Goal: Communication & Community: Answer question/provide support

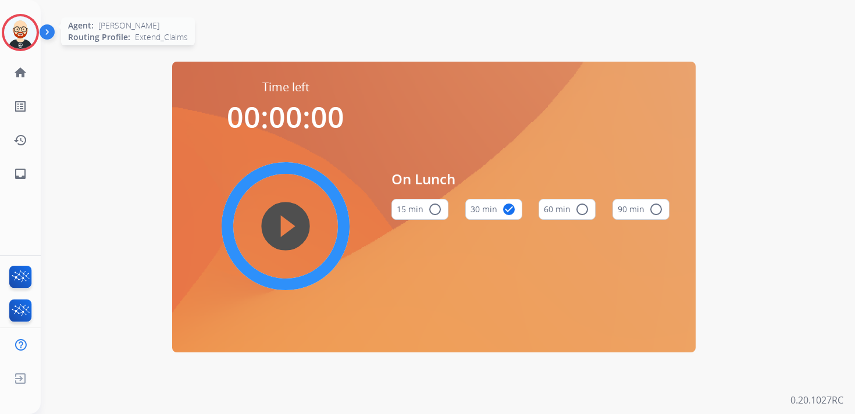
click at [25, 37] on img at bounding box center [20, 32] width 33 height 33
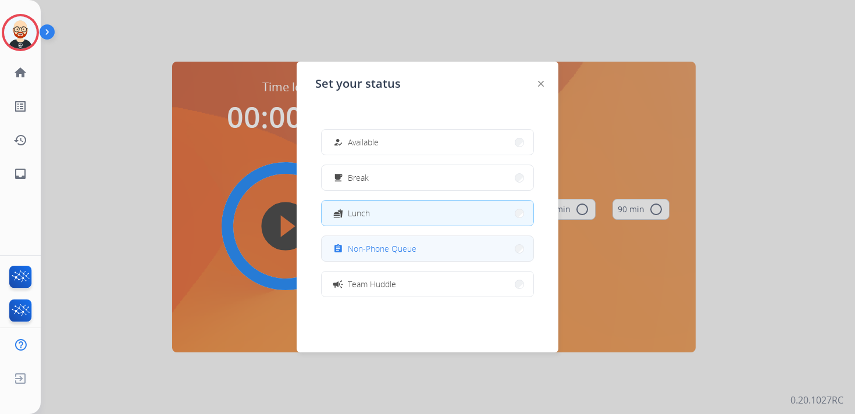
click at [377, 247] on span "Non-Phone Queue" at bounding box center [382, 249] width 69 height 12
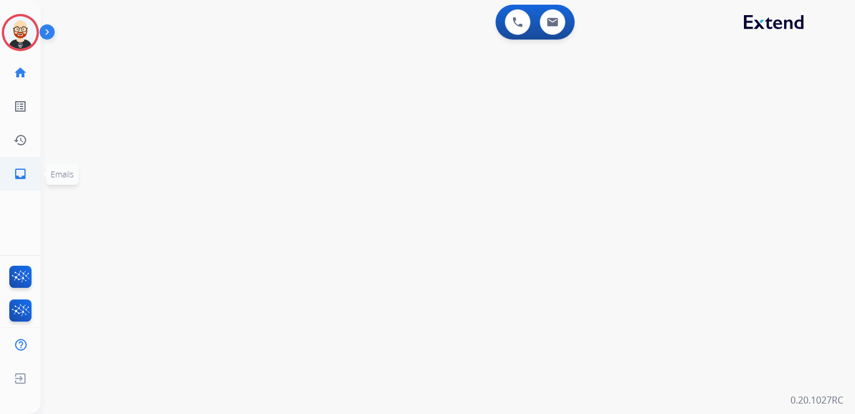
click at [25, 179] on mat-icon "inbox" at bounding box center [20, 174] width 14 height 14
select select "**********"
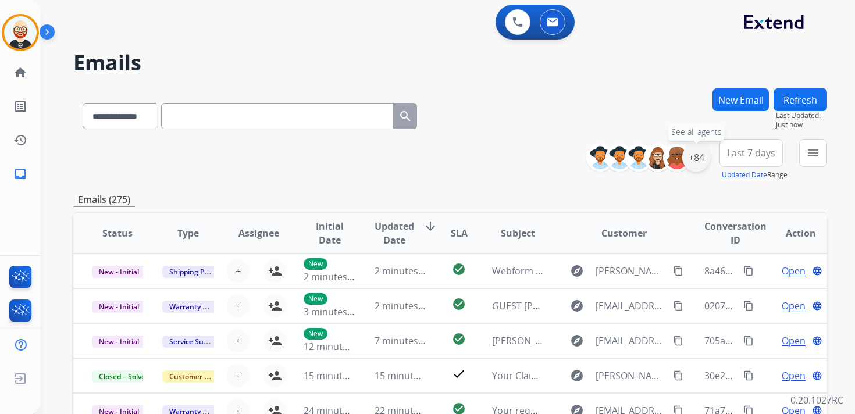
click at [698, 159] on div "+84" at bounding box center [697, 158] width 28 height 28
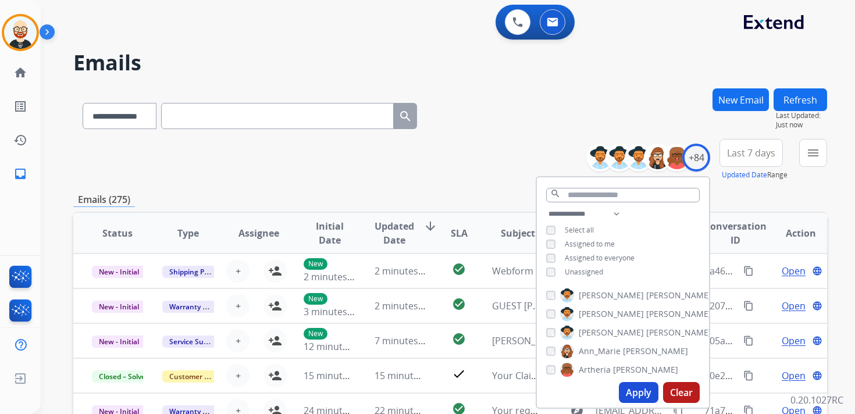
click at [587, 272] on span "Unassigned" at bounding box center [584, 272] width 38 height 10
click at [630, 392] on button "Apply" at bounding box center [639, 392] width 40 height 21
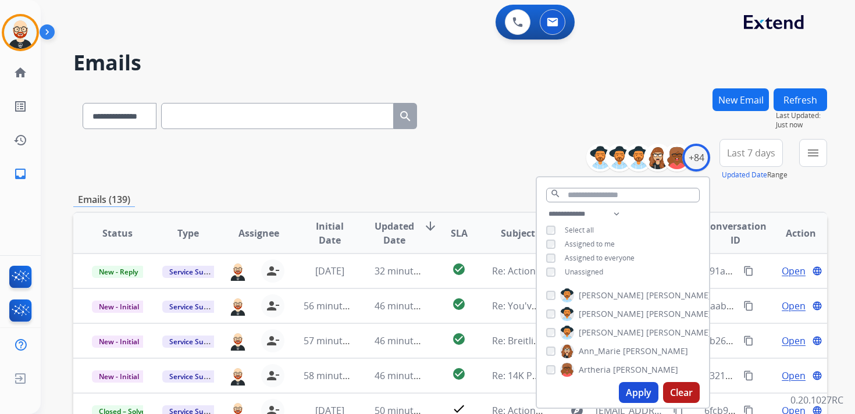
click at [751, 159] on button "Last 7 days" at bounding box center [751, 153] width 63 height 28
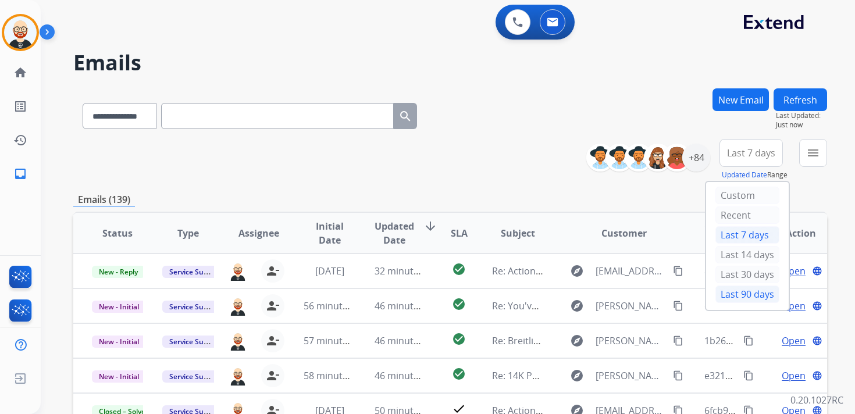
click at [732, 288] on div "Last 90 days" at bounding box center [748, 294] width 64 height 17
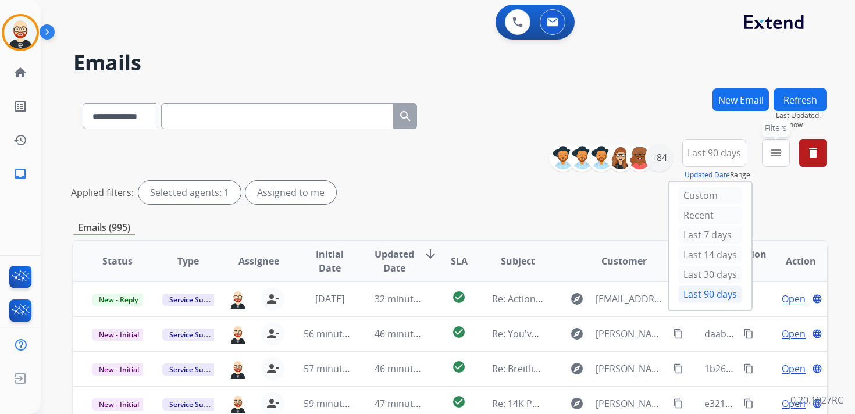
click at [779, 160] on button "menu Filters" at bounding box center [776, 153] width 28 height 28
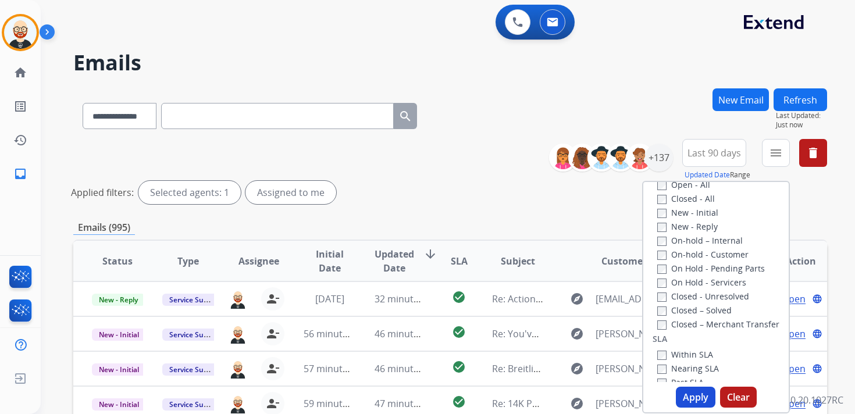
scroll to position [177, 0]
click at [690, 216] on label "New - Initial" at bounding box center [688, 216] width 61 height 11
click at [688, 230] on label "New - Reply" at bounding box center [688, 230] width 61 height 11
click at [687, 400] on button "Apply" at bounding box center [696, 397] width 40 height 21
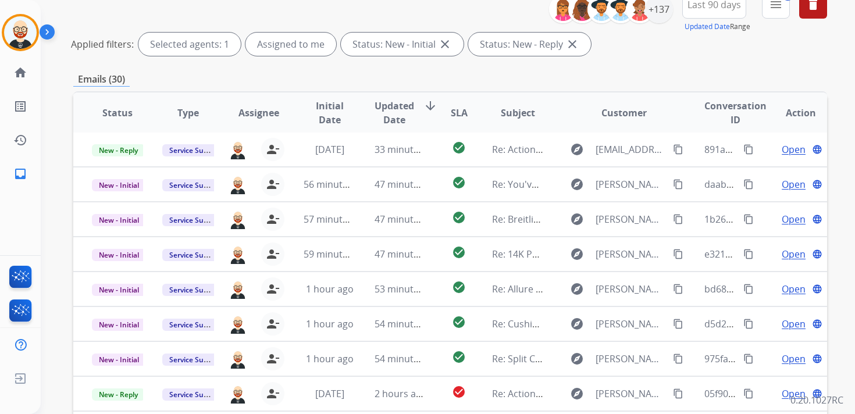
scroll to position [149, 0]
click at [393, 118] on span "Updated Date" at bounding box center [395, 112] width 40 height 28
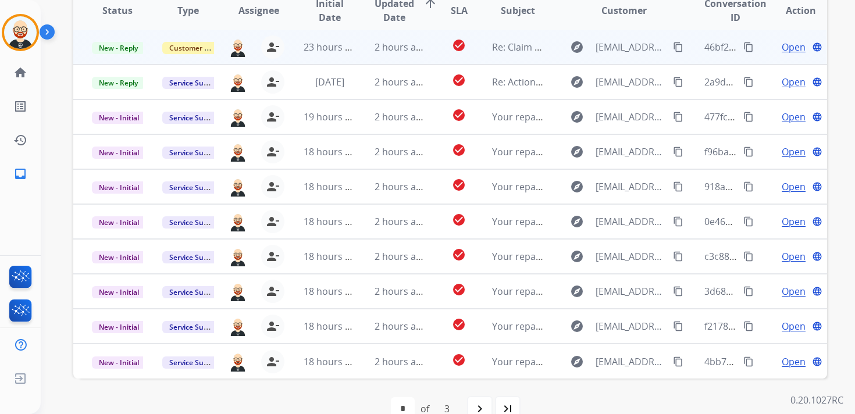
scroll to position [253, 0]
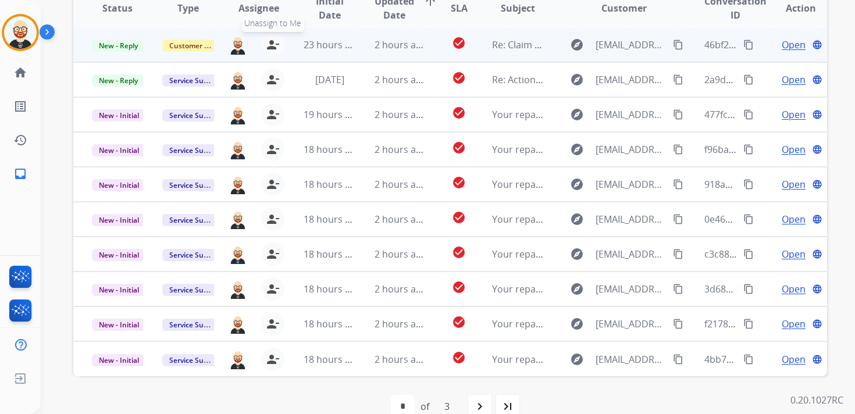
click at [271, 44] on mat-icon "person_remove" at bounding box center [273, 45] width 14 height 14
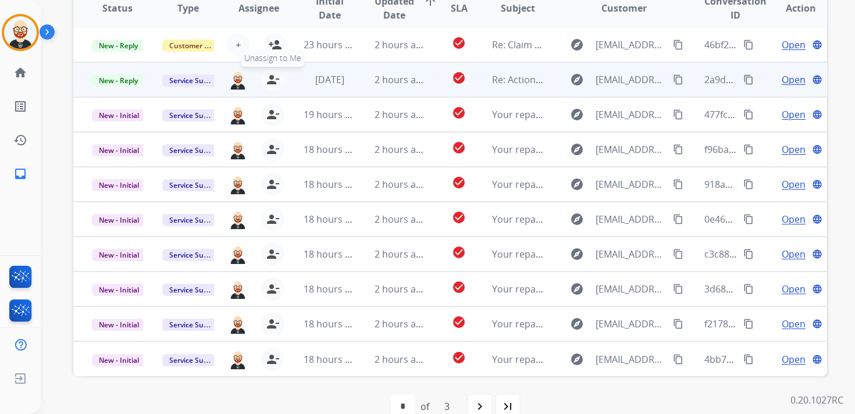
click at [269, 80] on mat-icon "person_remove" at bounding box center [273, 80] width 14 height 14
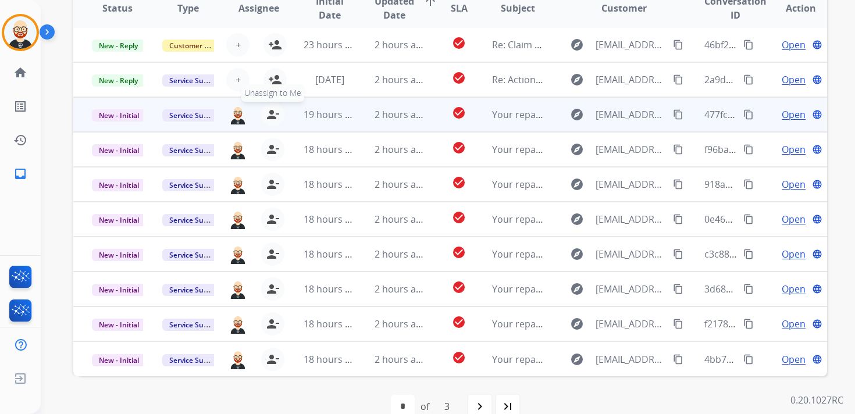
click at [269, 113] on mat-icon "person_remove" at bounding box center [273, 115] width 14 height 14
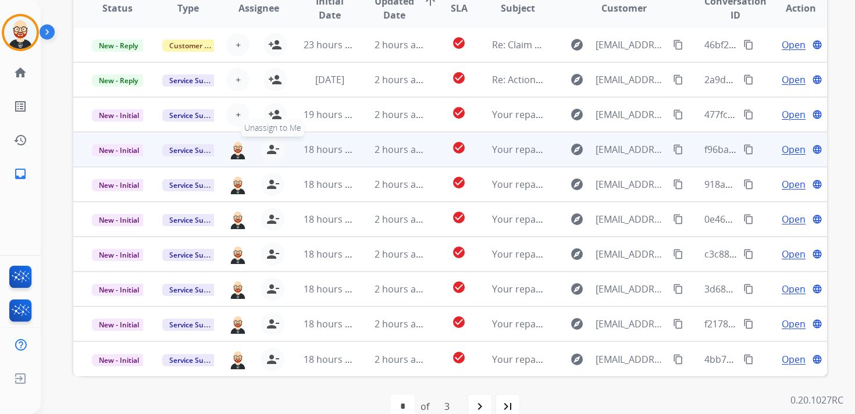
click at [269, 145] on mat-icon "person_remove" at bounding box center [273, 150] width 14 height 14
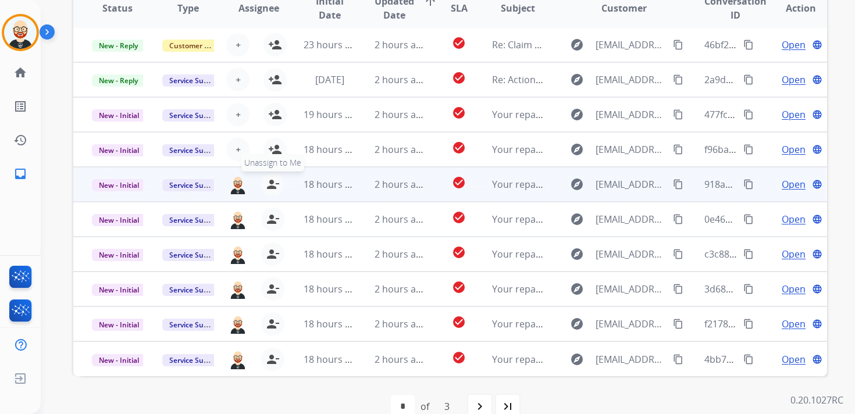
click at [270, 190] on mat-icon "person_remove" at bounding box center [273, 184] width 14 height 14
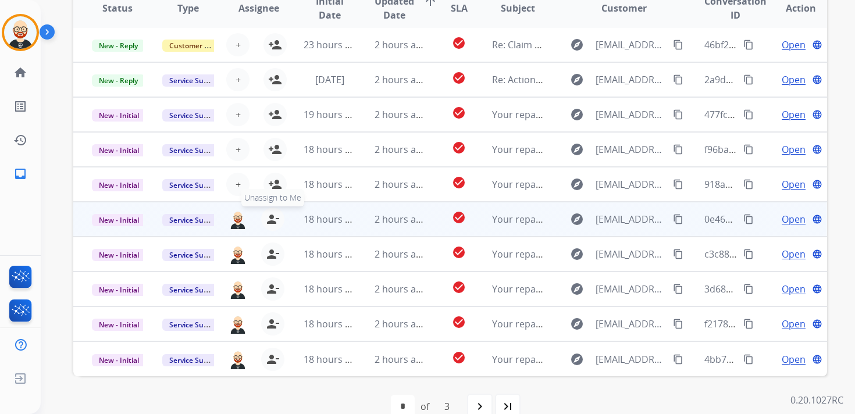
click at [270, 214] on mat-icon "person_remove" at bounding box center [273, 219] width 14 height 14
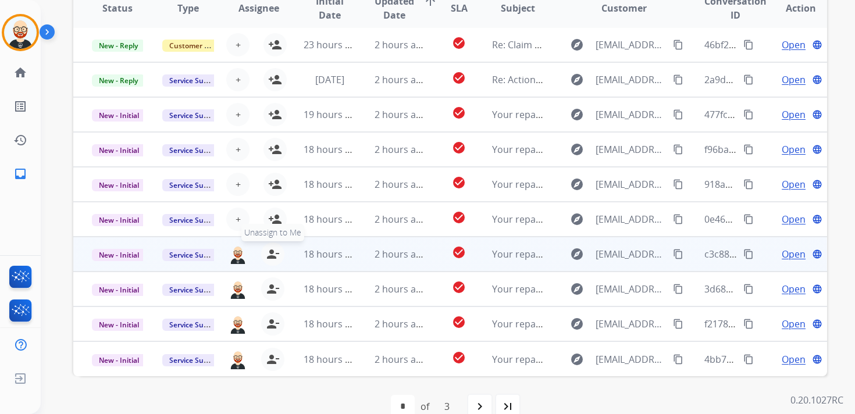
click at [271, 258] on mat-icon "person_remove" at bounding box center [273, 254] width 14 height 14
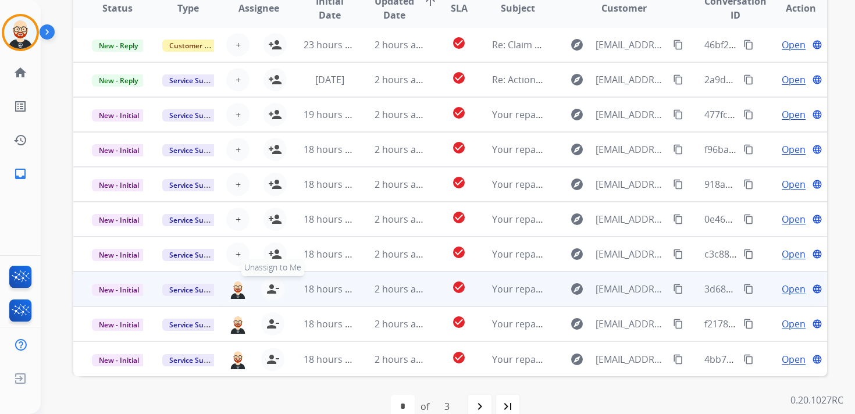
click at [271, 289] on mat-icon "person_remove" at bounding box center [273, 289] width 14 height 14
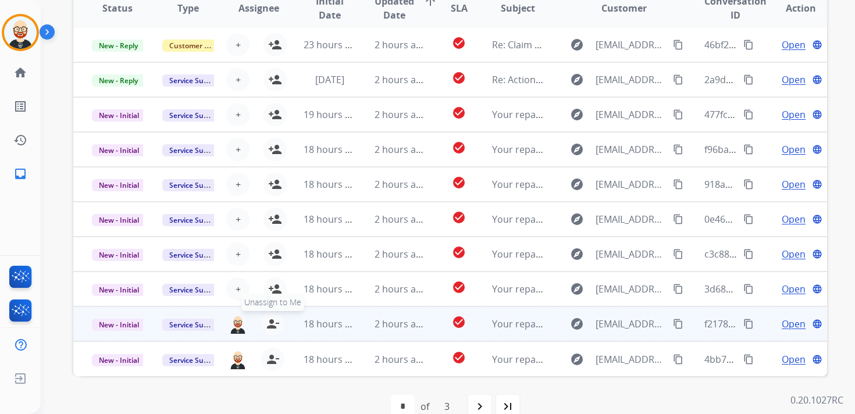
click at [271, 328] on mat-icon "person_remove" at bounding box center [273, 324] width 14 height 14
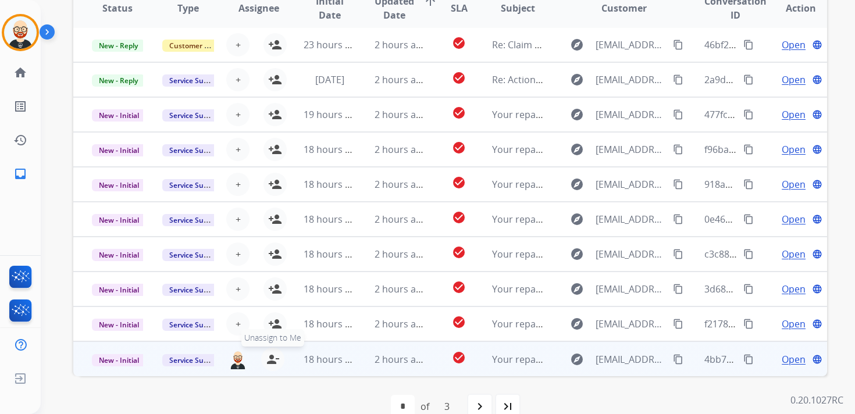
click at [272, 360] on mat-icon "person_remove" at bounding box center [273, 360] width 14 height 14
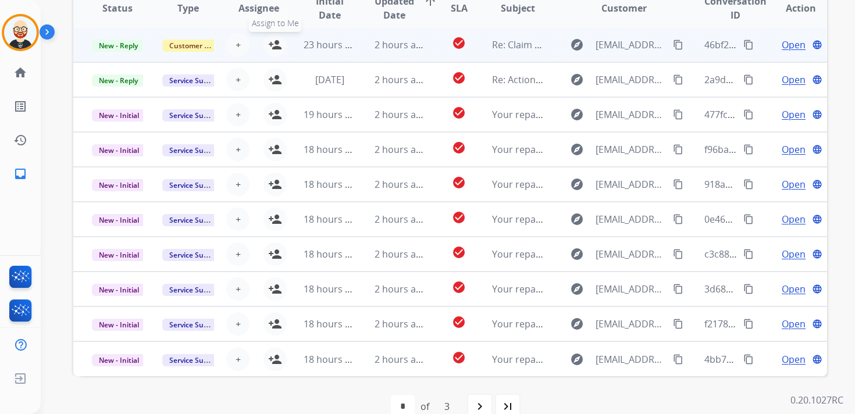
click at [277, 45] on mat-icon "person_add" at bounding box center [275, 45] width 14 height 14
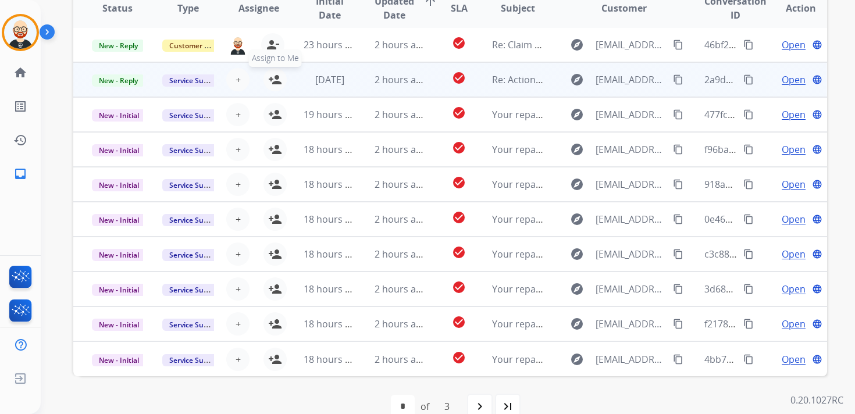
click at [275, 83] on mat-icon "person_add" at bounding box center [275, 80] width 14 height 14
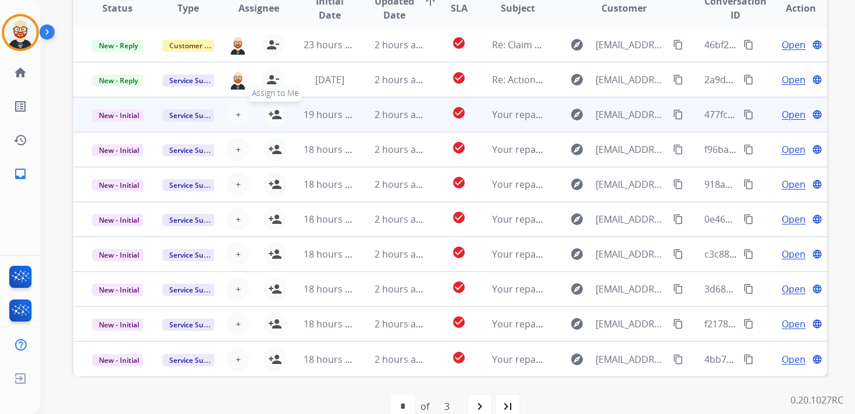
click at [274, 116] on mat-icon "person_add" at bounding box center [275, 115] width 14 height 14
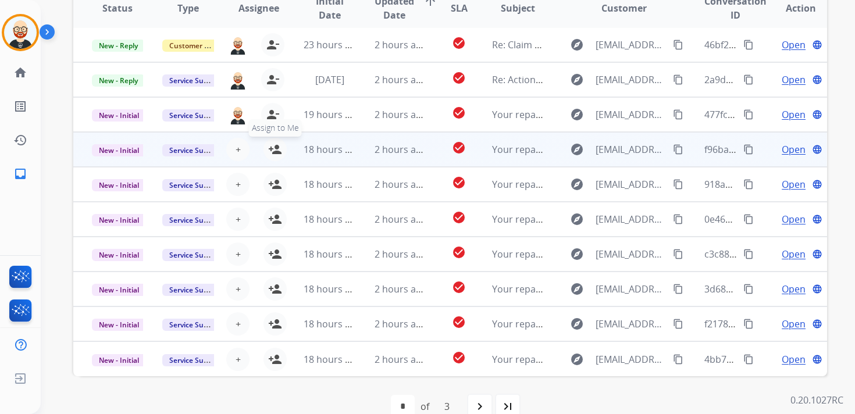
click at [273, 151] on mat-icon "person_add" at bounding box center [275, 150] width 14 height 14
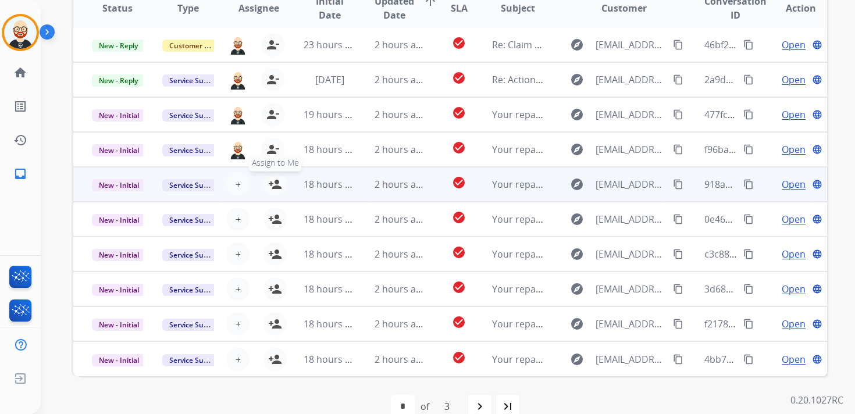
click at [273, 180] on mat-icon "person_add" at bounding box center [275, 184] width 14 height 14
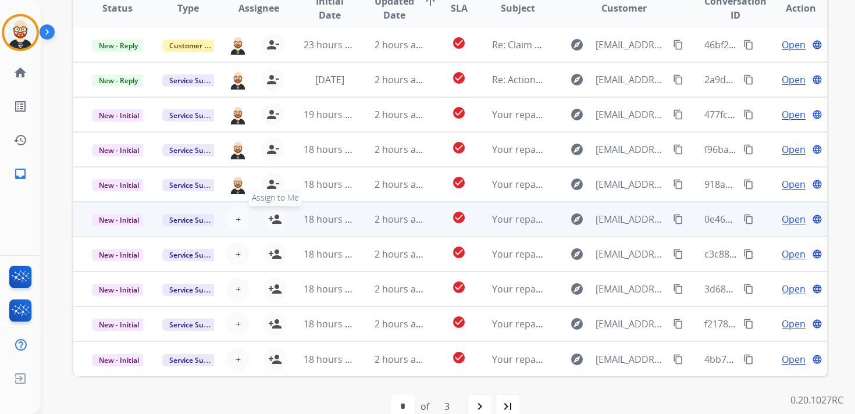
click at [273, 218] on mat-icon "person_add" at bounding box center [275, 219] width 14 height 14
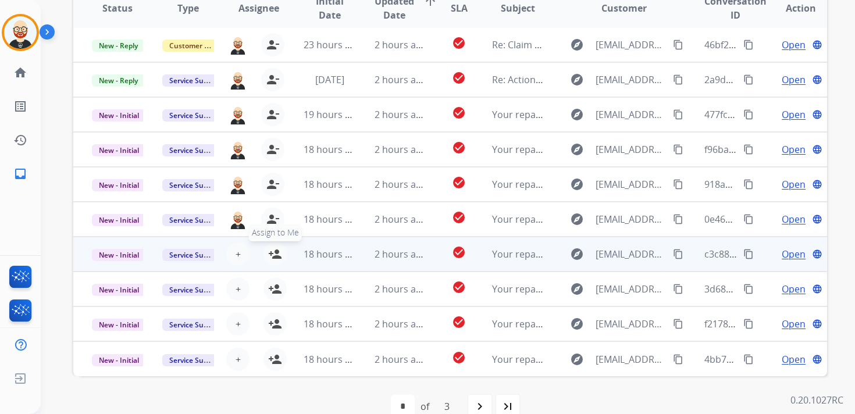
click at [272, 255] on mat-icon "person_add" at bounding box center [275, 254] width 14 height 14
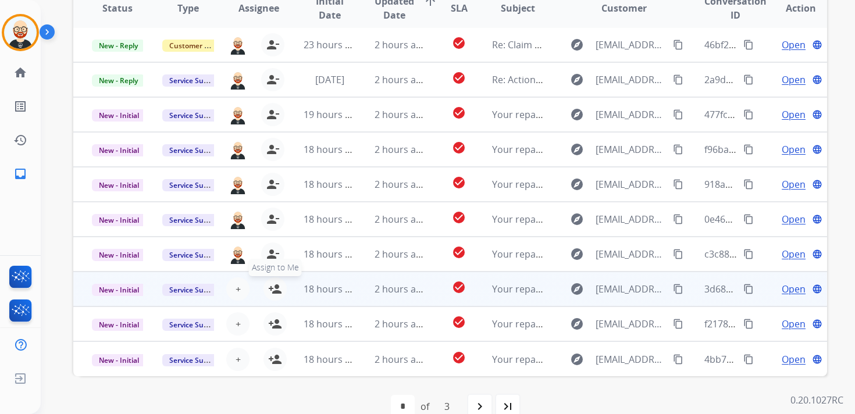
click at [272, 293] on mat-icon "person_add" at bounding box center [275, 289] width 14 height 14
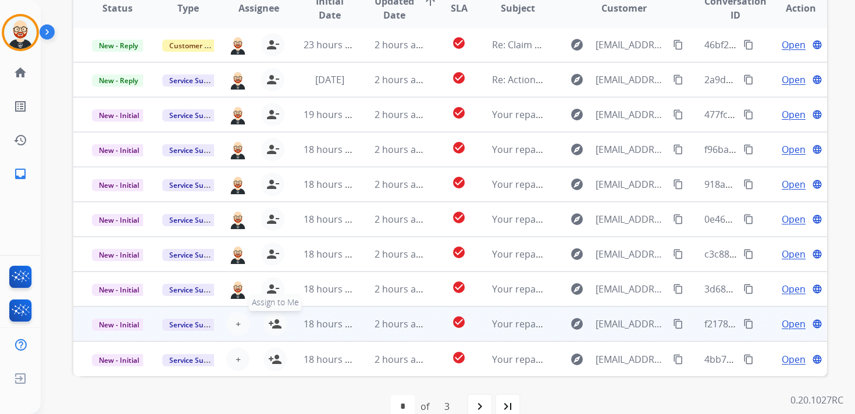
click at [272, 322] on mat-icon "person_add" at bounding box center [275, 324] width 14 height 14
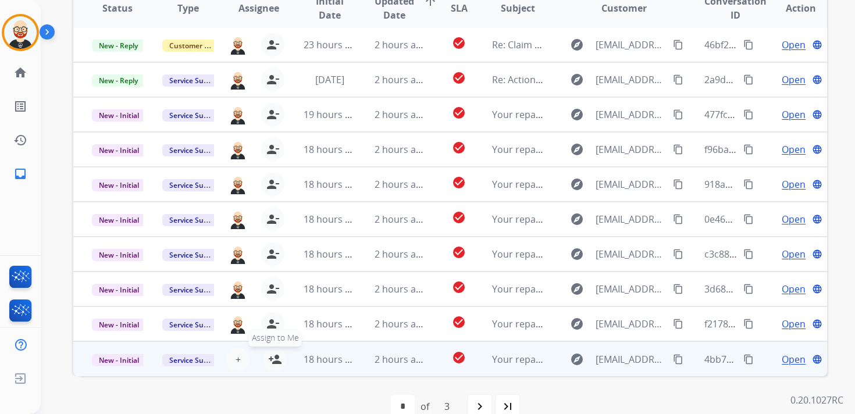
click at [273, 365] on mat-icon "person_add" at bounding box center [275, 360] width 14 height 14
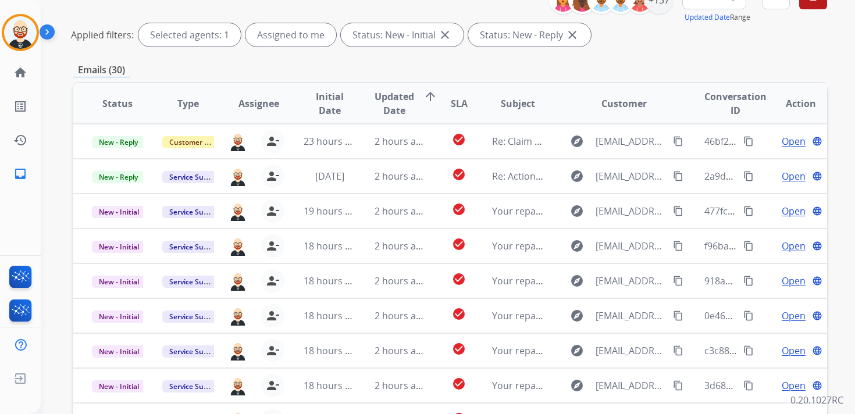
scroll to position [0, 0]
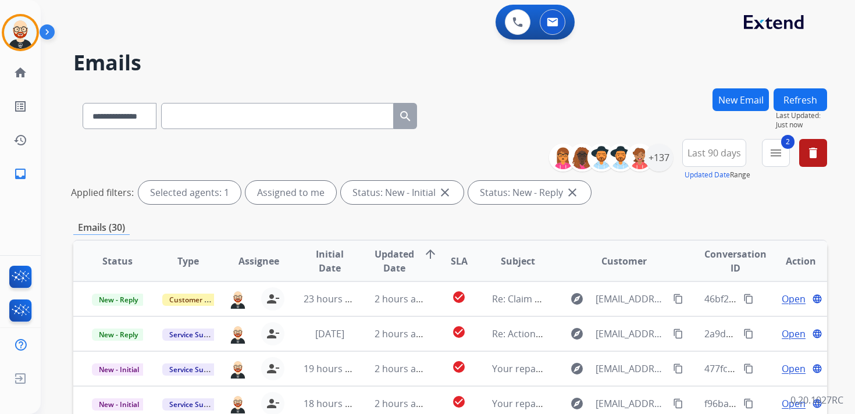
click at [805, 98] on button "Refresh" at bounding box center [801, 99] width 54 height 23
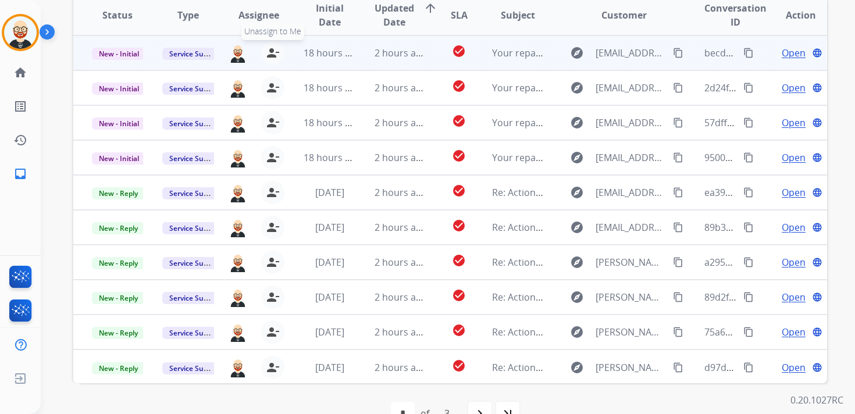
click at [273, 54] on mat-icon "person_remove" at bounding box center [273, 53] width 14 height 14
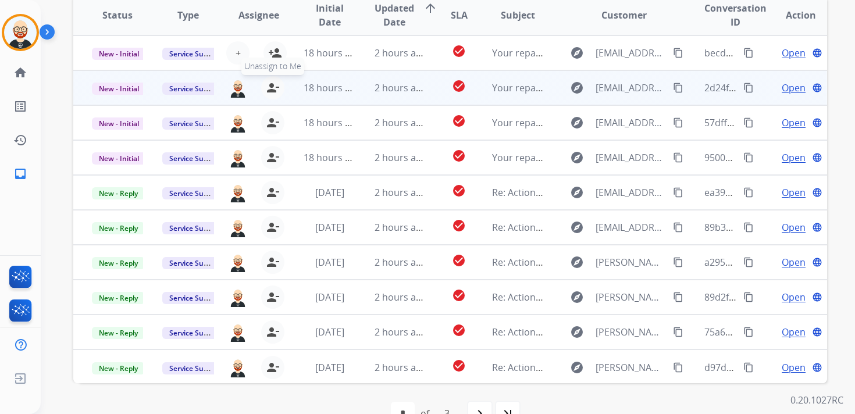
click at [271, 90] on mat-icon "person_remove" at bounding box center [273, 88] width 14 height 14
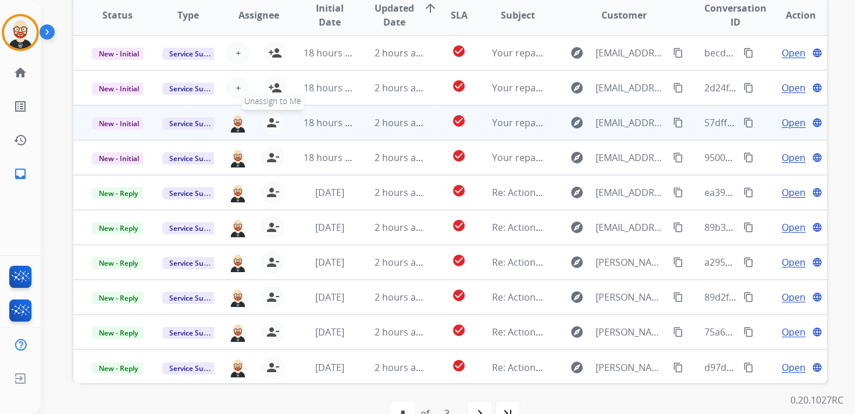
click at [270, 119] on mat-icon "person_remove" at bounding box center [273, 123] width 14 height 14
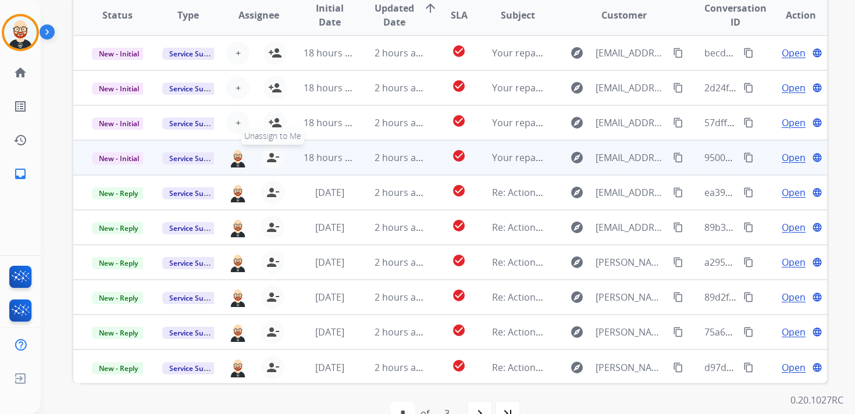
click at [271, 161] on mat-icon "person_remove" at bounding box center [273, 158] width 14 height 14
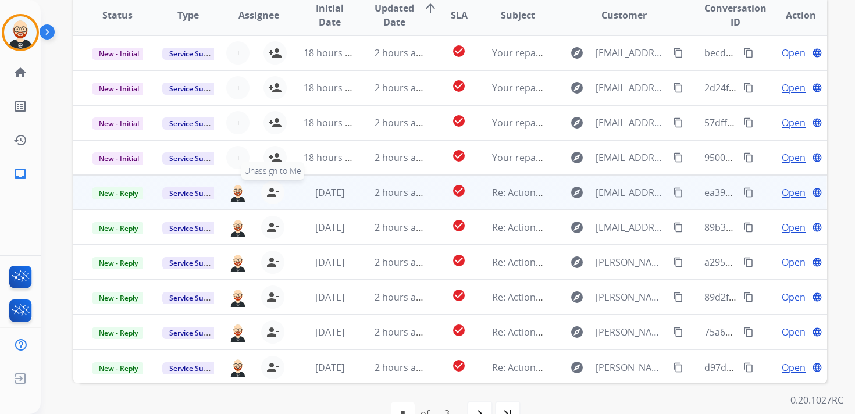
click at [272, 190] on mat-icon "person_remove" at bounding box center [273, 193] width 14 height 14
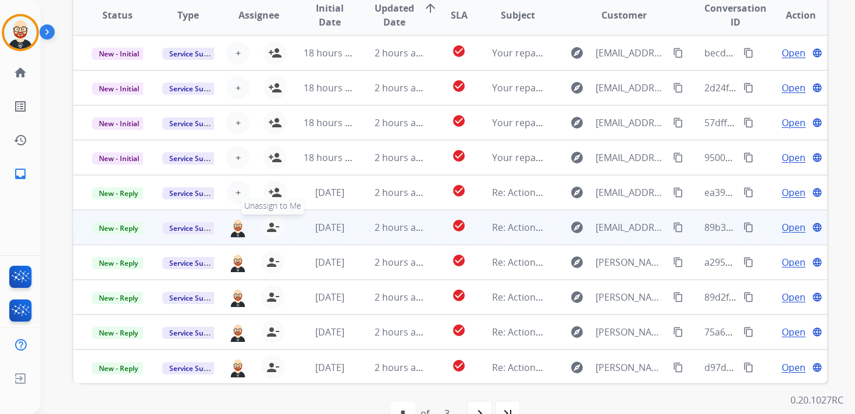
click at [271, 217] on button "person_remove [PERSON_NAME] to Me" at bounding box center [272, 227] width 23 height 23
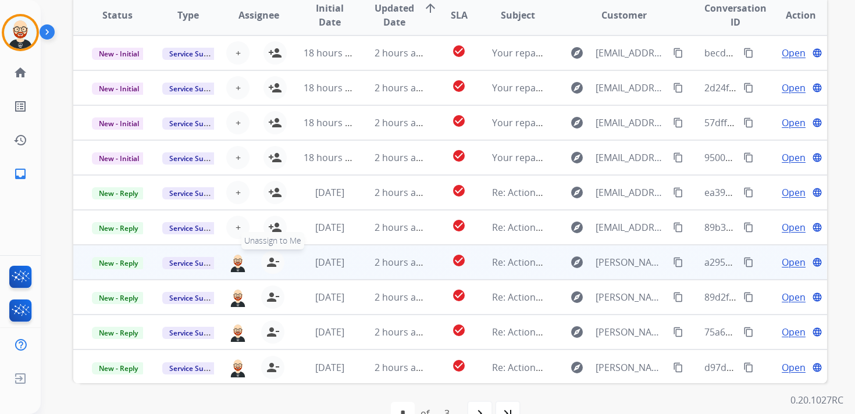
click at [274, 258] on mat-icon "person_remove" at bounding box center [273, 262] width 14 height 14
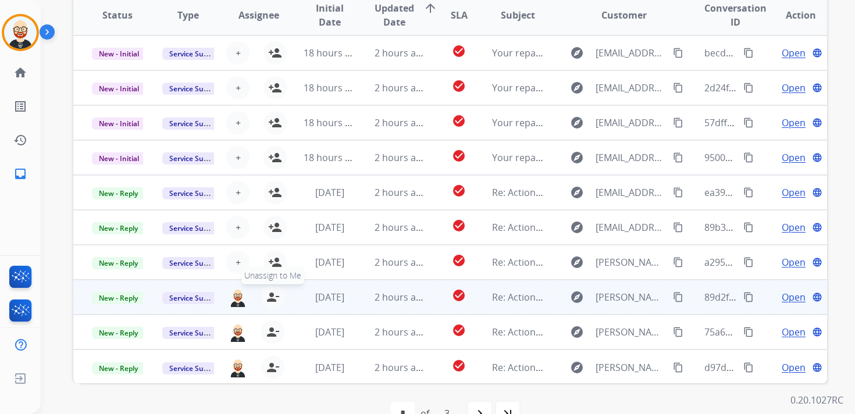
click at [273, 290] on button "person_remove [PERSON_NAME] to Me" at bounding box center [272, 297] width 23 height 23
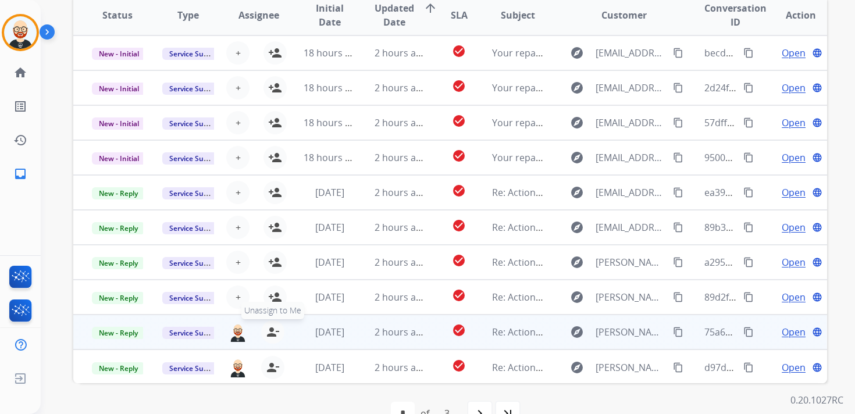
click at [274, 335] on mat-icon "person_remove" at bounding box center [273, 332] width 14 height 14
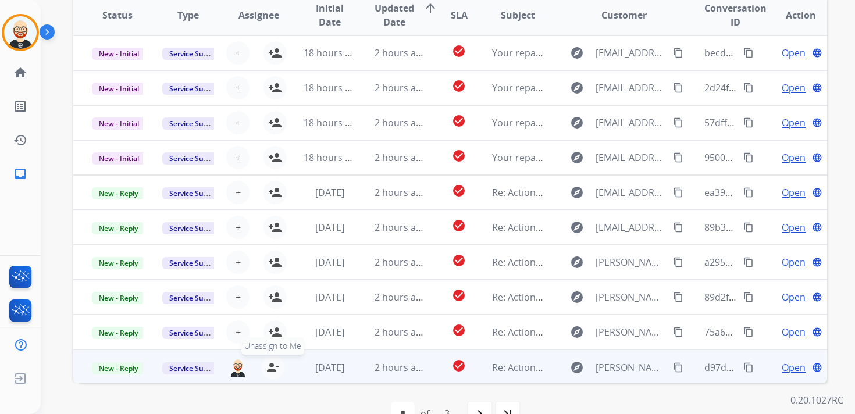
click at [275, 375] on button "person_remove [PERSON_NAME] to Me" at bounding box center [272, 367] width 23 height 23
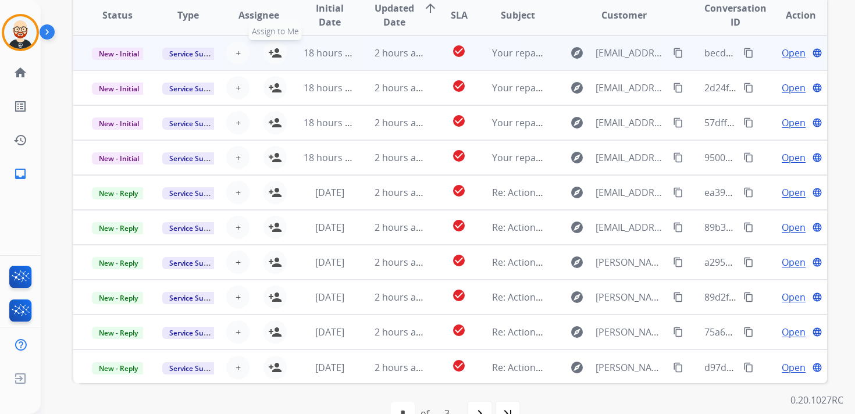
click at [273, 58] on mat-icon "person_add" at bounding box center [275, 53] width 14 height 14
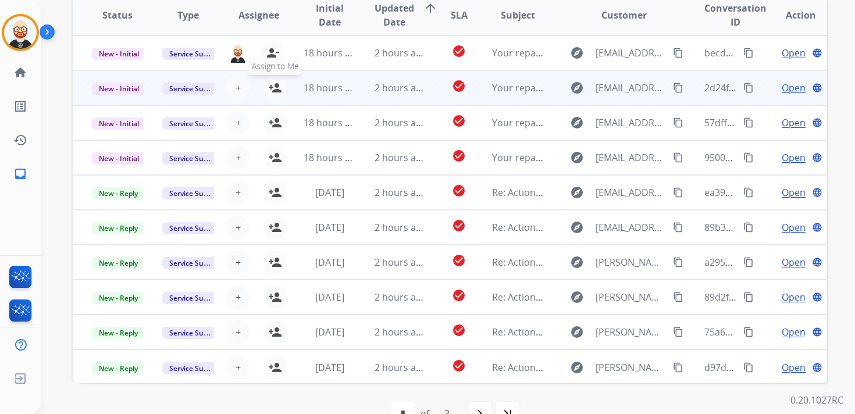
click at [274, 83] on mat-icon "person_add" at bounding box center [275, 88] width 14 height 14
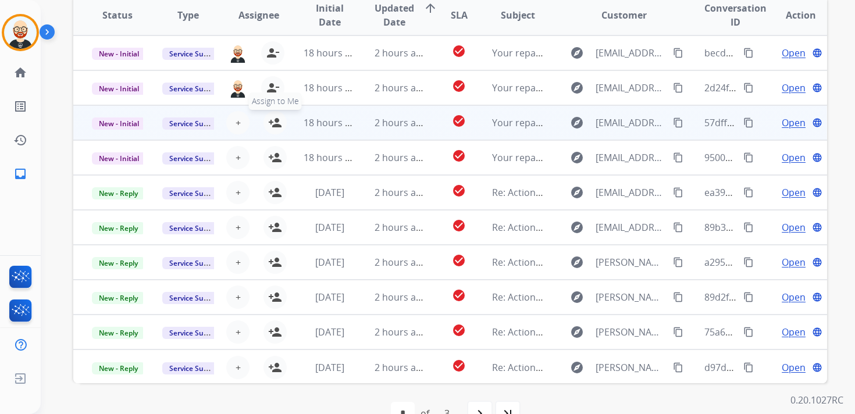
click at [273, 121] on mat-icon "person_add" at bounding box center [275, 123] width 14 height 14
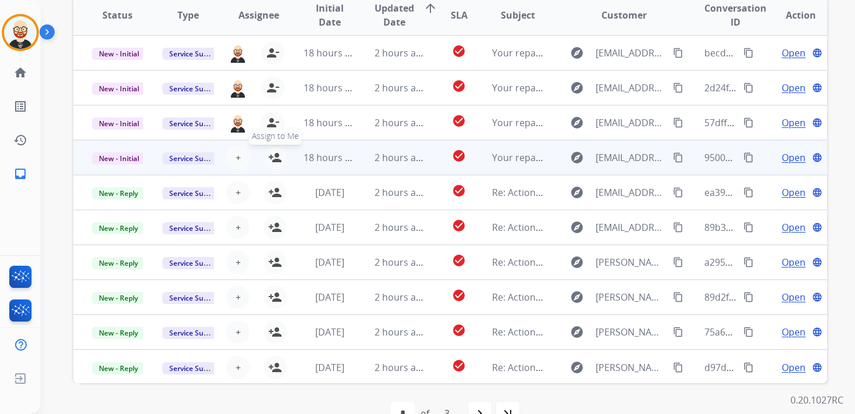
click at [274, 151] on mat-icon "person_add" at bounding box center [275, 158] width 14 height 14
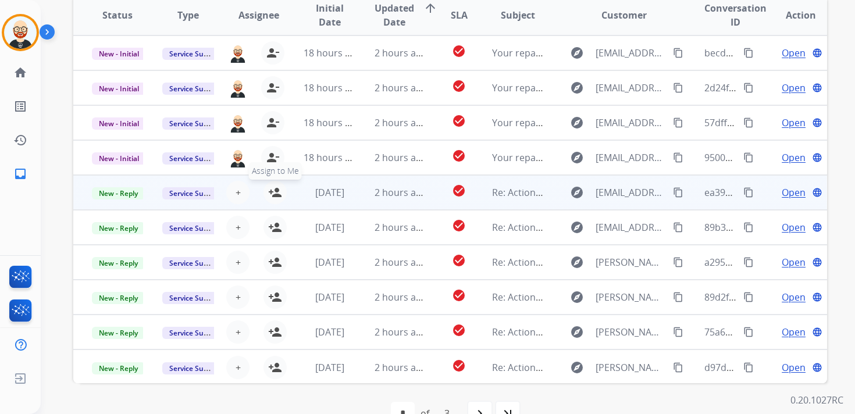
click at [275, 198] on mat-icon "person_add" at bounding box center [275, 193] width 14 height 14
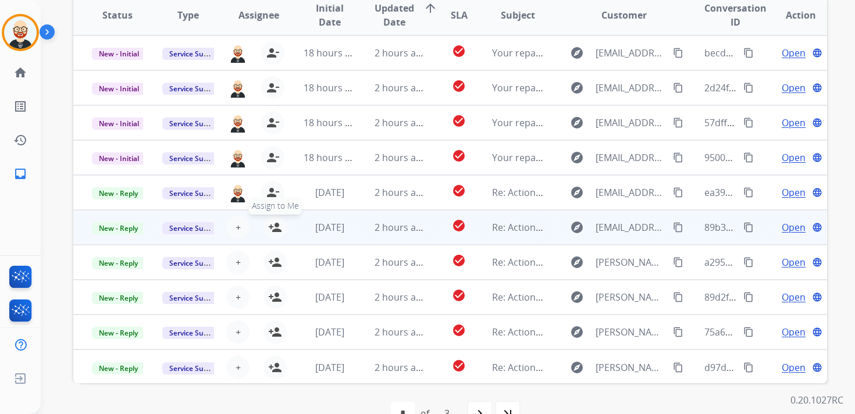
click at [275, 229] on mat-icon "person_add" at bounding box center [275, 228] width 14 height 14
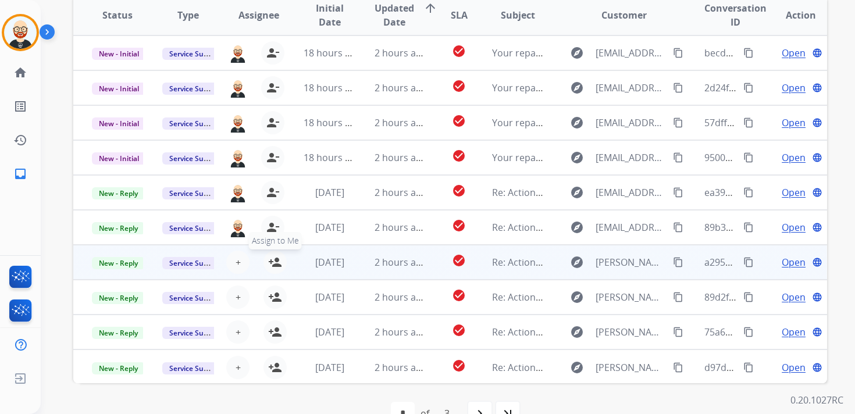
click at [276, 258] on mat-icon "person_add" at bounding box center [275, 262] width 14 height 14
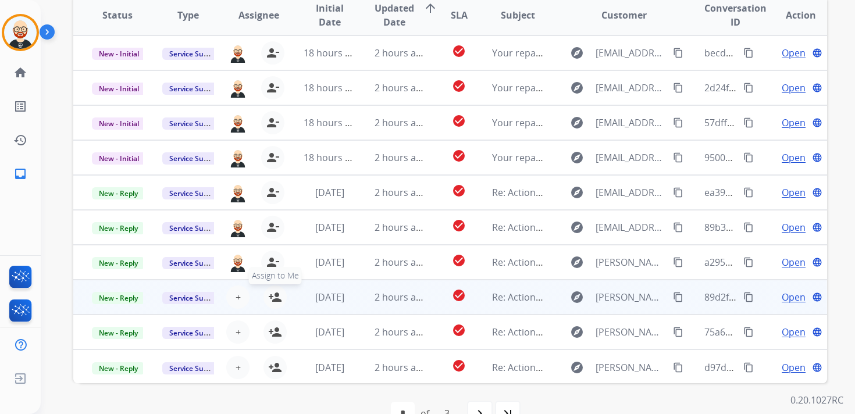
click at [272, 299] on mat-icon "person_add" at bounding box center [275, 297] width 14 height 14
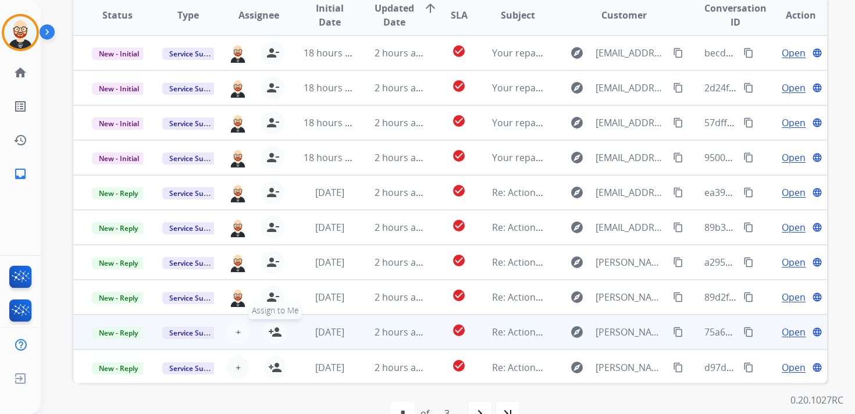
click at [273, 330] on mat-icon "person_add" at bounding box center [275, 332] width 14 height 14
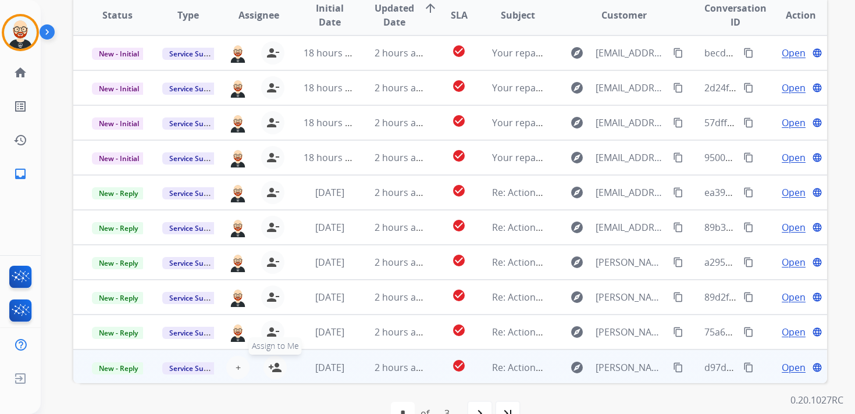
click at [274, 364] on mat-icon "person_add" at bounding box center [275, 368] width 14 height 14
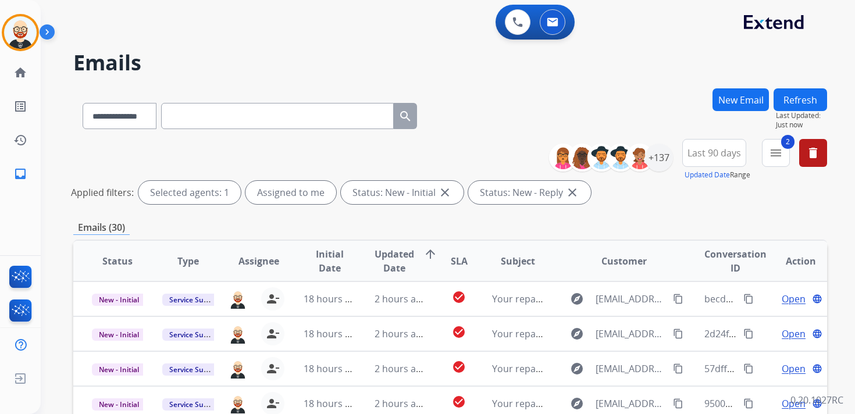
click at [795, 105] on button "Refresh" at bounding box center [801, 99] width 54 height 23
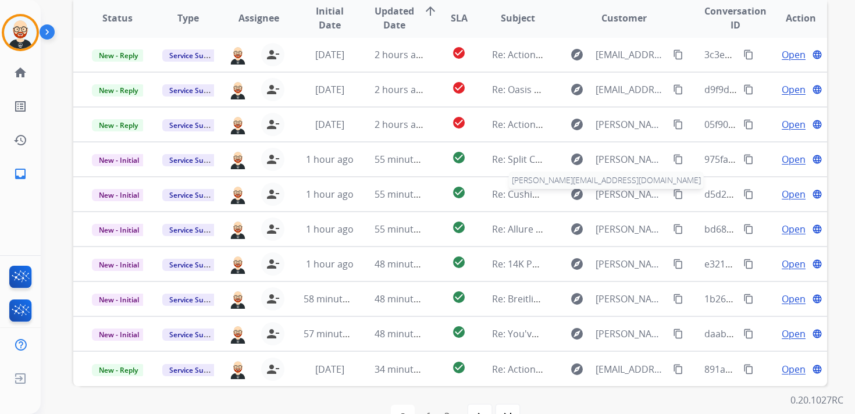
scroll to position [240, 0]
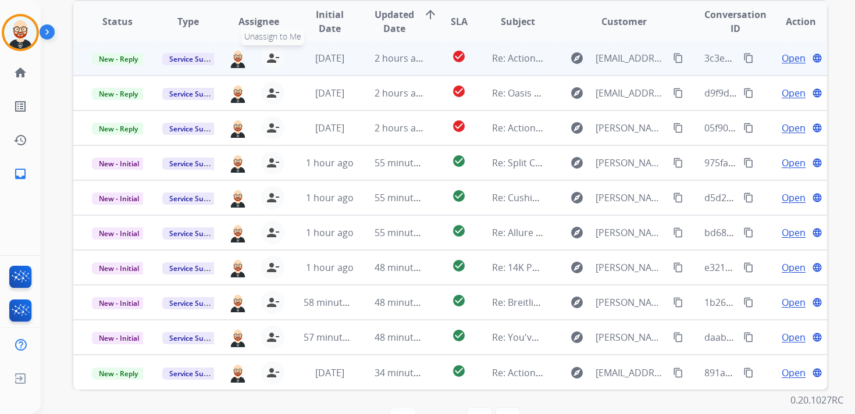
click at [274, 59] on mat-icon "person_remove" at bounding box center [273, 58] width 14 height 14
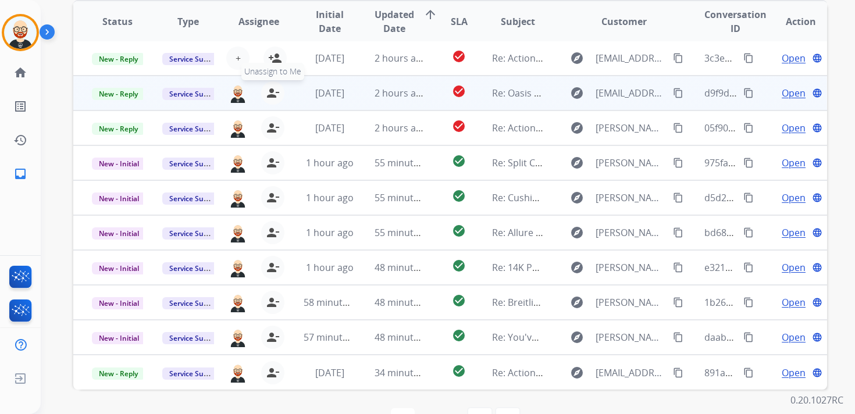
click at [272, 94] on mat-icon "person_remove" at bounding box center [273, 93] width 14 height 14
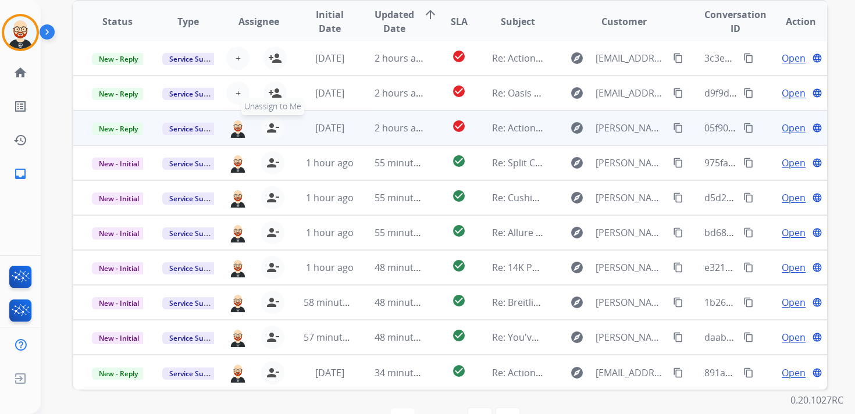
click at [270, 121] on mat-icon "person_remove" at bounding box center [273, 128] width 14 height 14
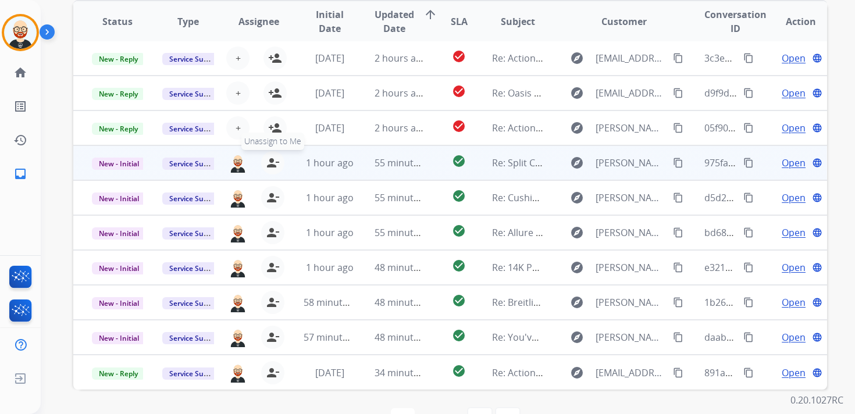
click at [270, 165] on mat-icon "person_remove" at bounding box center [273, 163] width 14 height 14
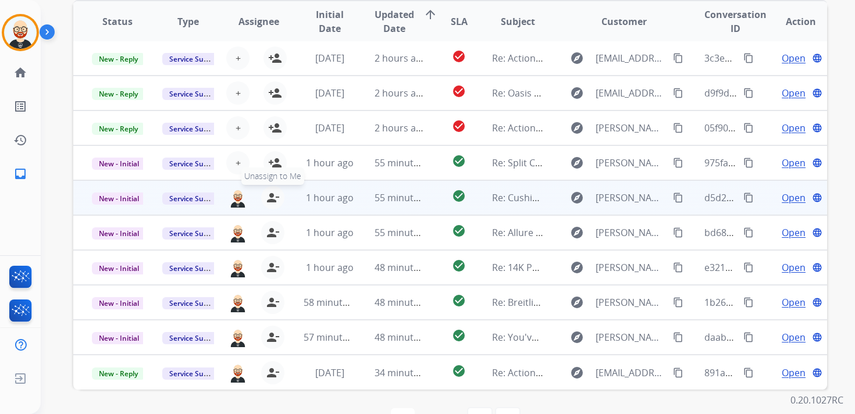
click at [269, 197] on mat-icon "person_remove" at bounding box center [273, 198] width 14 height 14
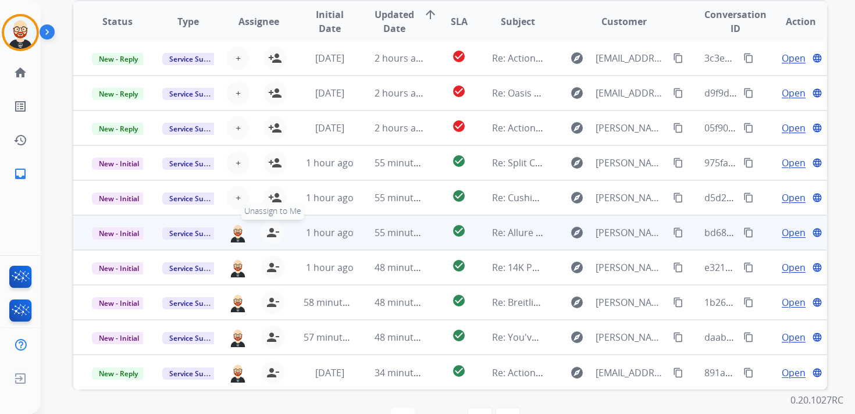
click at [269, 234] on mat-icon "person_remove" at bounding box center [273, 233] width 14 height 14
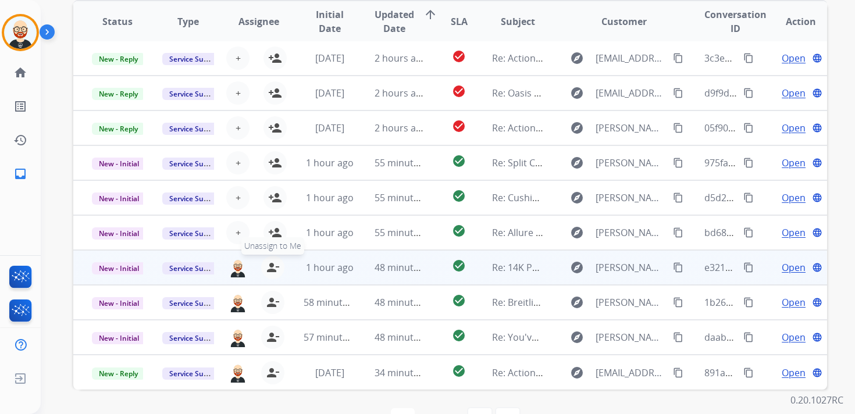
click at [268, 270] on mat-icon "person_remove" at bounding box center [273, 268] width 14 height 14
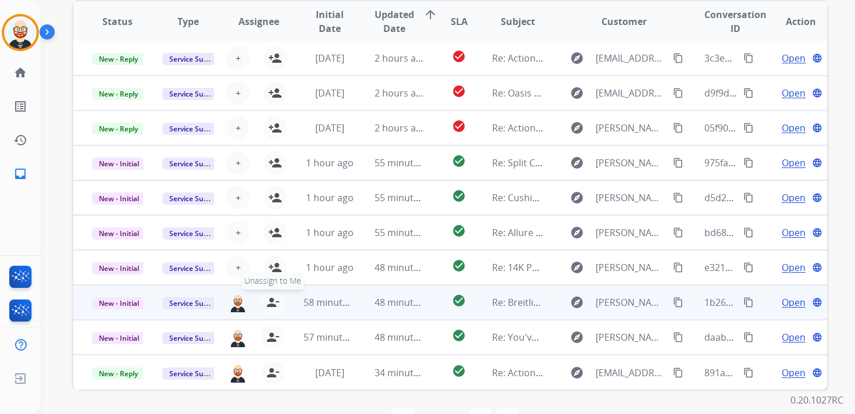
click at [268, 301] on mat-icon "person_remove" at bounding box center [273, 303] width 14 height 14
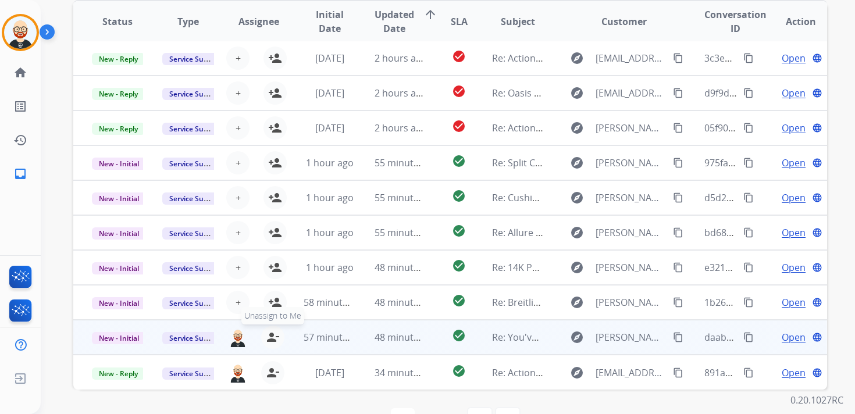
click at [267, 333] on mat-icon "person_remove" at bounding box center [273, 338] width 14 height 14
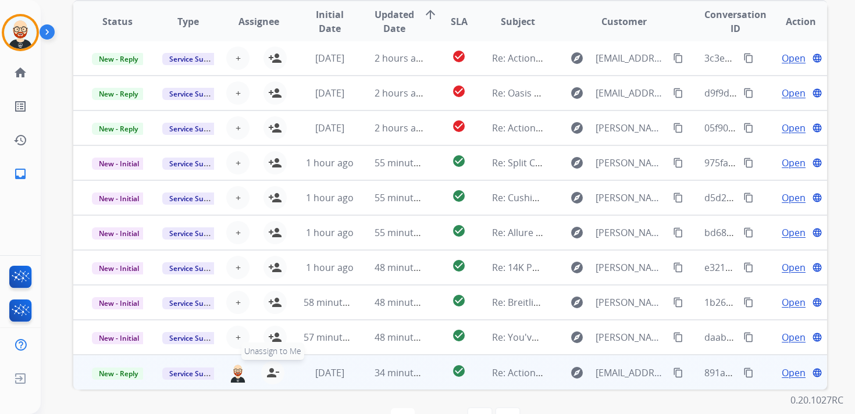
click at [269, 368] on mat-icon "person_remove" at bounding box center [273, 373] width 14 height 14
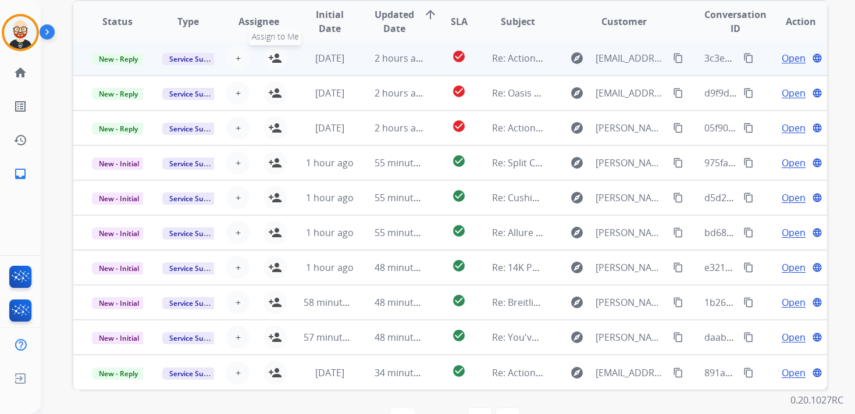
click at [269, 62] on mat-icon "person_add" at bounding box center [275, 58] width 14 height 14
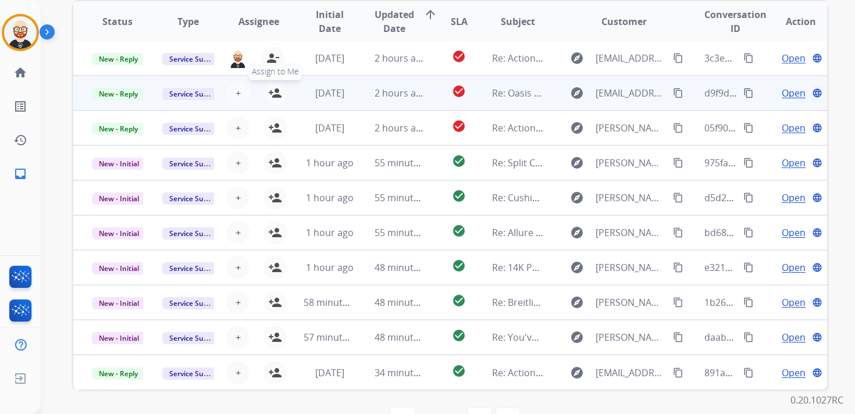
click at [272, 93] on mat-icon "person_add" at bounding box center [275, 93] width 14 height 14
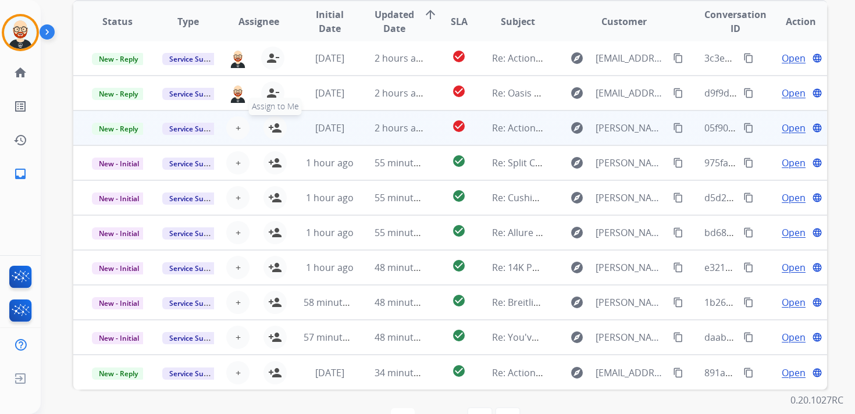
click at [272, 127] on mat-icon "person_add" at bounding box center [275, 128] width 14 height 14
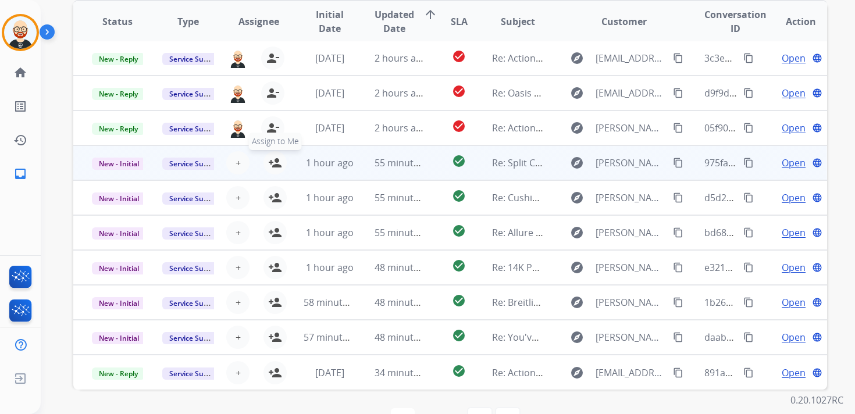
click at [272, 161] on mat-icon "person_add" at bounding box center [275, 163] width 14 height 14
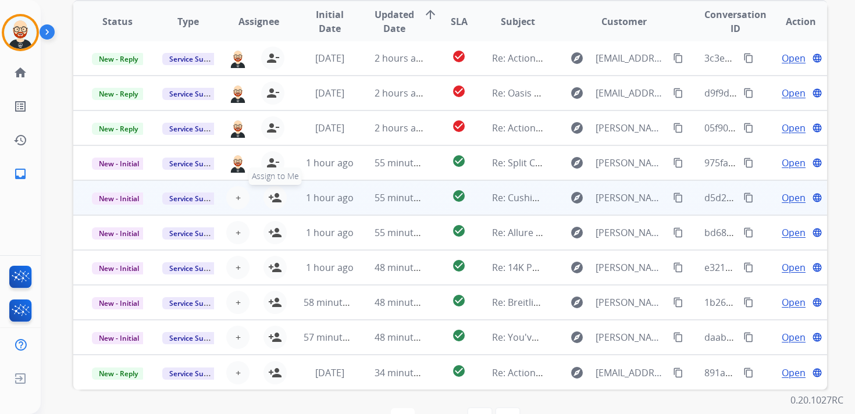
click at [275, 195] on mat-icon "person_add" at bounding box center [275, 198] width 14 height 14
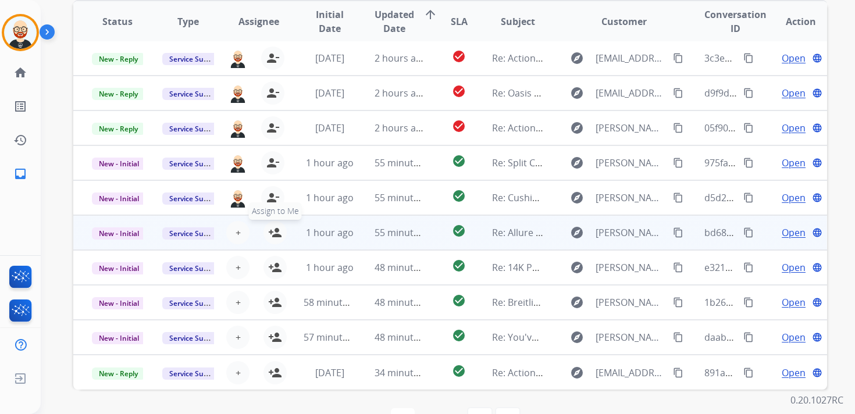
click at [275, 231] on mat-icon "person_add" at bounding box center [275, 233] width 14 height 14
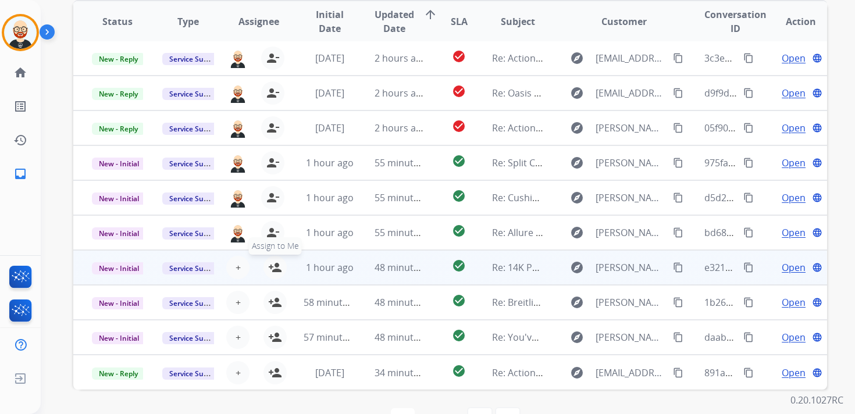
click at [271, 271] on mat-icon "person_add" at bounding box center [275, 268] width 14 height 14
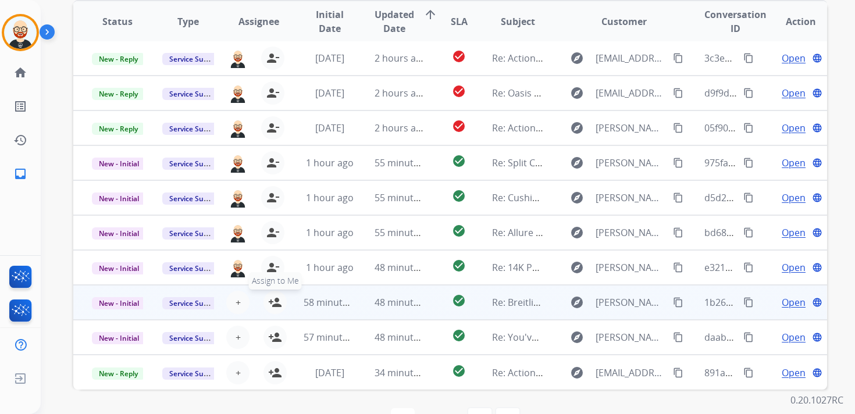
click at [271, 299] on mat-icon "person_add" at bounding box center [275, 303] width 14 height 14
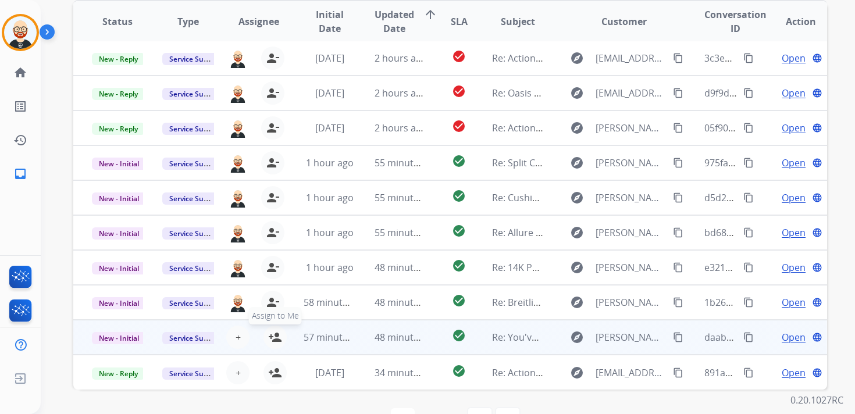
click at [273, 342] on mat-icon "person_add" at bounding box center [275, 338] width 14 height 14
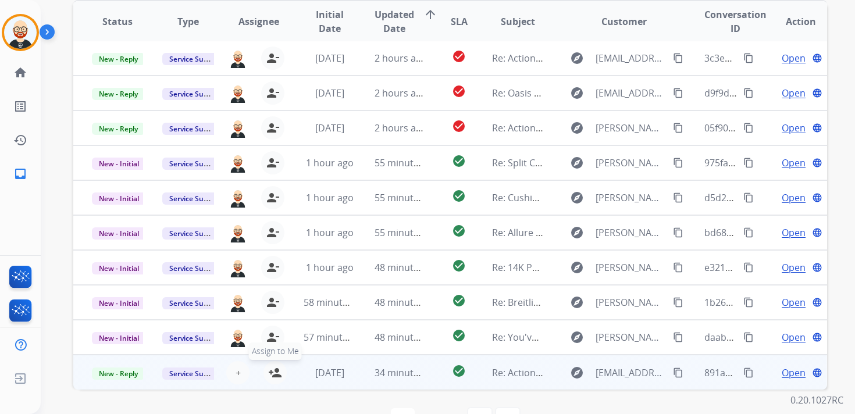
click at [273, 374] on mat-icon "person_add" at bounding box center [275, 373] width 14 height 14
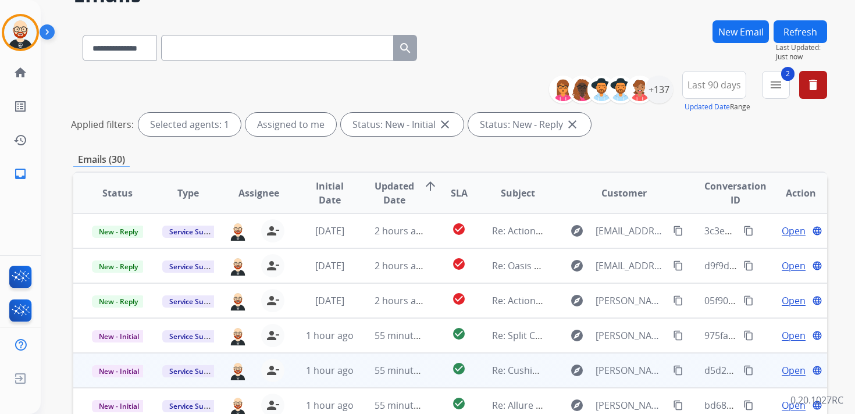
scroll to position [0, 0]
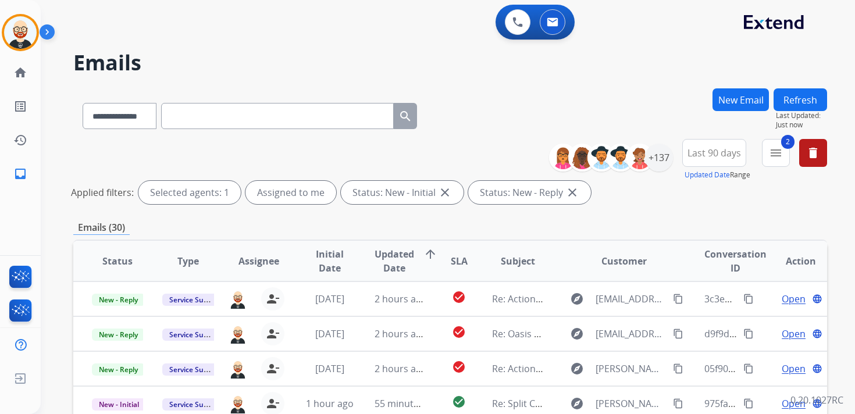
click at [804, 95] on button "Refresh" at bounding box center [801, 99] width 54 height 23
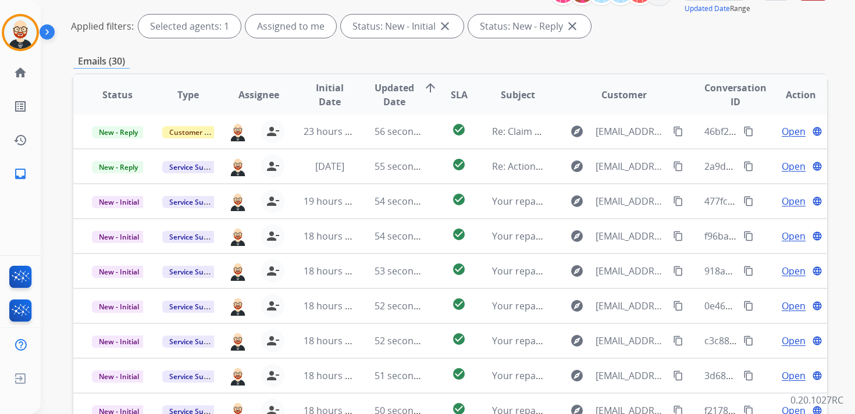
scroll to position [179, 0]
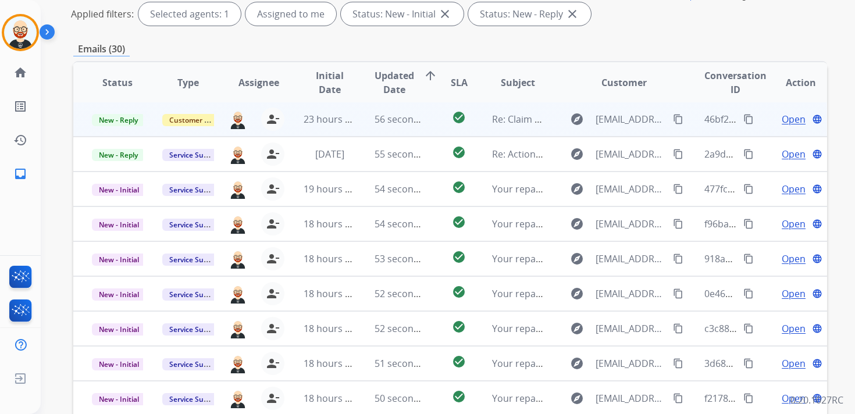
click at [788, 118] on span "Open" at bounding box center [794, 119] width 24 height 14
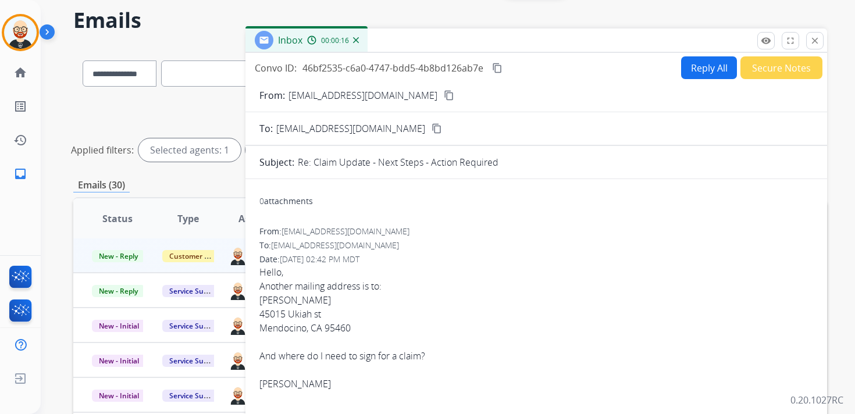
scroll to position [38, 0]
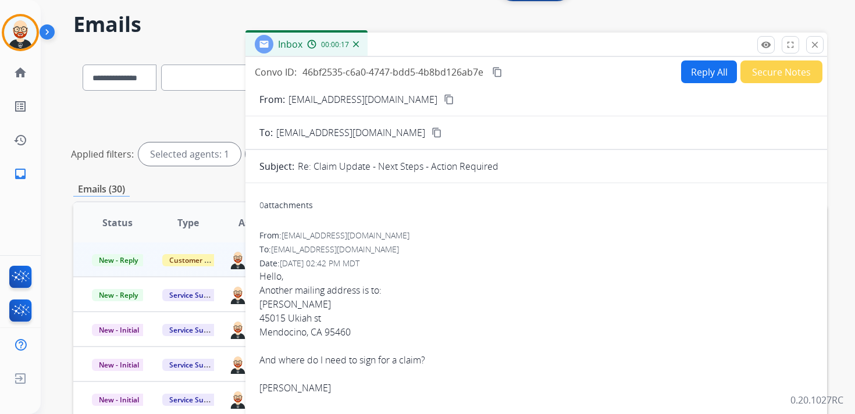
click at [444, 101] on mat-icon "content_copy" at bounding box center [449, 99] width 10 height 10
click at [272, 315] on div "45015 Ukiah st" at bounding box center [537, 318] width 554 height 14
copy div "45015 Ukiah st"
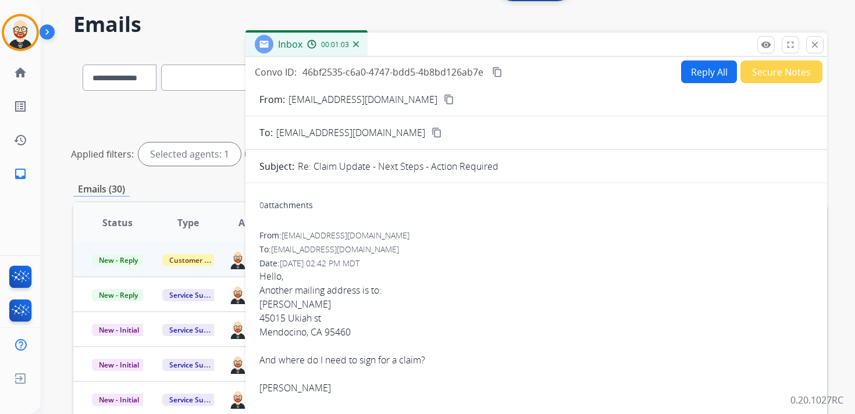
click at [300, 305] on div "[PERSON_NAME]" at bounding box center [537, 304] width 554 height 14
copy div "[PERSON_NAME]"
click at [814, 45] on mat-icon "close" at bounding box center [815, 45] width 10 height 10
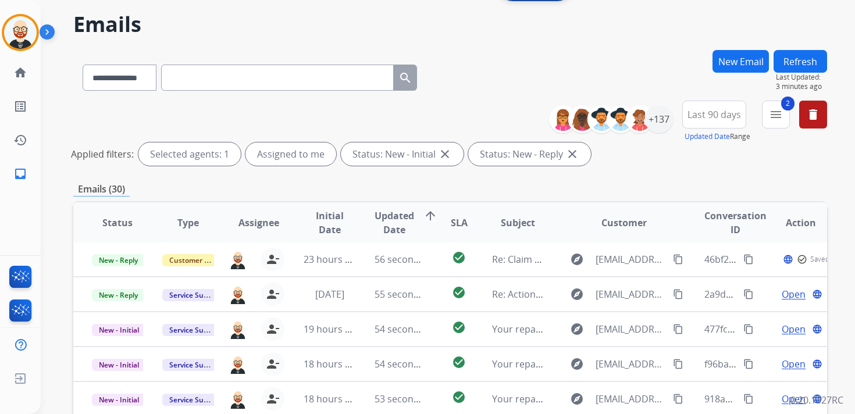
click at [196, 82] on input "text" at bounding box center [277, 78] width 233 height 26
paste input "**********"
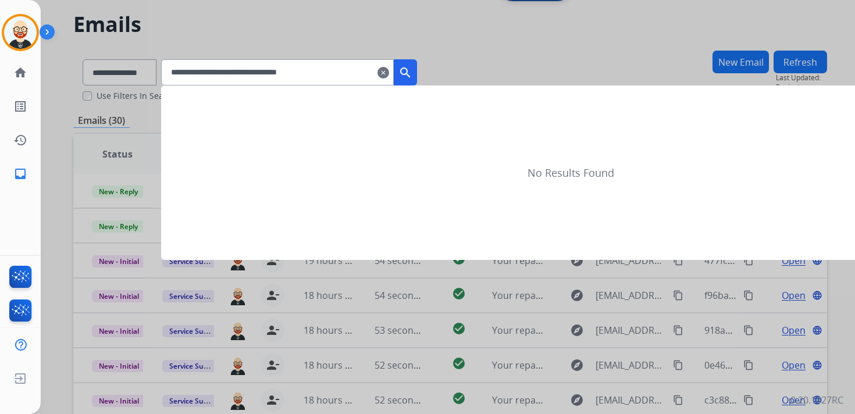
type input "**********"
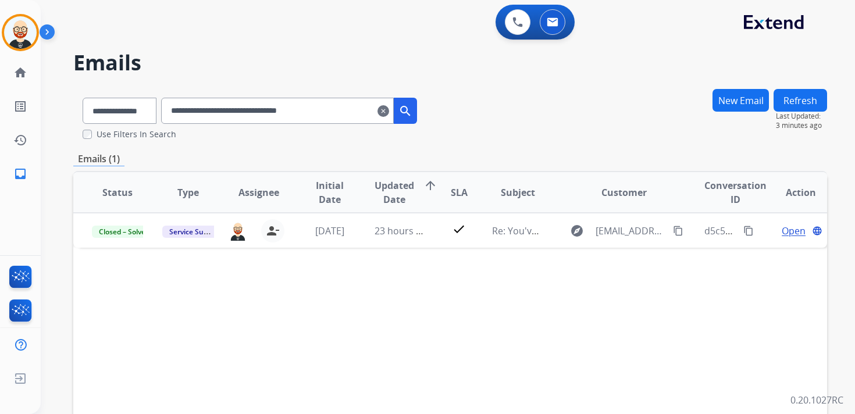
scroll to position [0, 0]
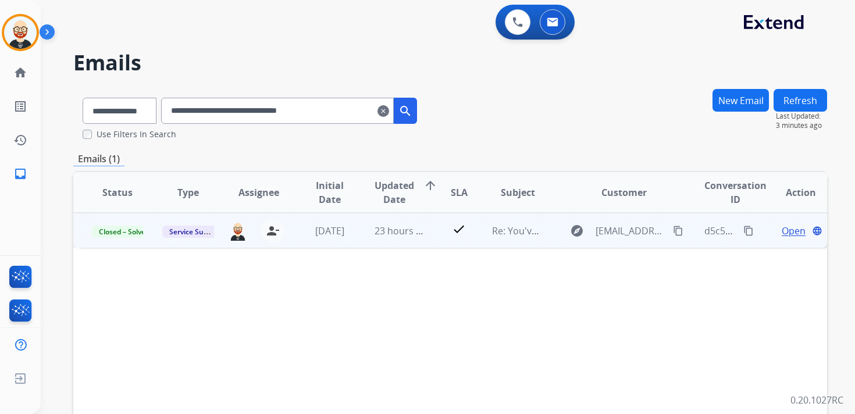
click at [794, 231] on span "Open" at bounding box center [794, 231] width 24 height 14
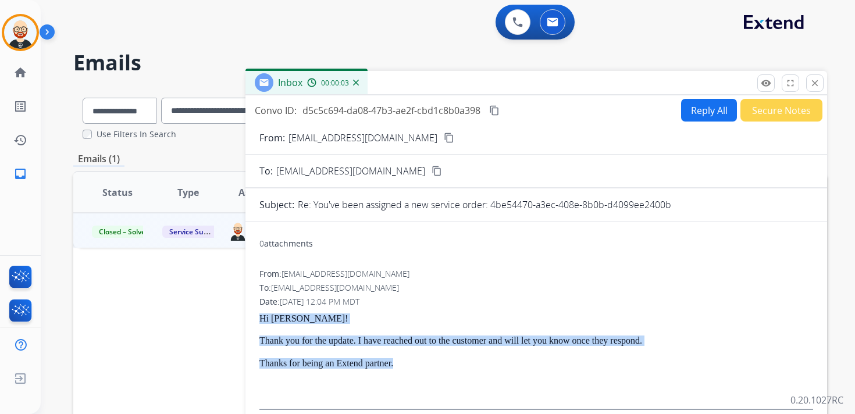
drag, startPoint x: 425, startPoint y: 364, endPoint x: 261, endPoint y: 319, distance: 170.5
click at [261, 319] on div "Hi [PERSON_NAME]! Thank you for the update. I have reached out to the customer …" at bounding box center [537, 362] width 554 height 97
copy div "Hi [PERSON_NAME]! Thank you for the update. I have reached out to the customer …"
click at [702, 112] on button "Reply All" at bounding box center [709, 110] width 56 height 23
select select "**********"
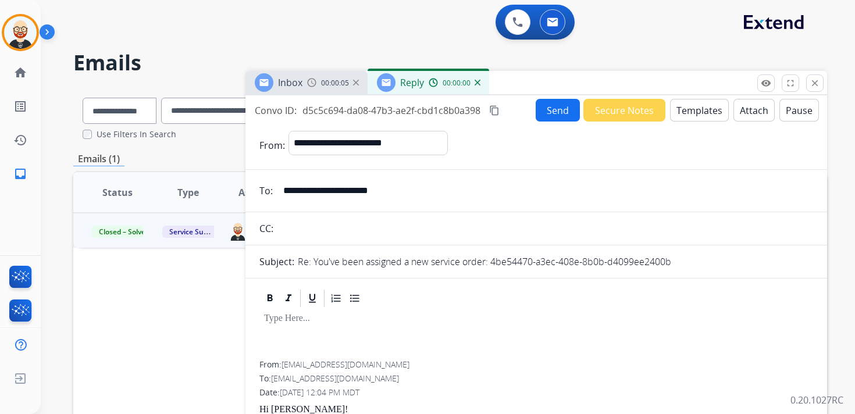
click at [350, 321] on p at bounding box center [536, 319] width 545 height 10
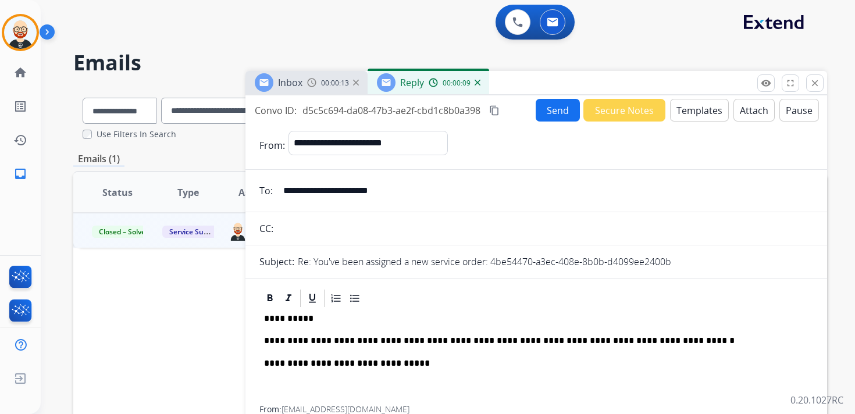
click at [436, 340] on p "**********" at bounding box center [531, 341] width 535 height 10
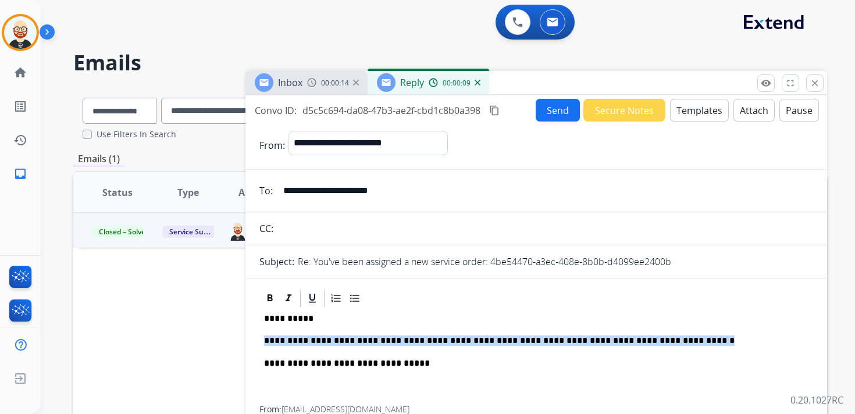
click at [436, 340] on p "**********" at bounding box center [531, 341] width 535 height 10
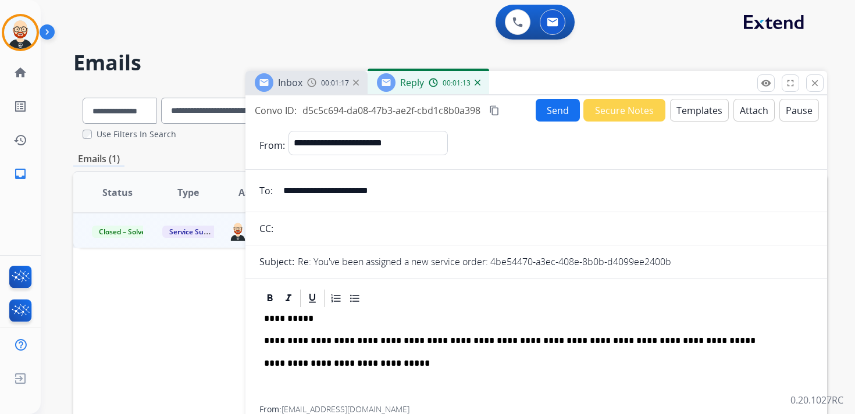
click at [560, 339] on p "**********" at bounding box center [531, 341] width 535 height 10
click at [696, 338] on p "**********" at bounding box center [531, 341] width 535 height 10
click at [801, 340] on div "**********" at bounding box center [537, 357] width 554 height 97
click at [549, 113] on button "Send" at bounding box center [558, 110] width 44 height 23
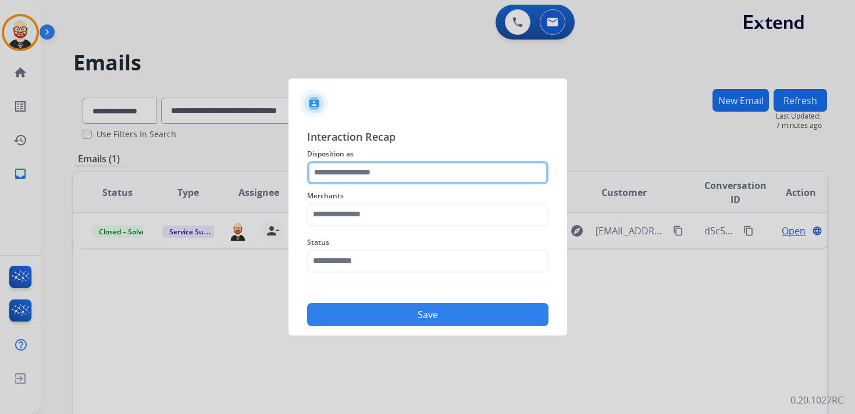
click at [381, 172] on input "text" at bounding box center [427, 172] width 241 height 23
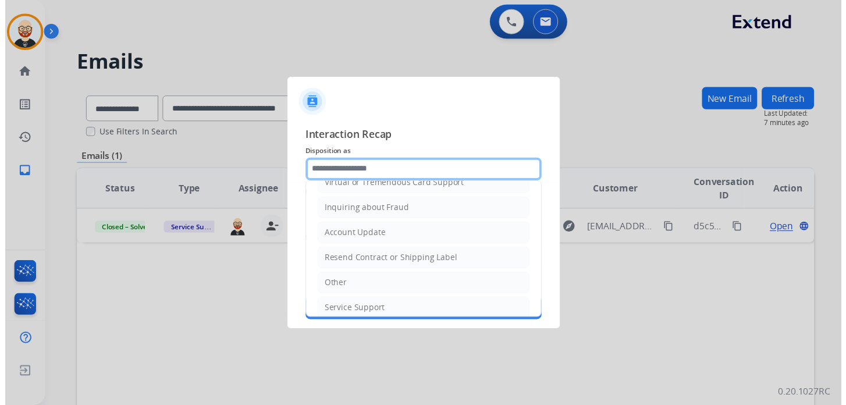
scroll to position [175, 0]
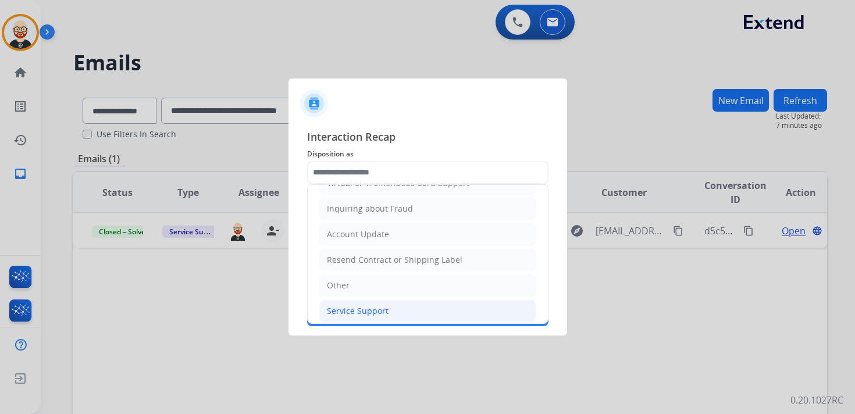
click at [370, 305] on div "Service Support" at bounding box center [358, 311] width 62 height 12
type input "**********"
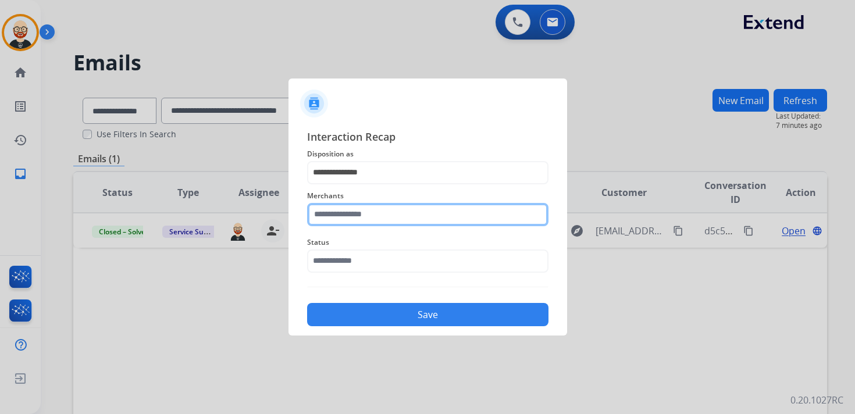
click at [360, 222] on input "text" at bounding box center [427, 214] width 241 height 23
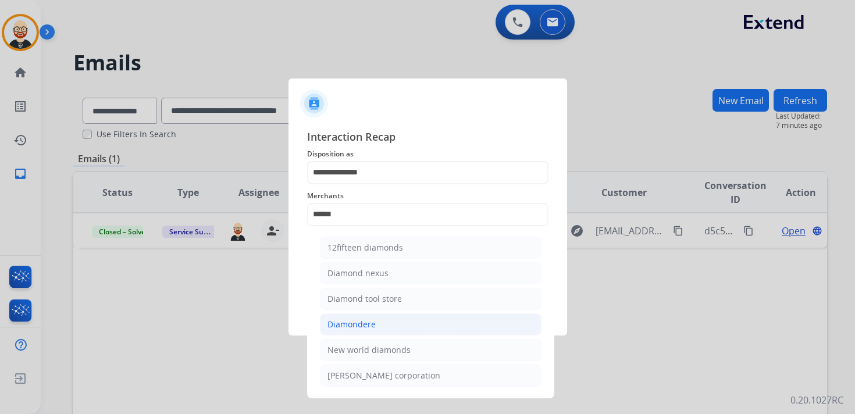
click at [381, 321] on li "Diamondere" at bounding box center [431, 325] width 222 height 22
type input "**********"
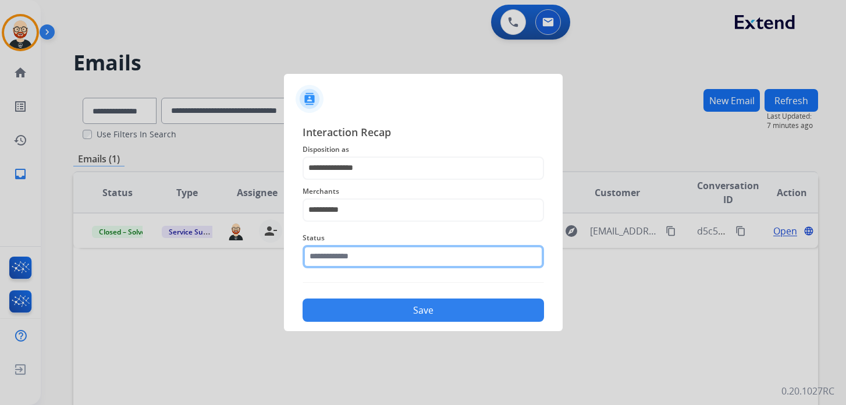
click at [364, 268] on div "Status" at bounding box center [423, 249] width 241 height 47
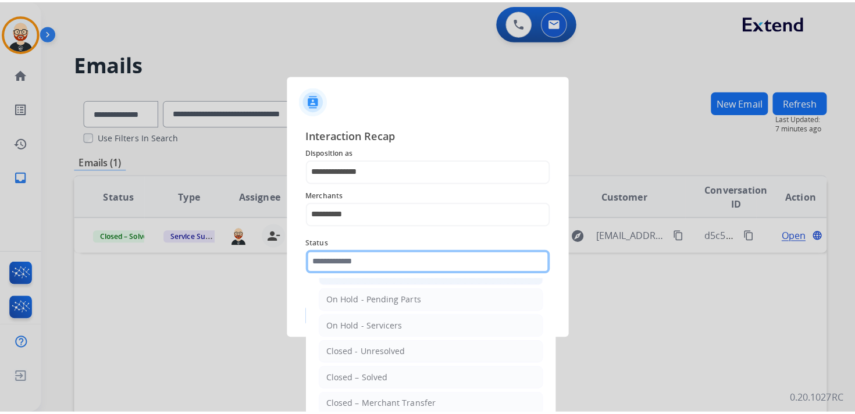
scroll to position [49, 0]
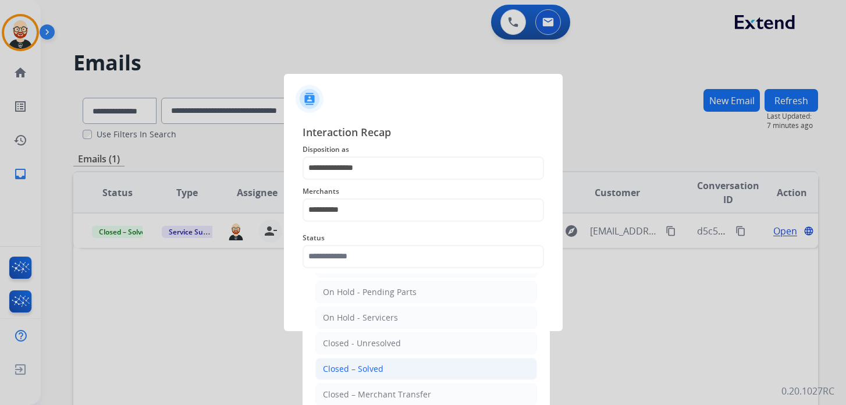
click at [388, 365] on li "Closed – Solved" at bounding box center [426, 369] width 222 height 22
type input "**********"
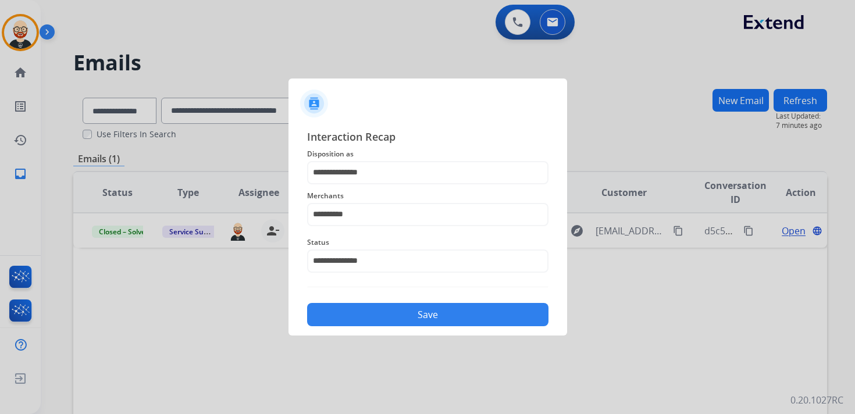
click at [417, 314] on button "Save" at bounding box center [427, 314] width 241 height 23
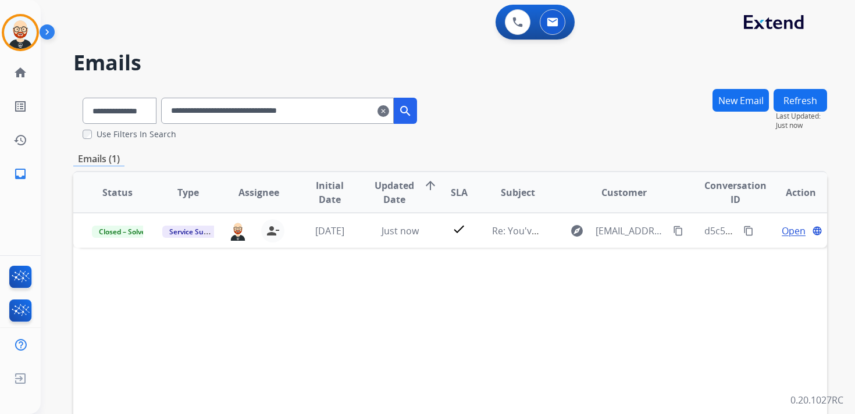
click at [389, 113] on mat-icon "clear" at bounding box center [384, 111] width 12 height 14
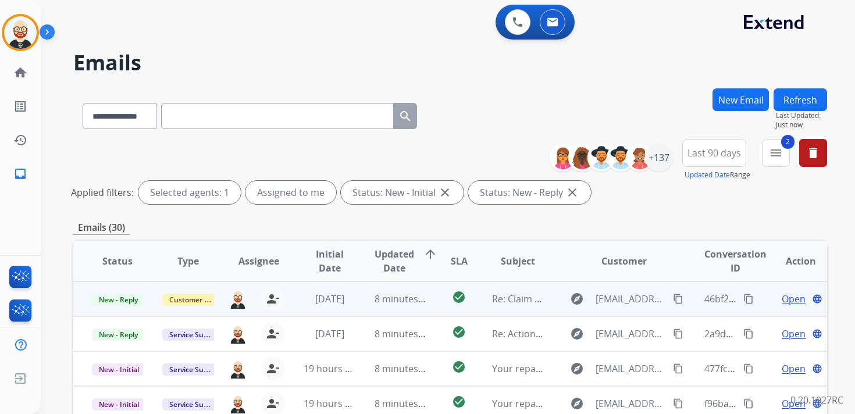
click at [782, 302] on span "Open" at bounding box center [794, 299] width 24 height 14
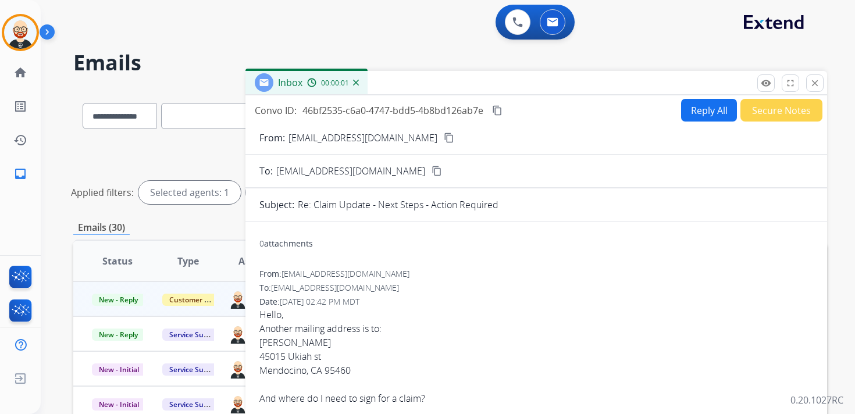
click at [695, 119] on button "Reply All" at bounding box center [709, 110] width 56 height 23
select select "**********"
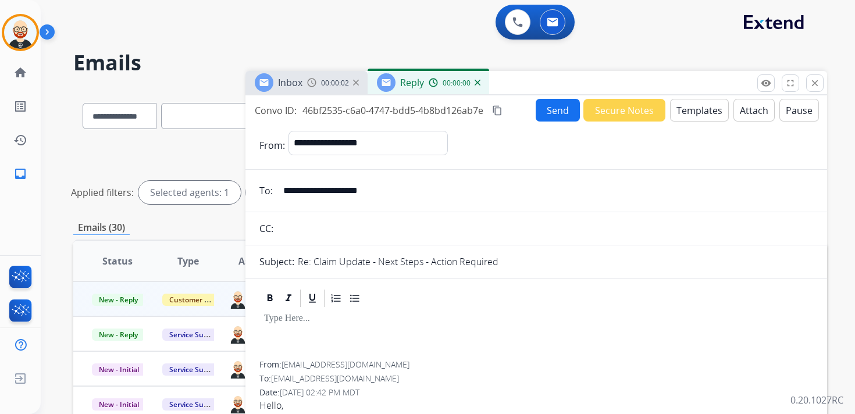
click at [386, 333] on div at bounding box center [537, 335] width 554 height 52
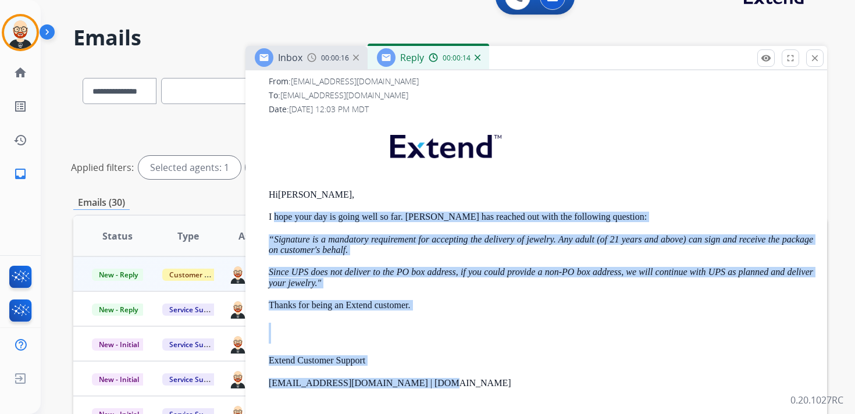
scroll to position [26, 0]
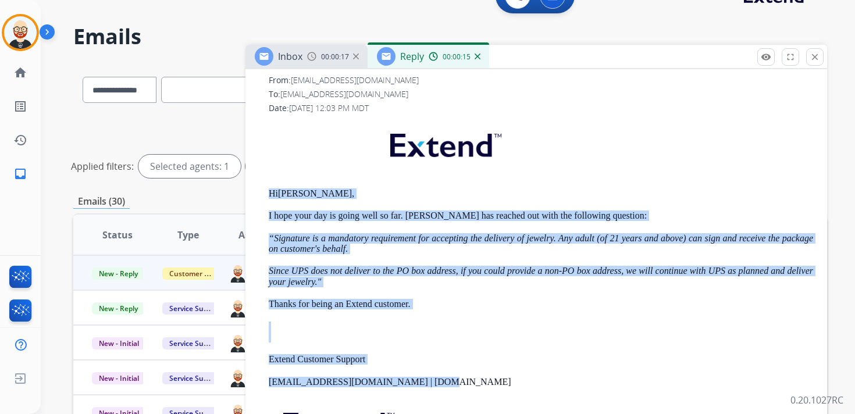
drag, startPoint x: 453, startPoint y: 386, endPoint x: 269, endPoint y: 194, distance: 265.4
click at [269, 194] on div "Hi [PERSON_NAME], I hope your day is going well so far. [PERSON_NAME] has reach…" at bounding box center [541, 314] width 545 height 388
copy div "Hi [PERSON_NAME], I hope your day is going well so far. [PERSON_NAME] has reach…"
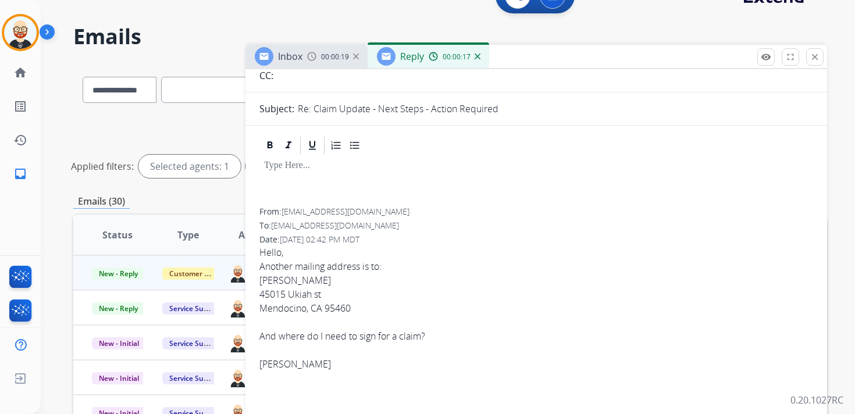
scroll to position [0, 0]
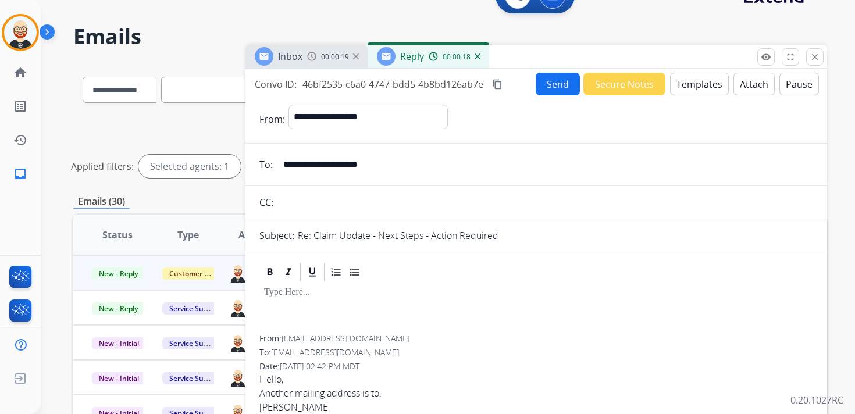
click at [289, 300] on div at bounding box center [537, 309] width 554 height 52
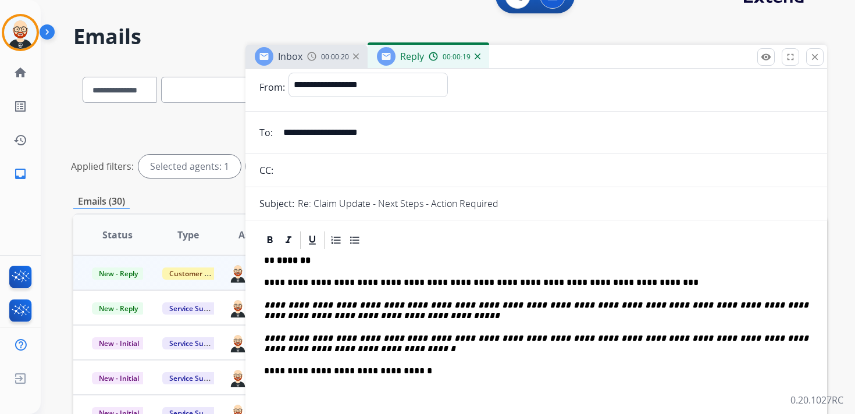
scroll to position [38, 0]
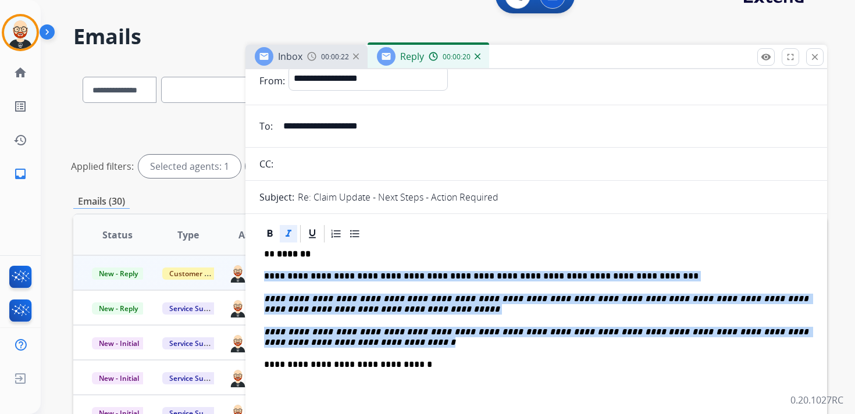
drag, startPoint x: 428, startPoint y: 342, endPoint x: 260, endPoint y: 275, distance: 180.7
click at [260, 275] on div "**********" at bounding box center [537, 364] width 554 height 241
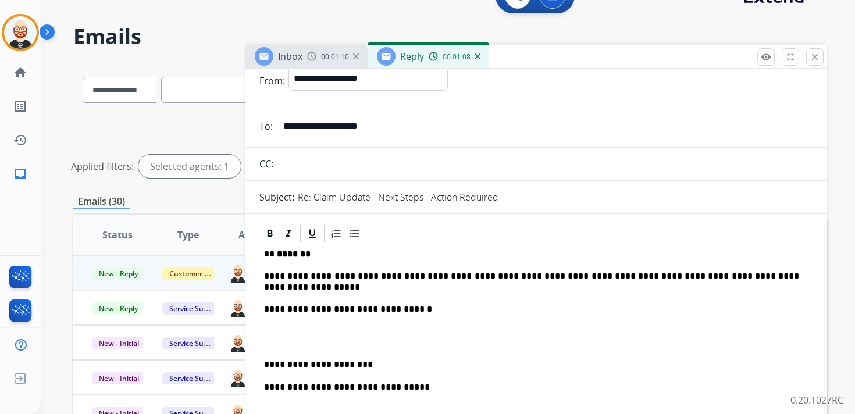
scroll to position [0, 0]
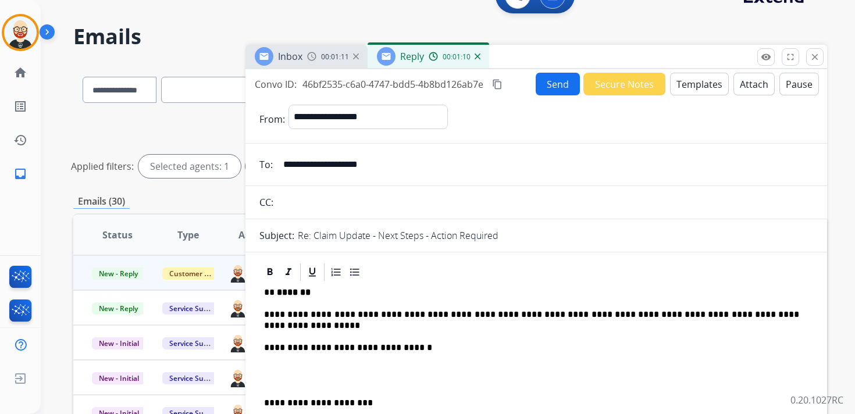
click at [545, 83] on button "Send" at bounding box center [558, 84] width 44 height 23
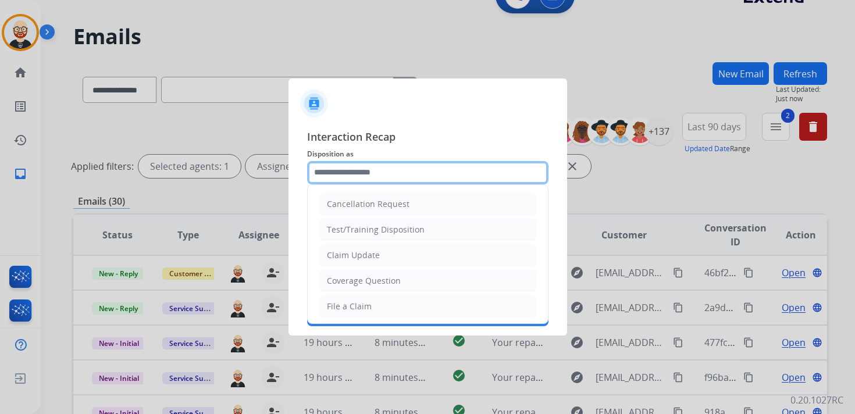
click at [365, 173] on input "text" at bounding box center [427, 172] width 241 height 23
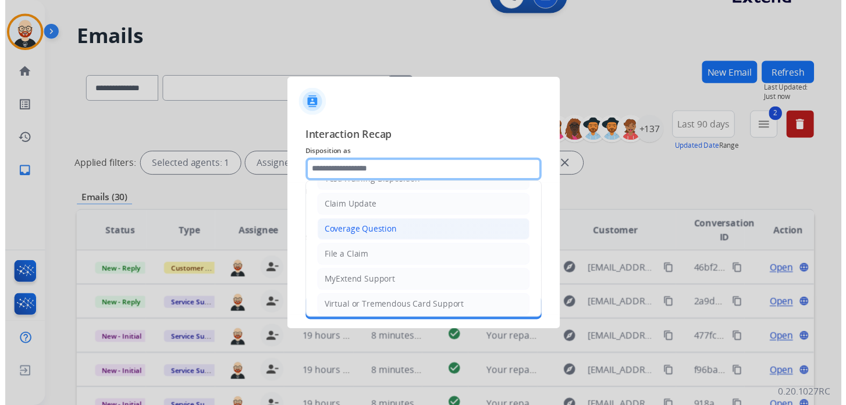
scroll to position [47, 0]
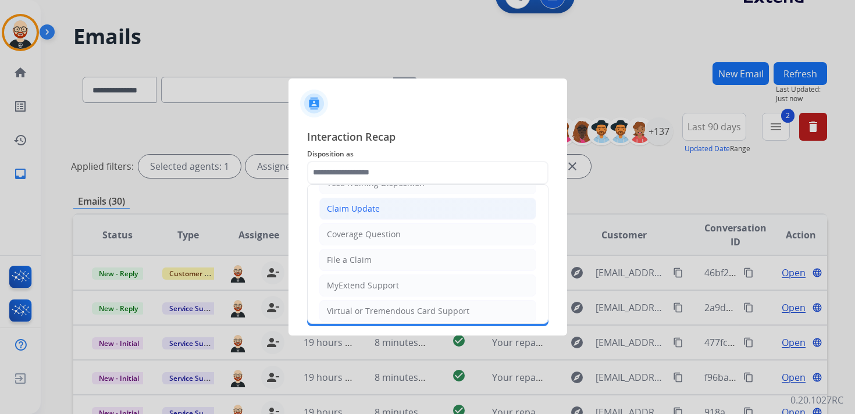
click at [339, 208] on div "Claim Update" at bounding box center [353, 209] width 53 height 12
type input "**********"
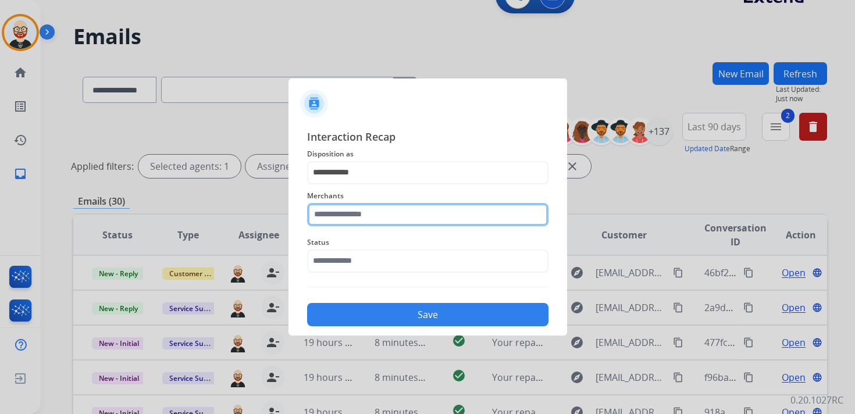
click at [339, 219] on input "text" at bounding box center [427, 214] width 241 height 23
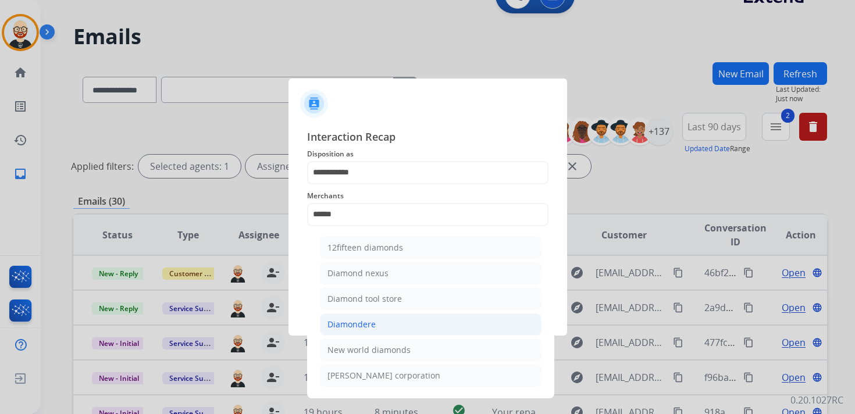
click at [360, 319] on div "Diamondere" at bounding box center [352, 325] width 48 height 12
type input "**********"
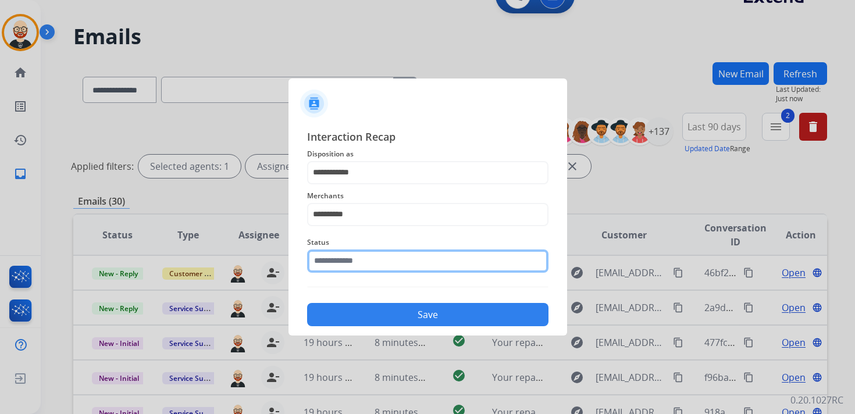
click at [349, 267] on input "text" at bounding box center [427, 261] width 241 height 23
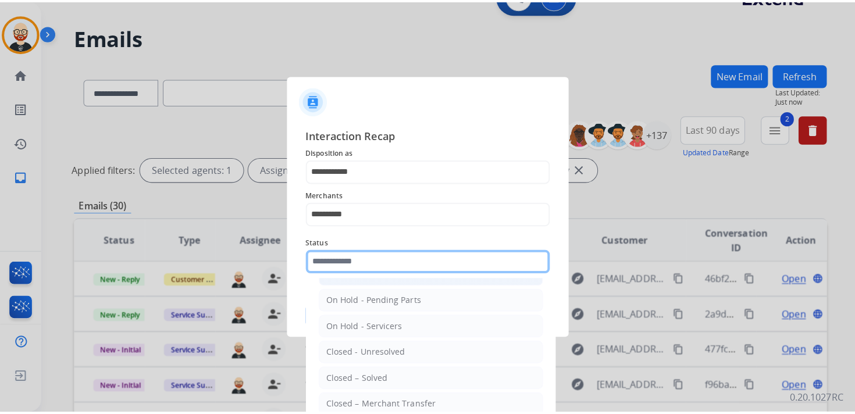
scroll to position [45, 0]
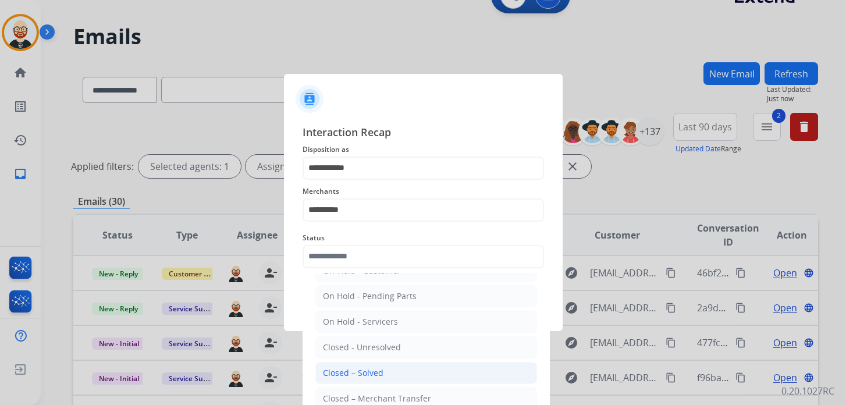
click at [348, 362] on li "Closed – Solved" at bounding box center [426, 373] width 222 height 22
type input "**********"
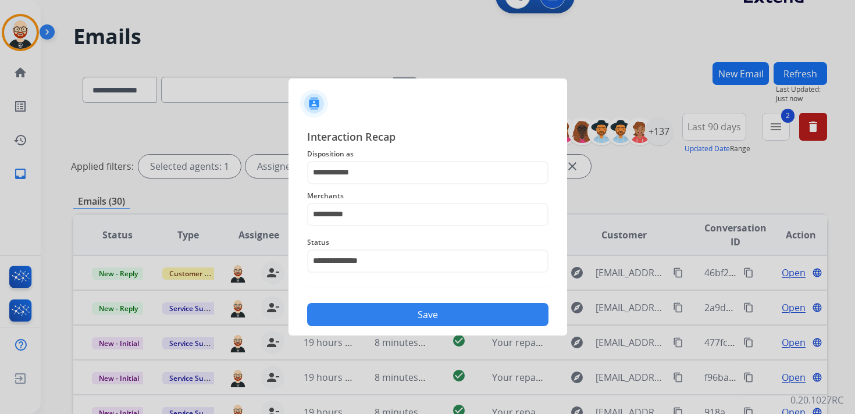
click at [374, 314] on button "Save" at bounding box center [427, 314] width 241 height 23
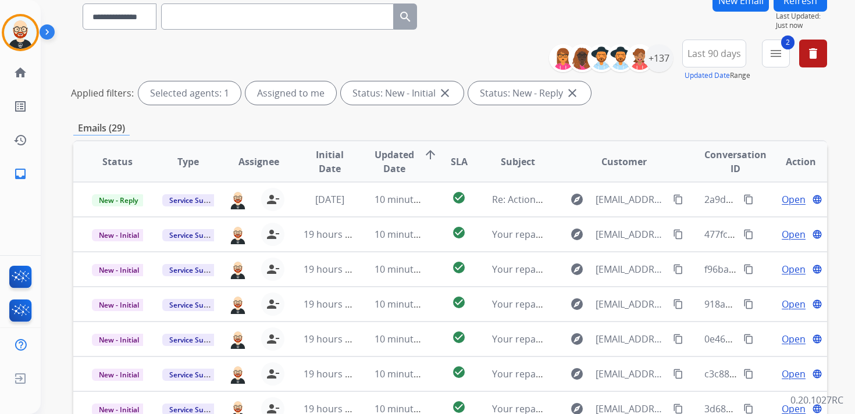
scroll to position [99, 0]
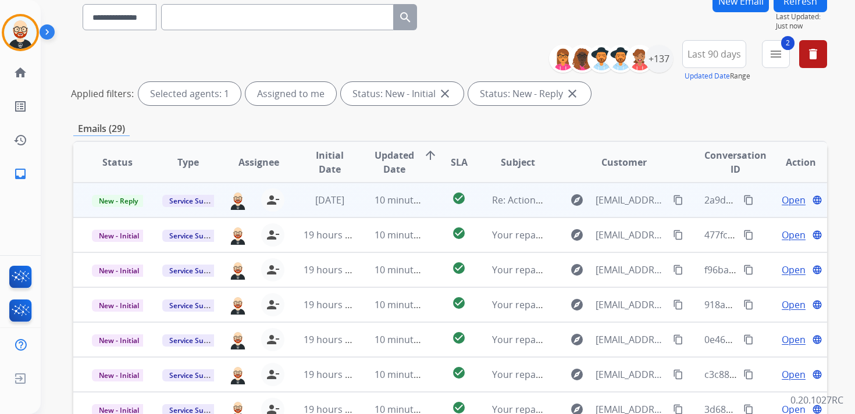
click at [785, 198] on span "Open" at bounding box center [794, 200] width 24 height 14
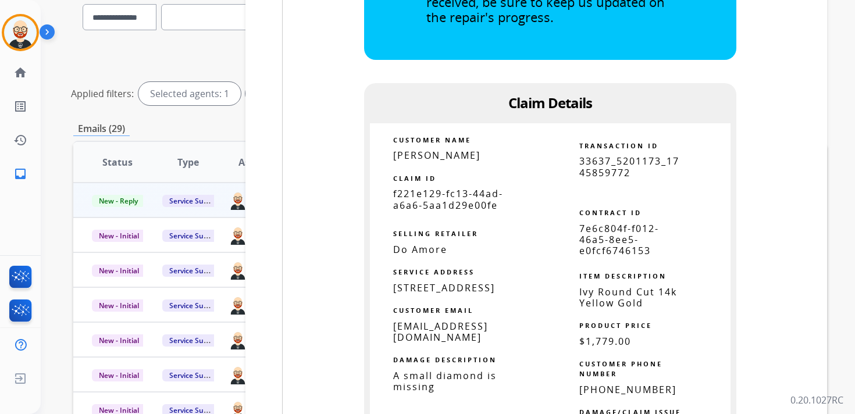
scroll to position [1172, 0]
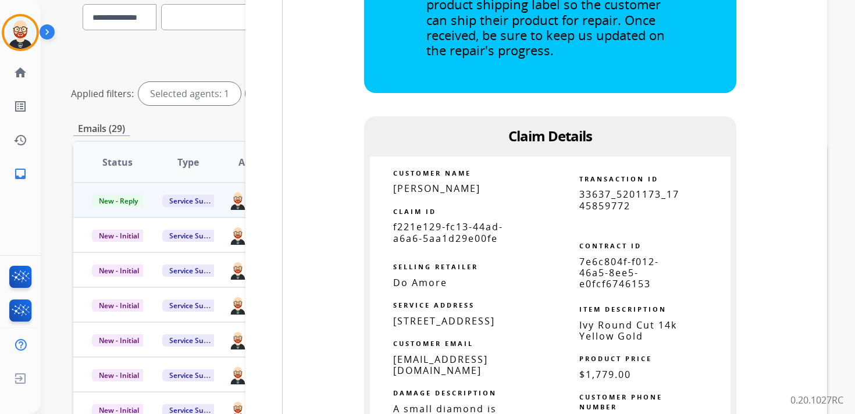
click at [439, 236] on span "f221e129-fc13-44ad-a6a6-5aa1d29e00fe" at bounding box center [448, 233] width 110 height 24
copy tbody
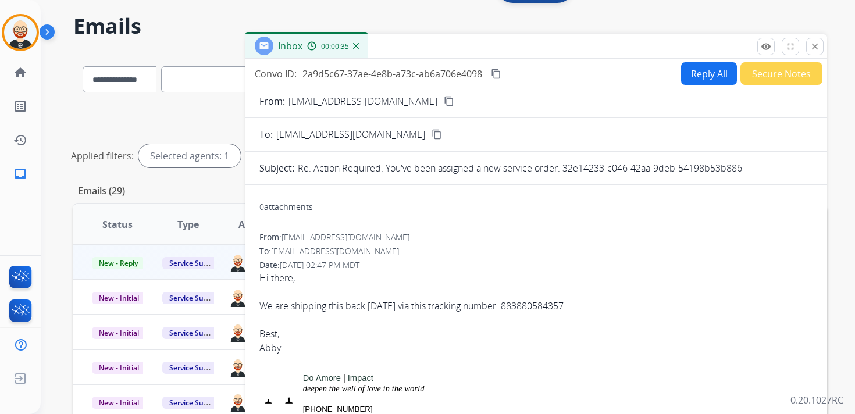
scroll to position [0, 0]
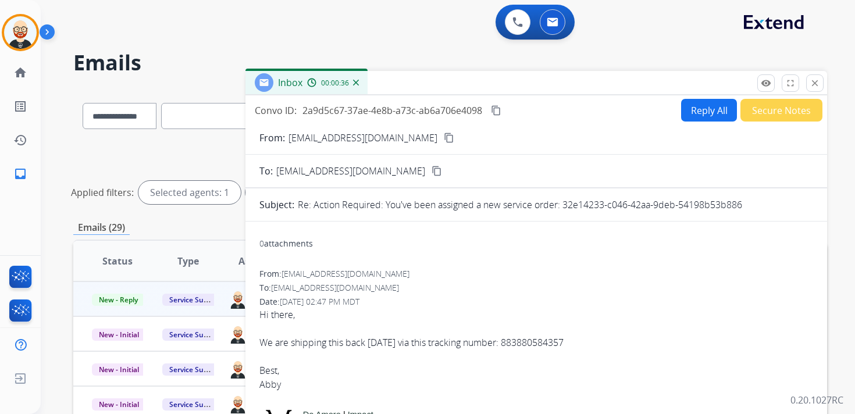
click at [499, 111] on mat-icon "content_copy" at bounding box center [496, 110] width 10 height 10
click at [370, 342] on div "We are shipping this back [DATE] via this tracking number: 883880584357" at bounding box center [537, 343] width 554 height 14
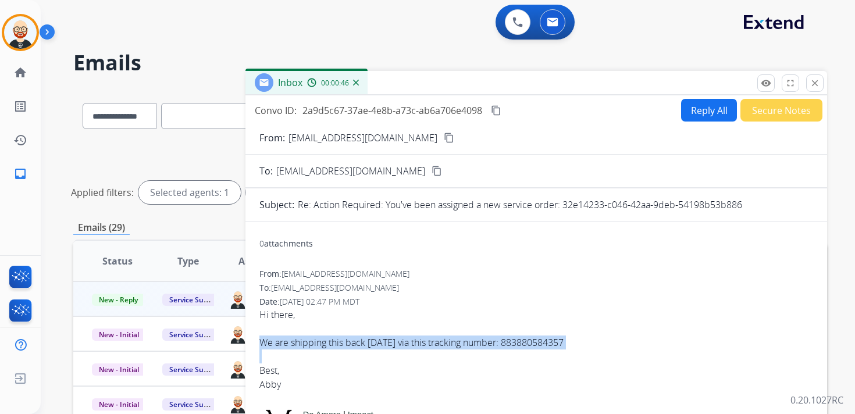
click at [370, 342] on div "We are shipping this back [DATE] via this tracking number: 883880584357" at bounding box center [537, 343] width 554 height 14
copy div "We are shipping this back [DATE] via this tracking number: 883880584357"
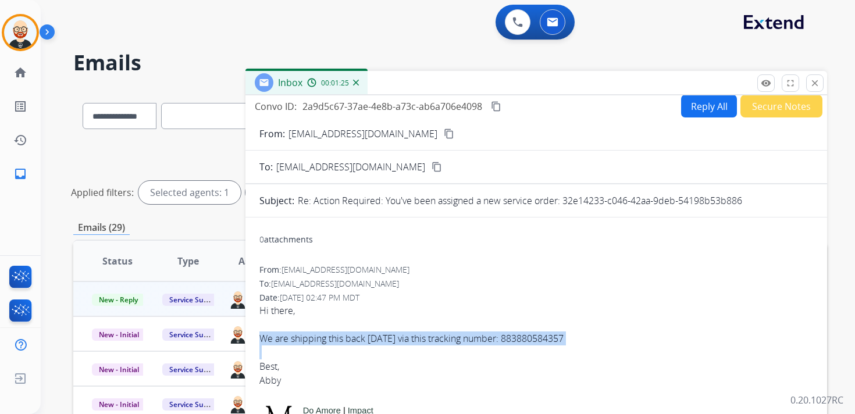
scroll to position [2, 0]
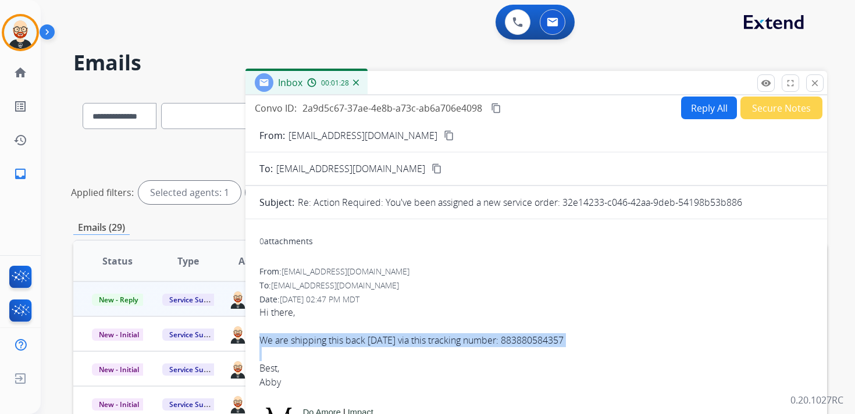
click at [695, 113] on button "Reply All" at bounding box center [709, 108] width 56 height 23
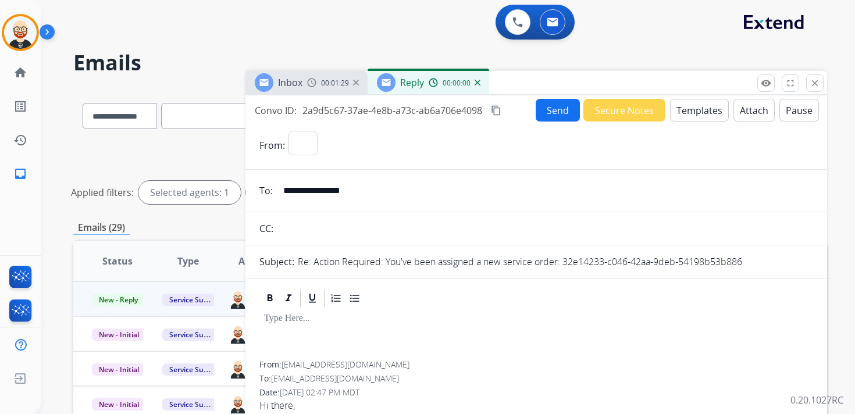
select select "**********"
click at [337, 322] on p at bounding box center [536, 319] width 545 height 10
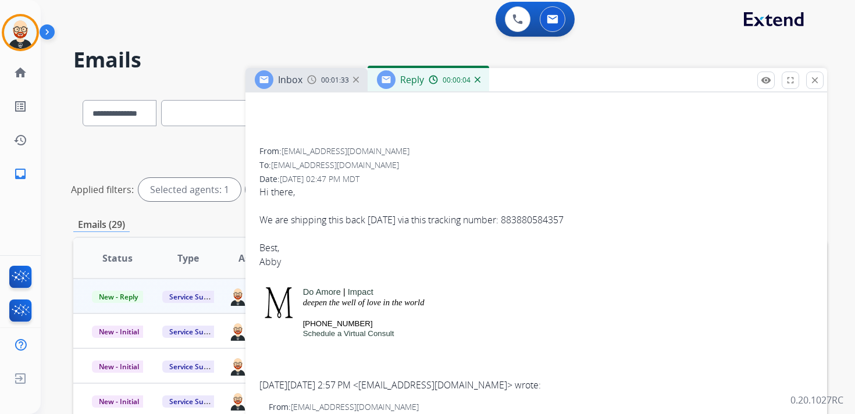
scroll to position [325, 0]
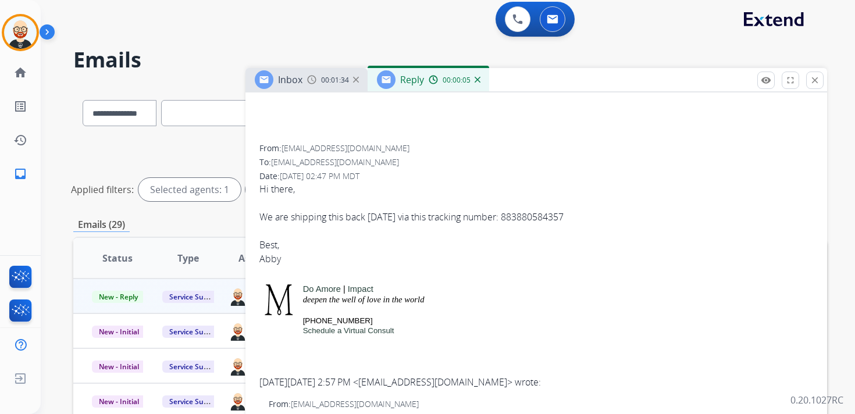
click at [271, 262] on div "Best, Abby" at bounding box center [537, 252] width 554 height 28
copy div "Abby"
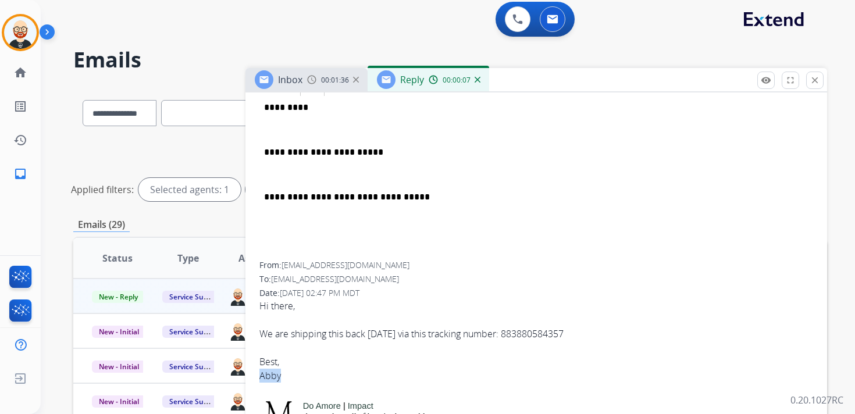
scroll to position [207, 0]
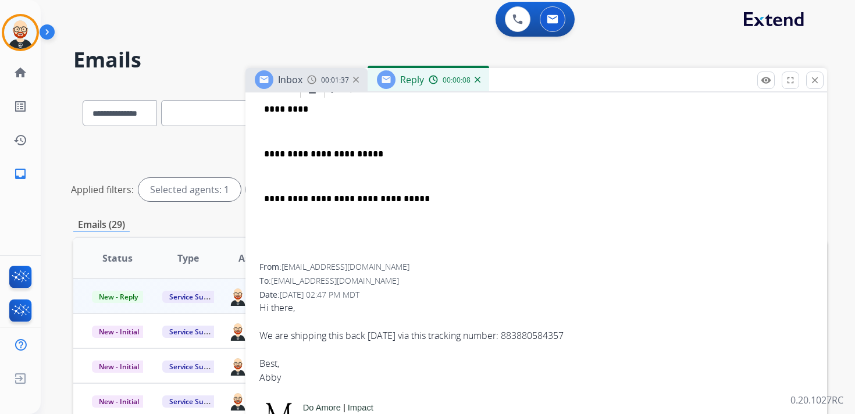
click at [284, 108] on p "*********" at bounding box center [531, 109] width 535 height 10
click at [281, 123] on div "**********" at bounding box center [537, 182] width 554 height 164
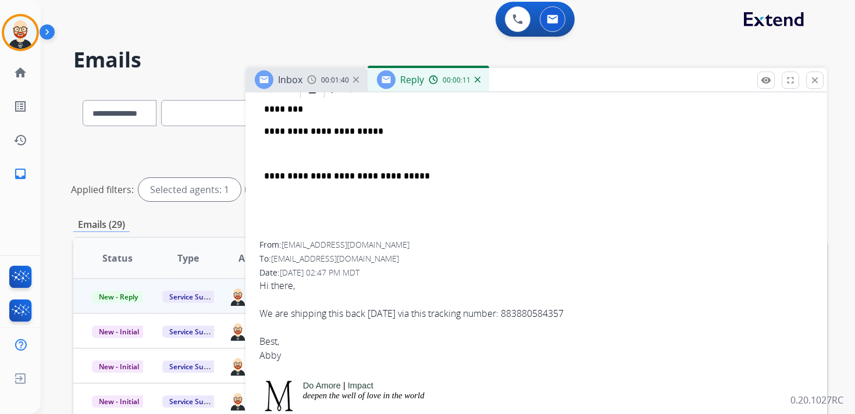
click at [303, 157] on p at bounding box center [536, 154] width 545 height 10
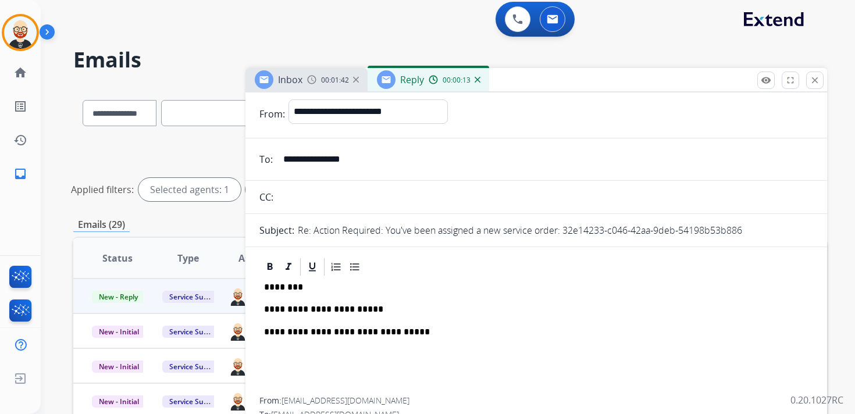
scroll to position [0, 0]
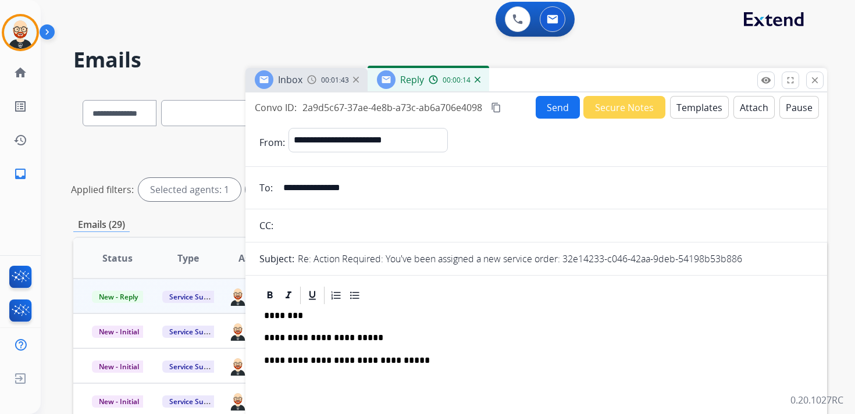
click at [557, 105] on button "Send" at bounding box center [558, 107] width 44 height 23
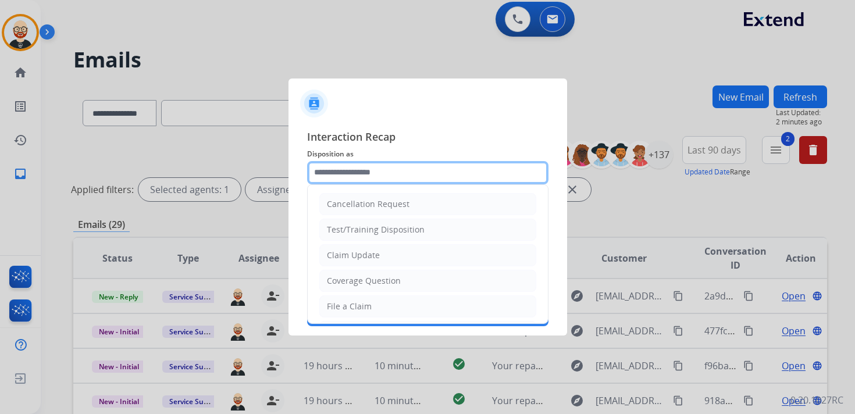
click at [344, 176] on input "text" at bounding box center [427, 172] width 241 height 23
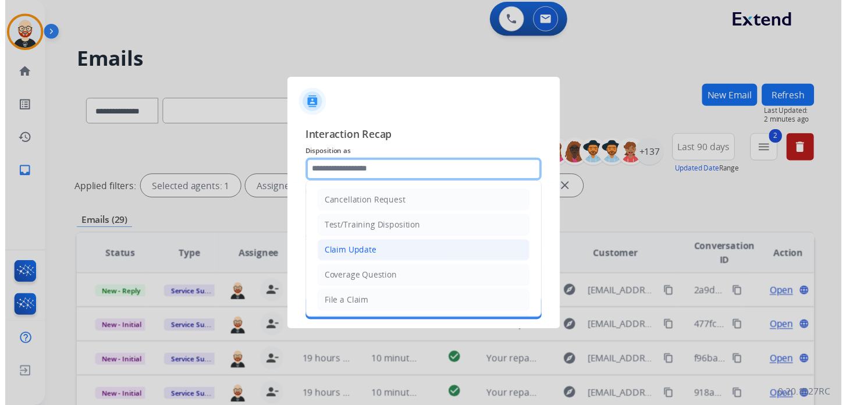
scroll to position [175, 0]
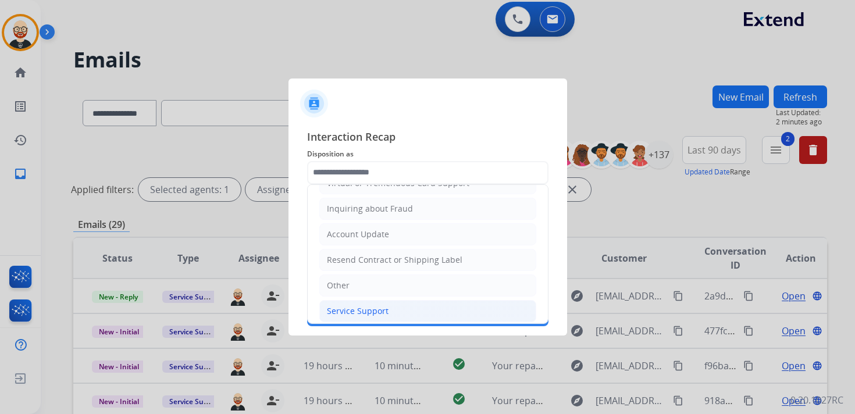
click at [349, 309] on div "Service Support" at bounding box center [358, 311] width 62 height 12
type input "**********"
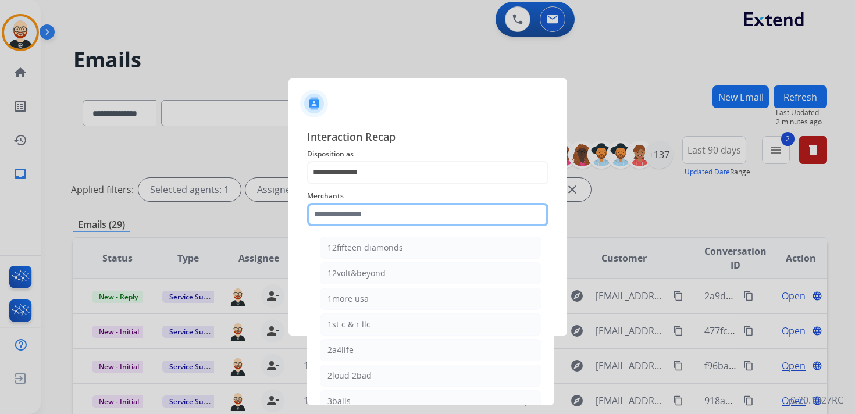
click at [345, 212] on input "text" at bounding box center [427, 214] width 241 height 23
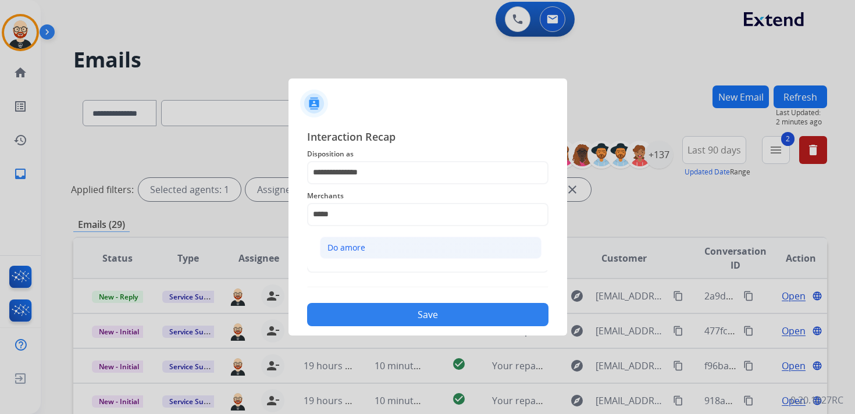
click at [350, 242] on div "Do amore" at bounding box center [347, 248] width 38 height 12
type input "********"
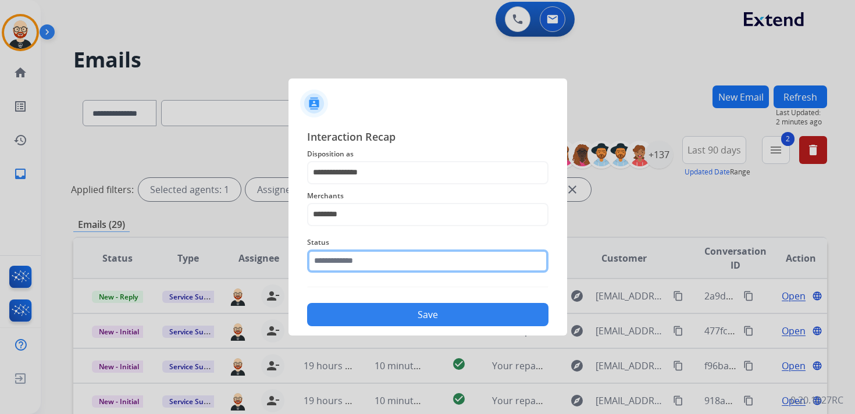
click at [350, 260] on input "text" at bounding box center [427, 261] width 241 height 23
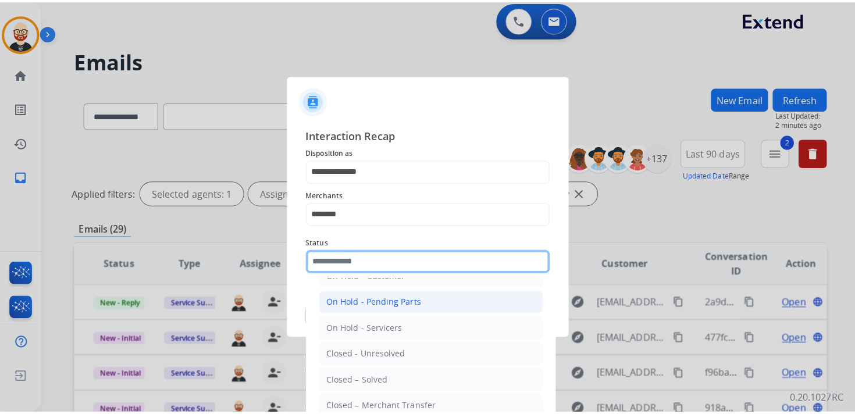
scroll to position [55, 0]
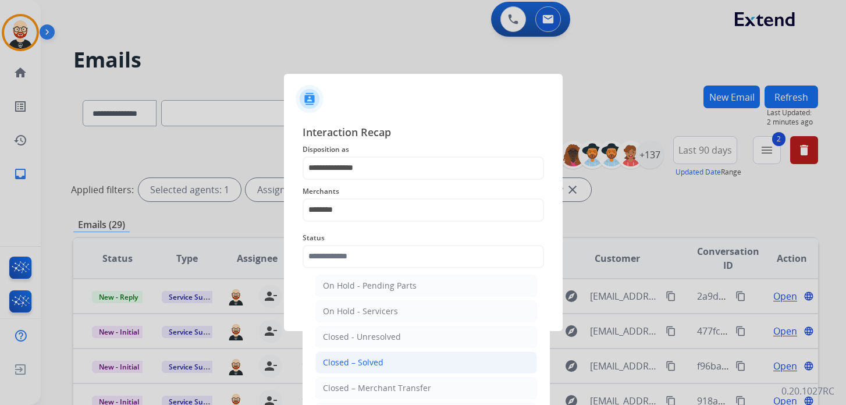
click at [356, 357] on div "Closed – Solved" at bounding box center [353, 363] width 61 height 12
type input "**********"
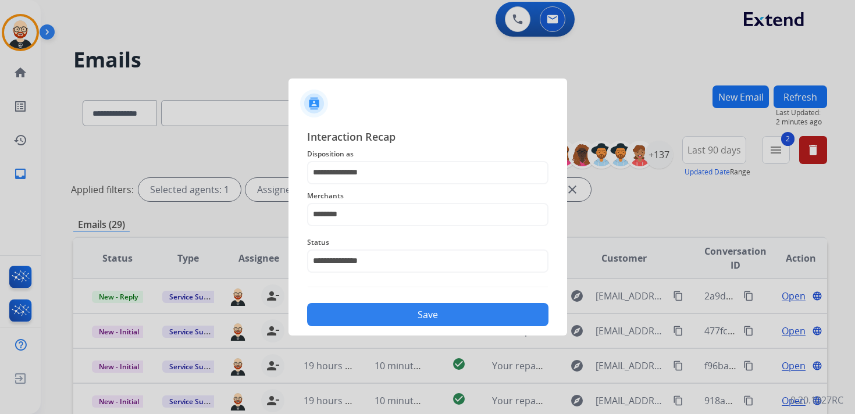
click at [369, 314] on button "Save" at bounding box center [427, 314] width 241 height 23
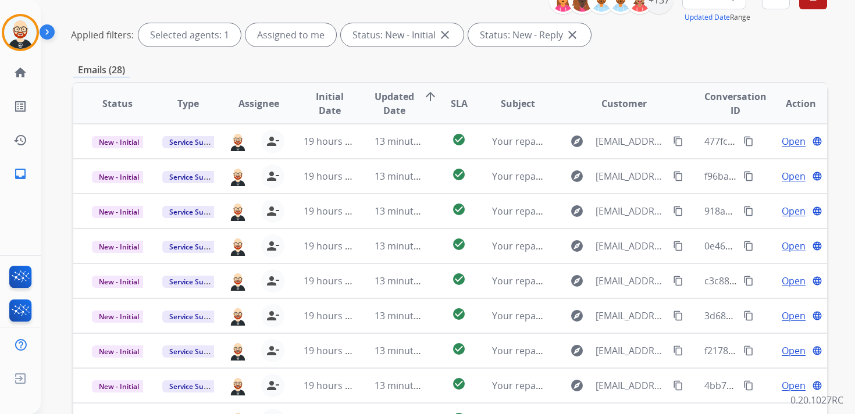
scroll to position [146, 0]
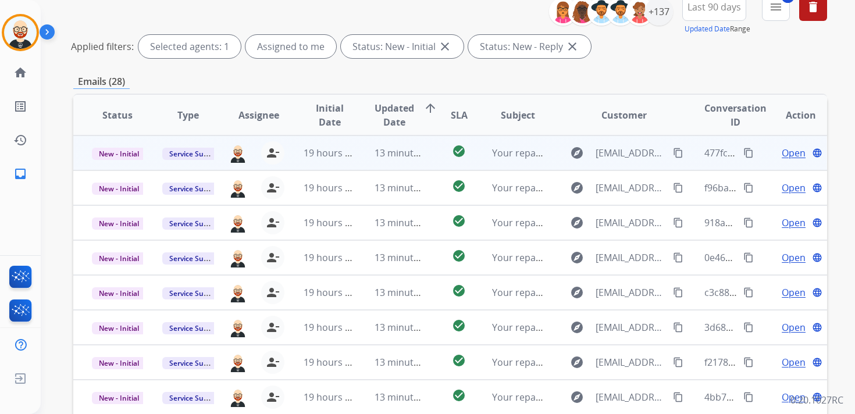
click at [786, 150] on span "Open" at bounding box center [794, 153] width 24 height 14
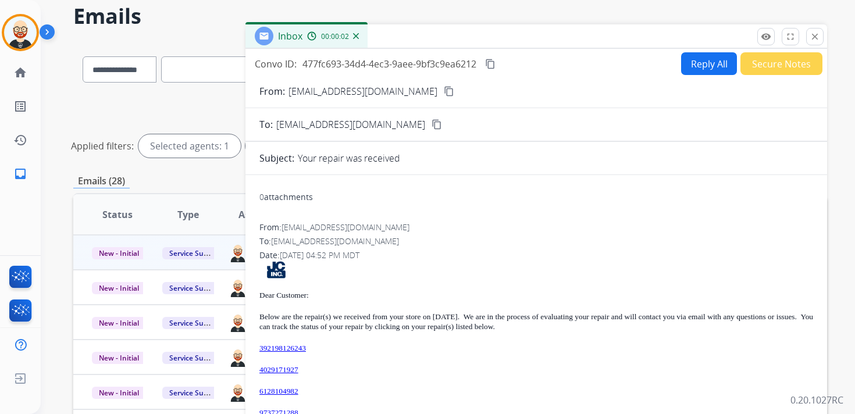
scroll to position [0, 0]
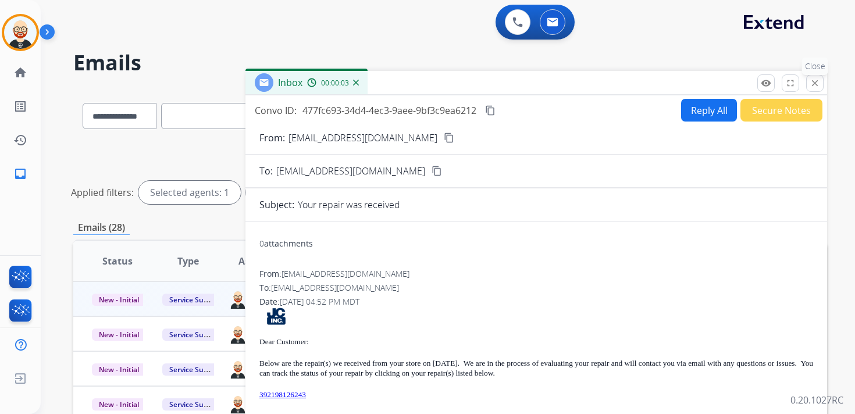
click at [820, 79] on button "close Close" at bounding box center [814, 82] width 17 height 17
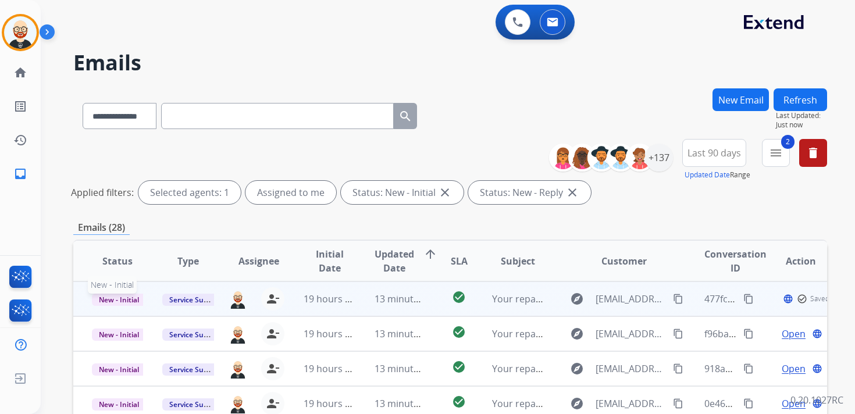
click at [118, 304] on span "New - Initial" at bounding box center [119, 300] width 54 height 12
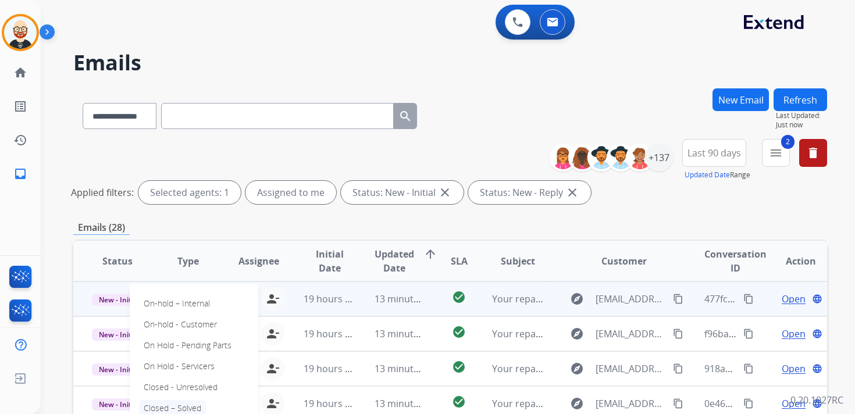
click at [168, 402] on p "Closed – Solved" at bounding box center [172, 408] width 67 height 16
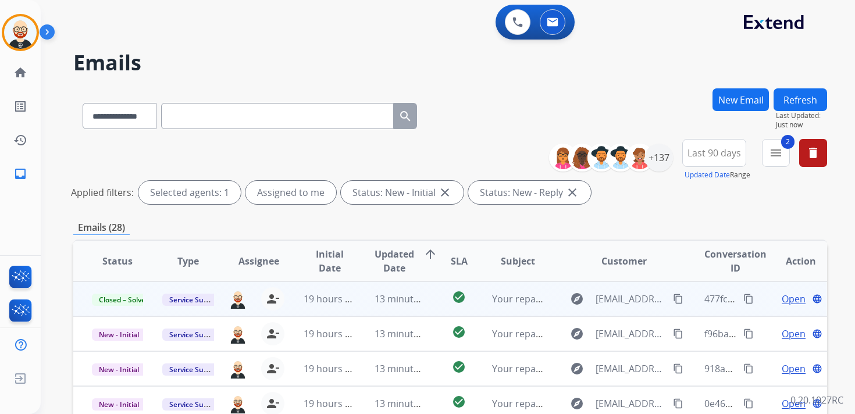
click at [818, 100] on button "Refresh" at bounding box center [801, 99] width 54 height 23
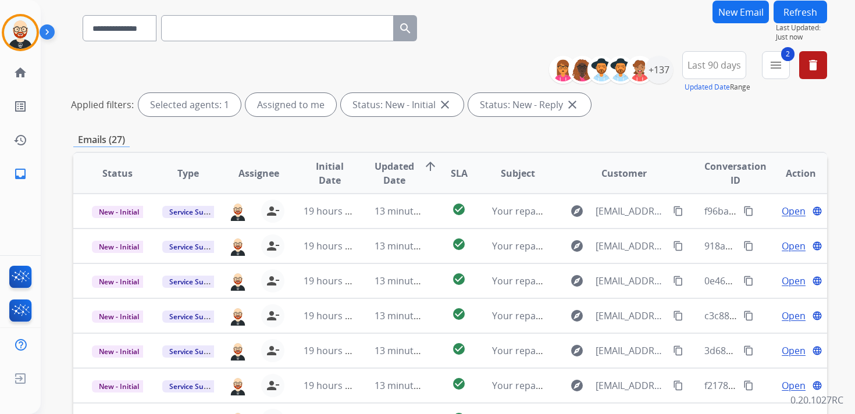
scroll to position [119, 0]
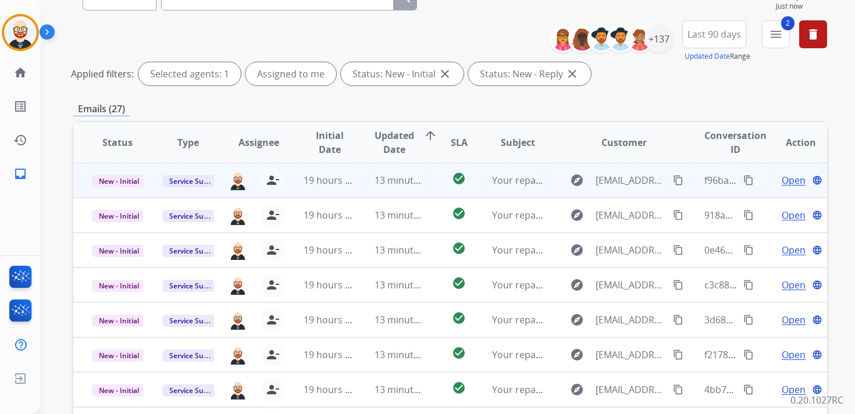
click at [784, 180] on span "Open" at bounding box center [794, 180] width 24 height 14
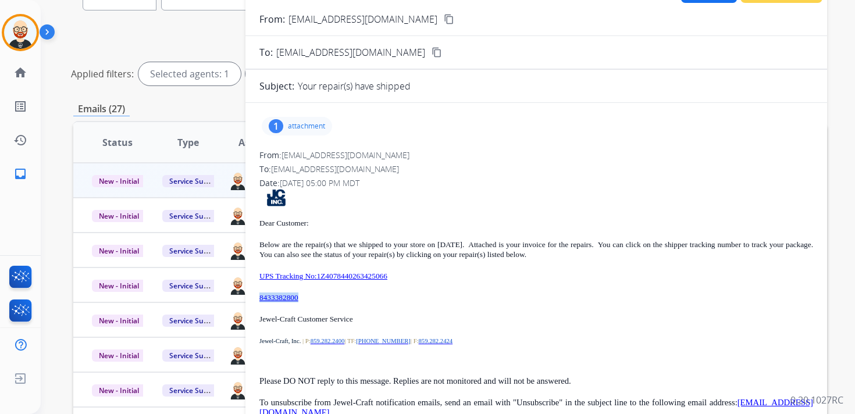
drag, startPoint x: 313, startPoint y: 298, endPoint x: 259, endPoint y: 297, distance: 54.1
click at [260, 297] on p "8433382800" at bounding box center [537, 298] width 554 height 10
copy link "8433382800"
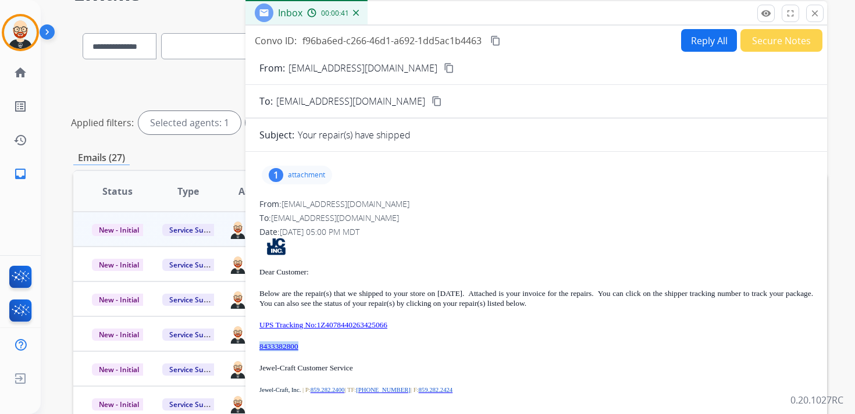
scroll to position [73, 0]
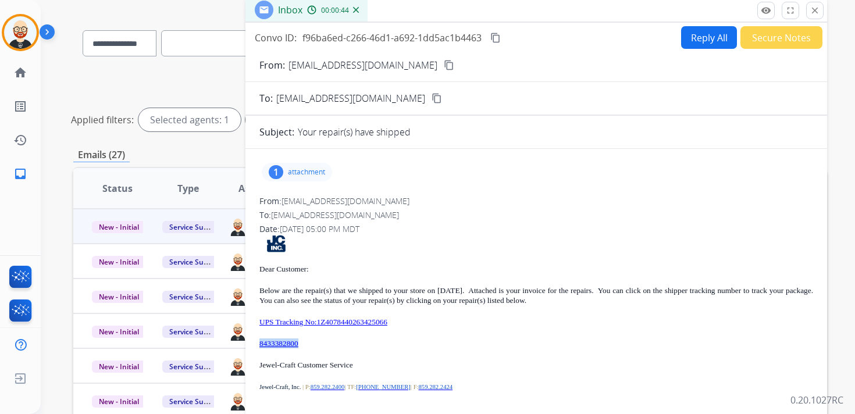
click at [493, 40] on mat-icon "content_copy" at bounding box center [496, 38] width 10 height 10
click at [318, 164] on div "1 attachment" at bounding box center [297, 172] width 70 height 19
click at [342, 200] on mat-icon "download" at bounding box center [341, 202] width 10 height 10
click at [435, 325] on p "UPS Tracking No:1Z4078440263425066" at bounding box center [537, 322] width 554 height 10
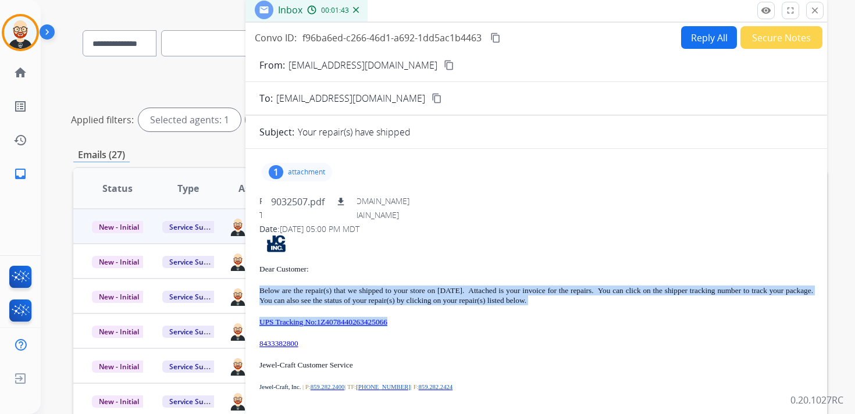
drag, startPoint x: 428, startPoint y: 325, endPoint x: 254, endPoint y: 289, distance: 177.8
click at [254, 289] on div "1 attachment 9032507.pdf download From: [EMAIL_ADDRESS][DOMAIN_NAME] To: [EMAIL…" at bounding box center [537, 316] width 582 height 317
copy div "Below are the repair(s) that we shipped to your store on [DATE]. Attached is yo…"
click at [819, 13] on mat-icon "close" at bounding box center [815, 10] width 10 height 10
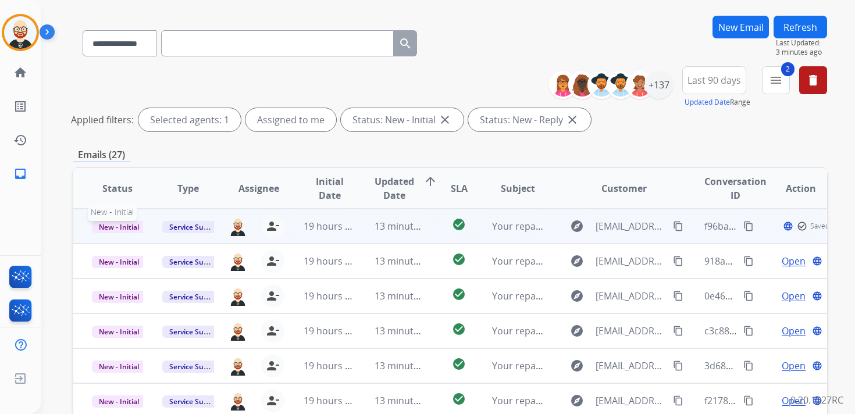
click at [122, 230] on span "New - Initial" at bounding box center [119, 227] width 54 height 12
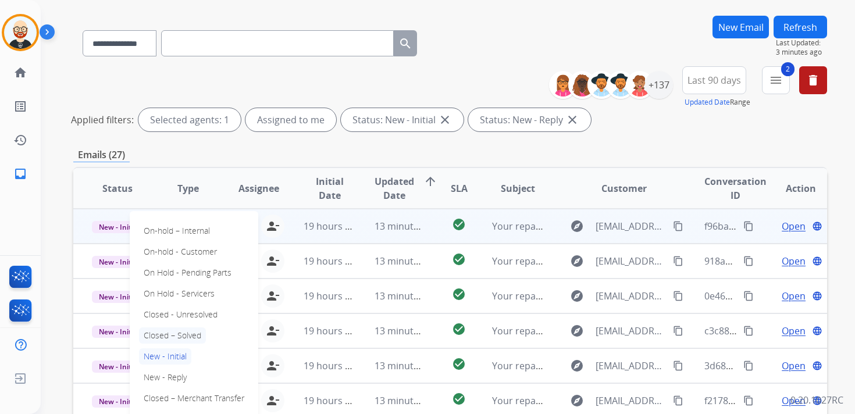
click at [185, 332] on p "Closed – Solved" at bounding box center [172, 336] width 67 height 16
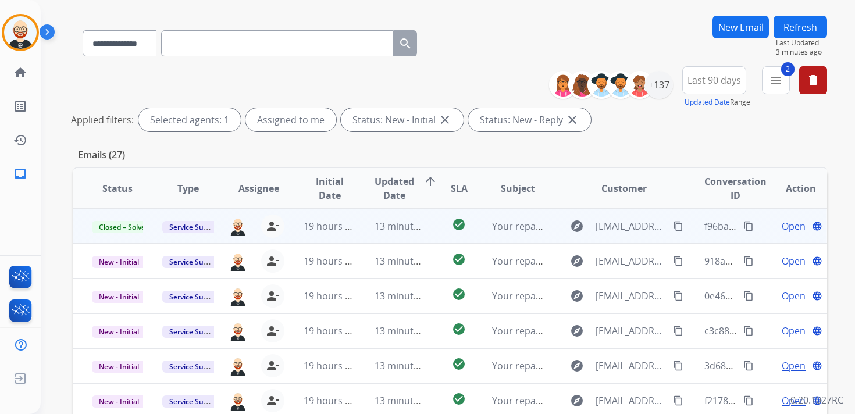
click at [797, 26] on button "Refresh" at bounding box center [801, 27] width 54 height 23
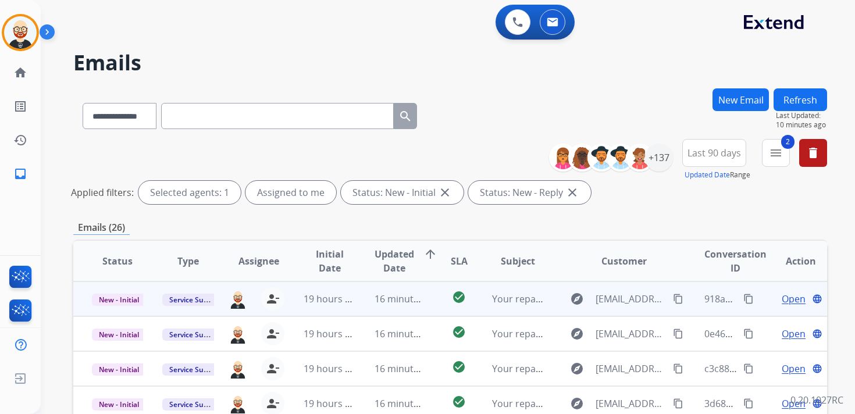
click at [782, 296] on span "Open" at bounding box center [794, 299] width 24 height 14
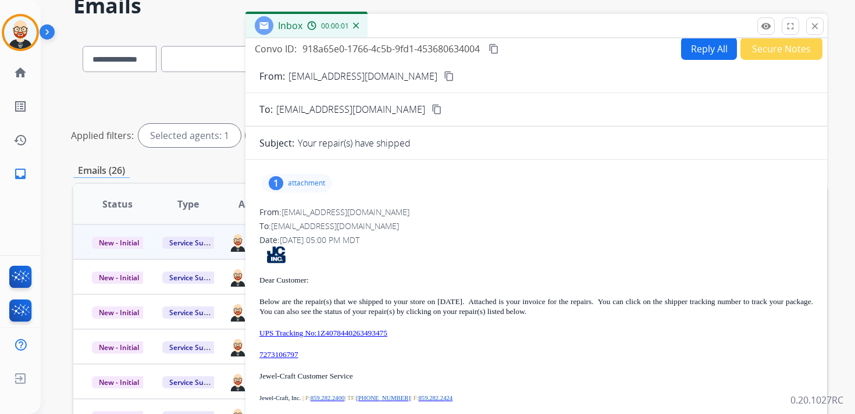
scroll to position [62, 0]
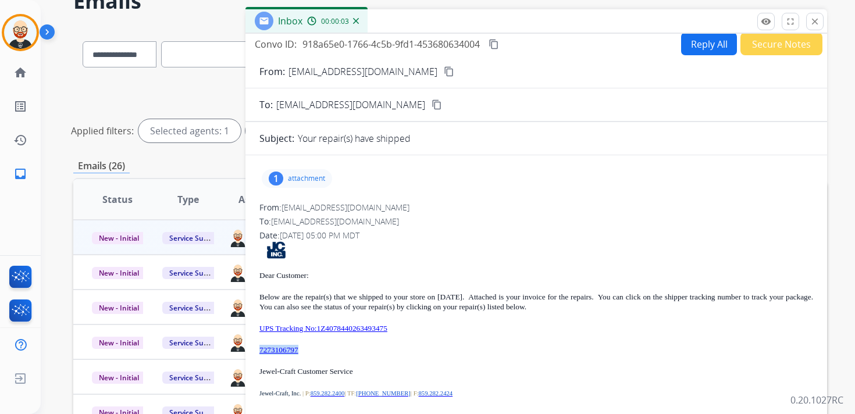
drag, startPoint x: 311, startPoint y: 347, endPoint x: 258, endPoint y: 343, distance: 53.1
click at [258, 343] on div "1 attachment From: [EMAIL_ADDRESS][DOMAIN_NAME] To: [EMAIL_ADDRESS][DOMAIN_NAME…" at bounding box center [537, 323] width 582 height 317
copy link "7273106797"
click at [319, 182] on p "attachment" at bounding box center [306, 178] width 37 height 9
click at [345, 205] on mat-icon "download" at bounding box center [341, 208] width 10 height 10
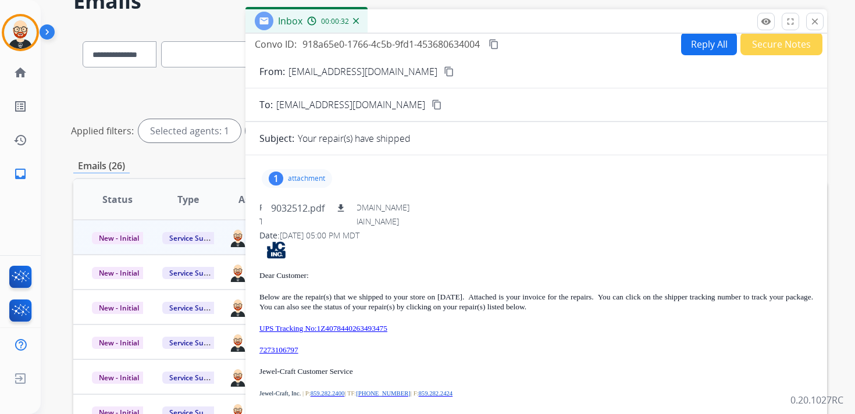
click at [496, 43] on mat-icon "content_copy" at bounding box center [494, 44] width 10 height 10
click at [441, 335] on div "Dear Customer: Below are the repair(s) that we shipped to your store on [DATE].…" at bounding box center [537, 355] width 554 height 229
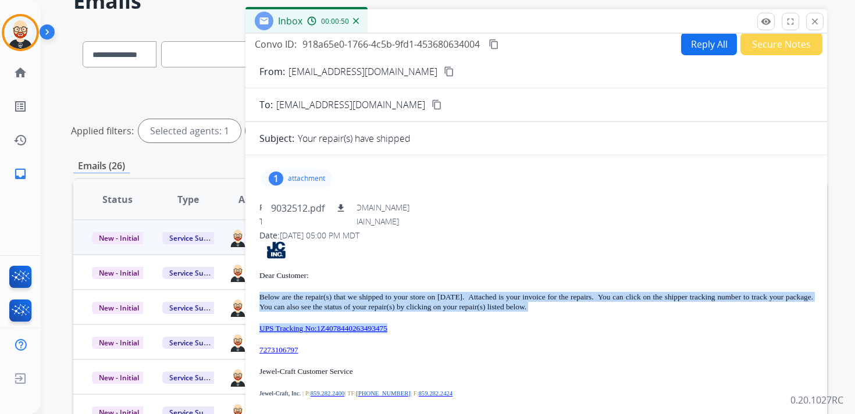
drag, startPoint x: 432, startPoint y: 331, endPoint x: 258, endPoint y: 294, distance: 177.9
click at [258, 294] on div "1 attachment 9032512.pdf download From: [EMAIL_ADDRESS][DOMAIN_NAME] To: [EMAIL…" at bounding box center [537, 323] width 582 height 317
click at [815, 24] on mat-icon "close" at bounding box center [815, 21] width 10 height 10
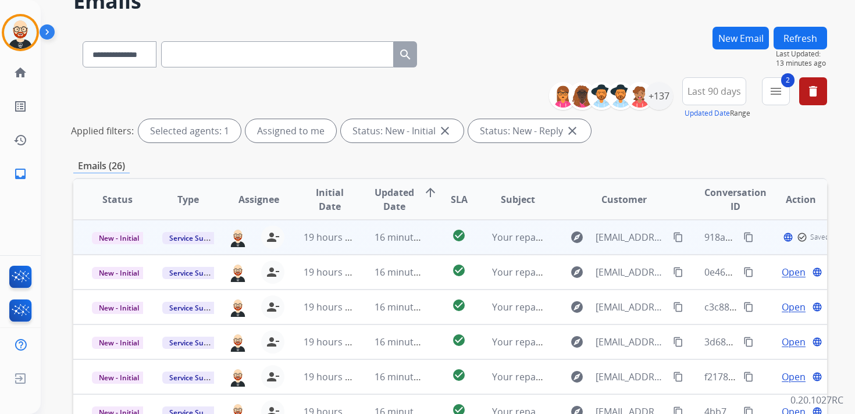
click at [117, 236] on span "New - Initial" at bounding box center [119, 238] width 54 height 12
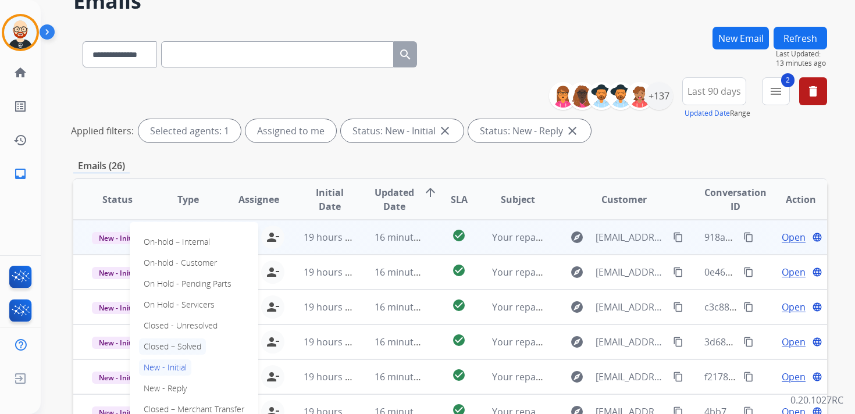
click at [194, 350] on p "Closed – Solved" at bounding box center [172, 347] width 67 height 16
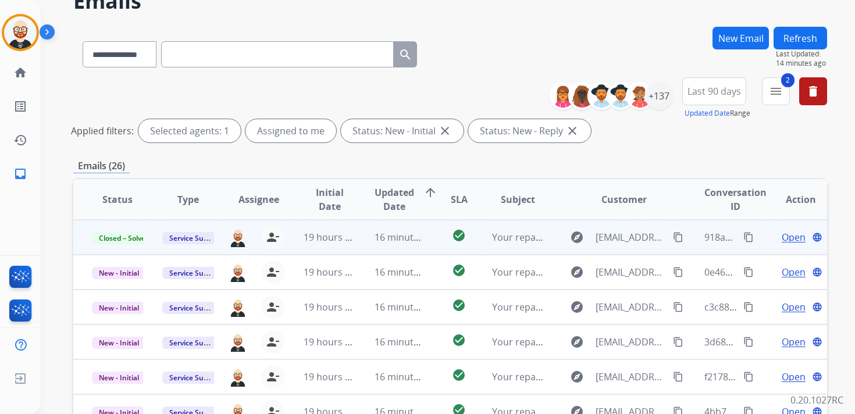
click at [797, 34] on button "Refresh" at bounding box center [801, 38] width 54 height 23
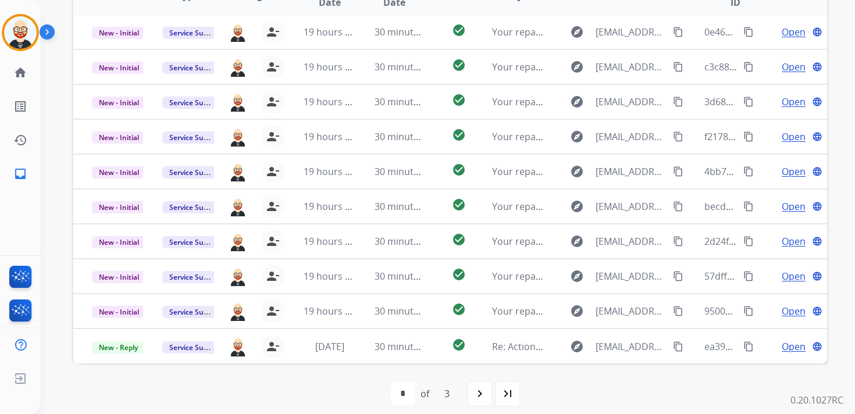
scroll to position [276, 0]
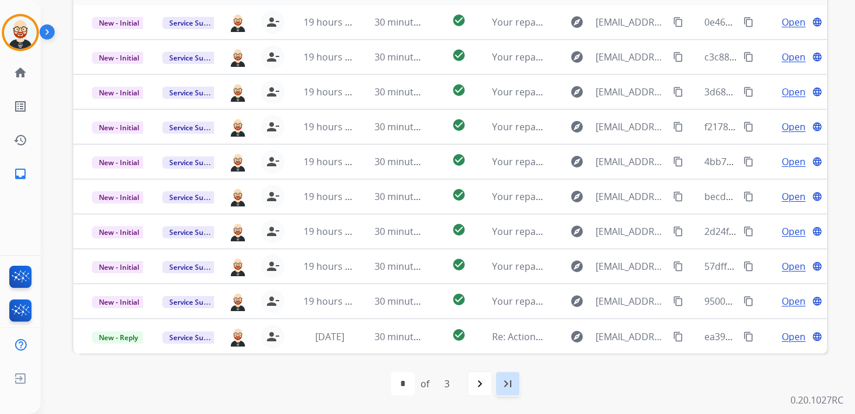
click at [509, 386] on mat-icon "last_page" at bounding box center [508, 384] width 14 height 14
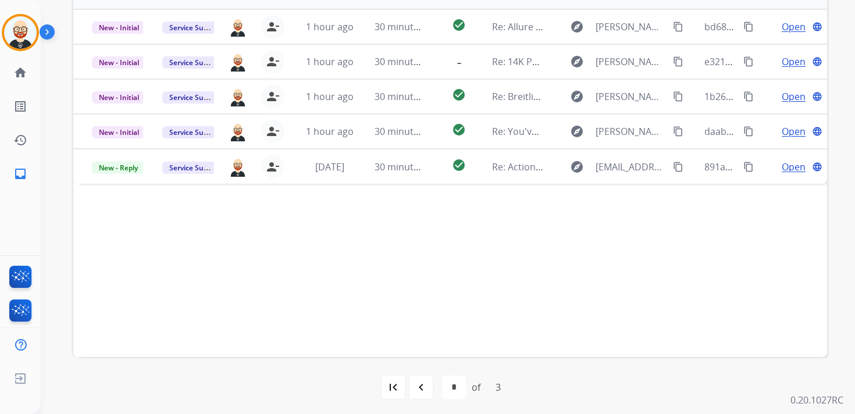
scroll to position [273, 0]
click at [396, 389] on mat-icon "first_page" at bounding box center [393, 386] width 14 height 14
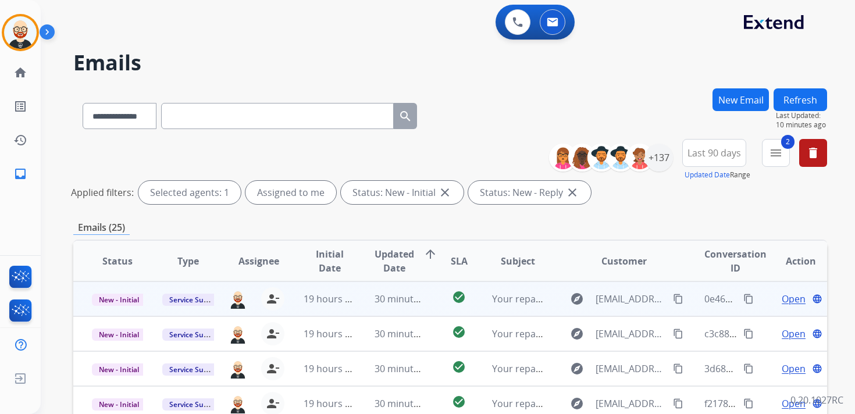
click at [790, 299] on span "Open" at bounding box center [794, 299] width 24 height 14
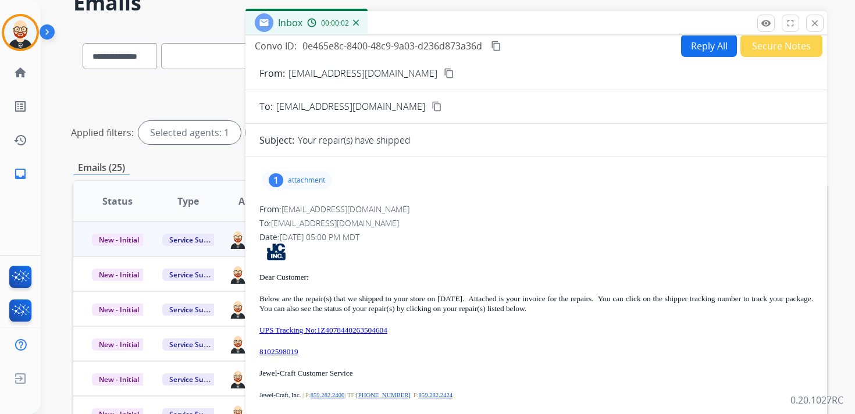
scroll to position [64, 0]
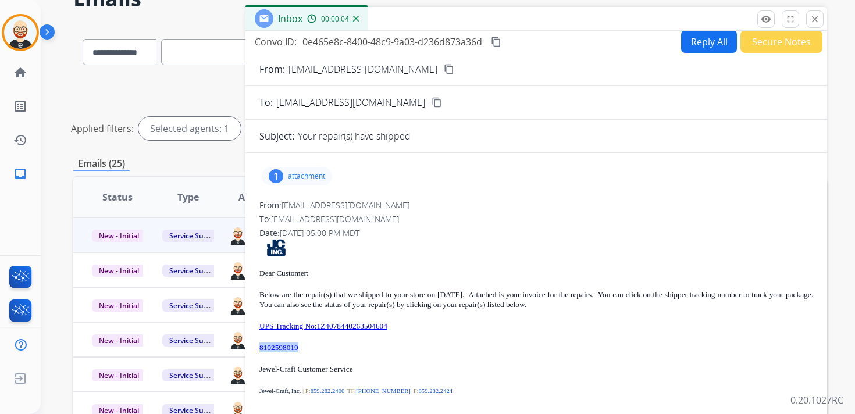
drag, startPoint x: 317, startPoint y: 346, endPoint x: 258, endPoint y: 347, distance: 58.8
click at [258, 347] on div "1 attachment From: [EMAIL_ADDRESS][DOMAIN_NAME] To: [EMAIL_ADDRESS][DOMAIN_NAME…" at bounding box center [537, 320] width 582 height 317
click at [319, 180] on p "attachment" at bounding box center [306, 176] width 37 height 9
click at [340, 201] on mat-icon "download" at bounding box center [341, 206] width 10 height 10
click at [497, 41] on mat-icon "content_copy" at bounding box center [496, 42] width 10 height 10
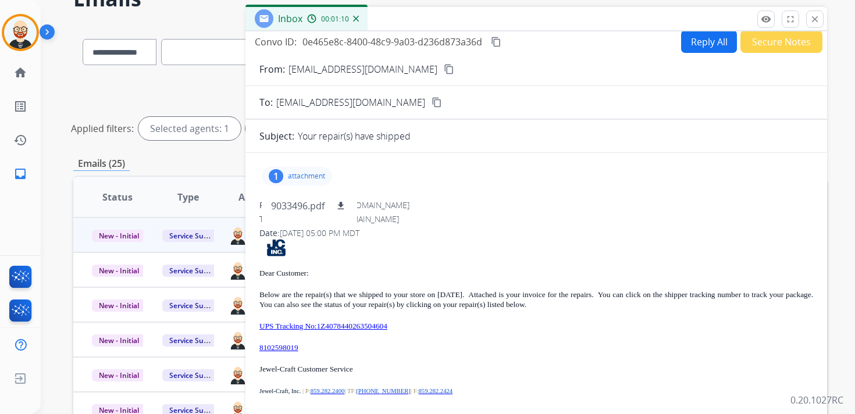
click at [447, 336] on div "Dear Customer: Below are the repair(s) that we shipped to your store on [DATE].…" at bounding box center [537, 353] width 554 height 229
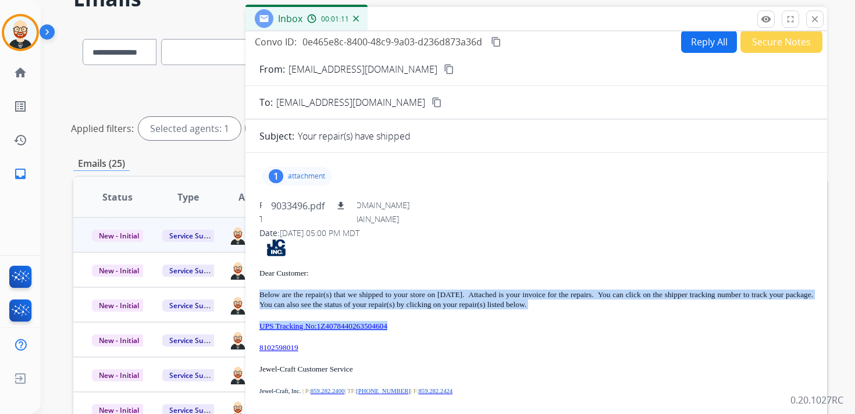
drag, startPoint x: 435, startPoint y: 331, endPoint x: 261, endPoint y: 295, distance: 178.1
click at [261, 295] on div "Dear Customer: Below are the repair(s) that we shipped to your store on [DATE].…" at bounding box center [537, 353] width 554 height 229
click at [809, 17] on button "close Close" at bounding box center [814, 18] width 17 height 17
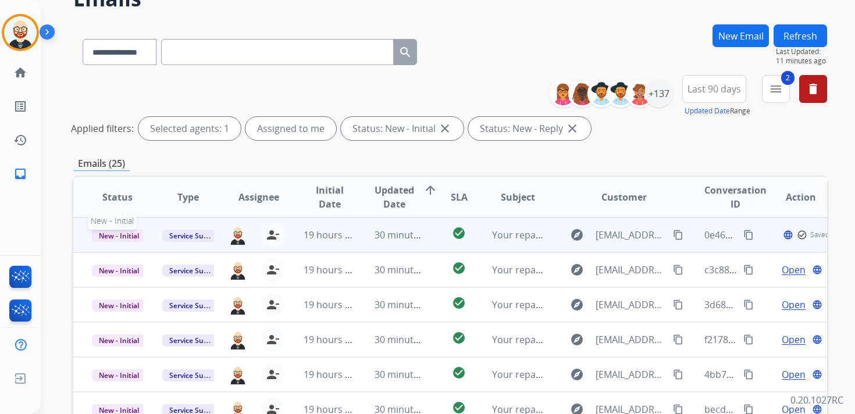
click at [125, 232] on span "New - Initial" at bounding box center [119, 236] width 54 height 12
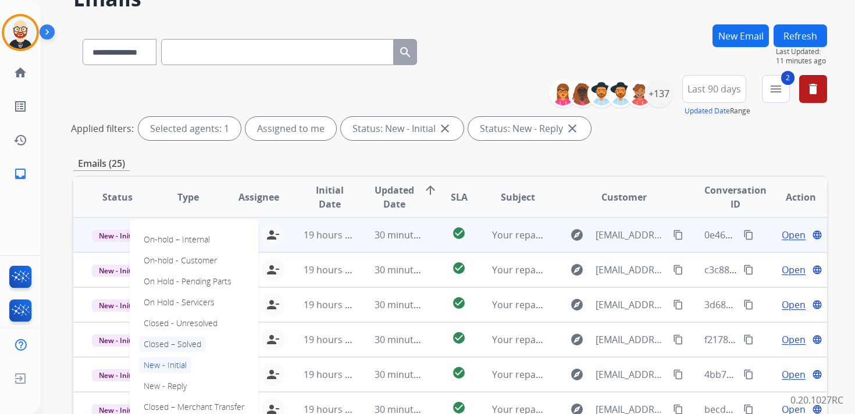
click at [173, 350] on p "Closed – Solved" at bounding box center [172, 344] width 67 height 16
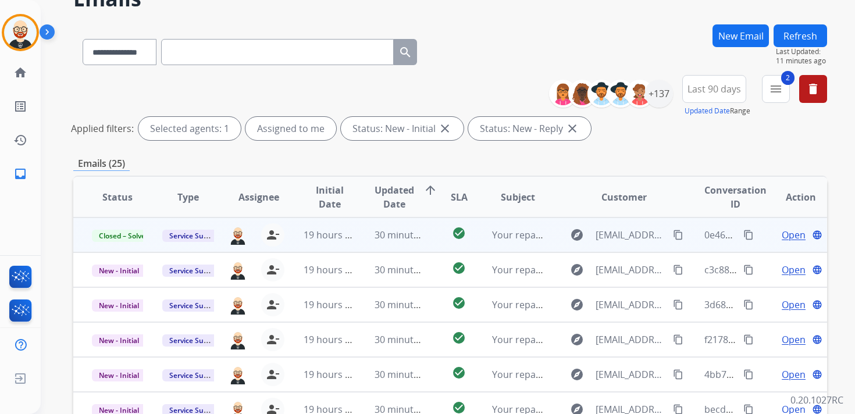
click at [797, 37] on button "Refresh" at bounding box center [801, 35] width 54 height 23
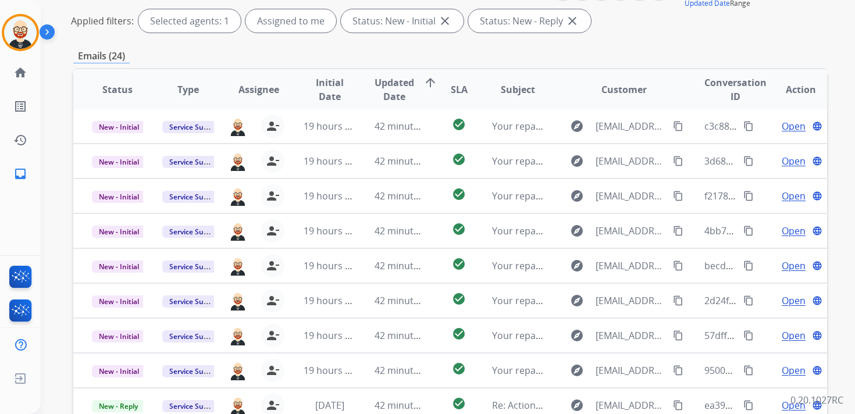
scroll to position [179, 0]
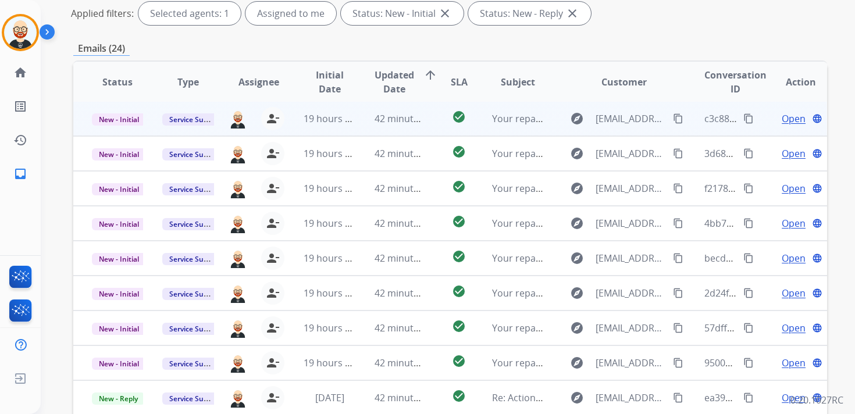
click at [688, 122] on td "c3c8889e-3a33-4b41-9bd7-2e72a437e793 content_copy" at bounding box center [721, 118] width 70 height 35
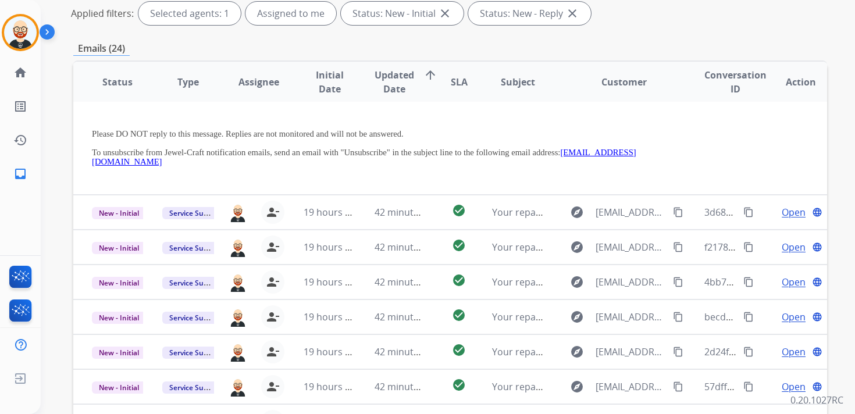
scroll to position [217, 0]
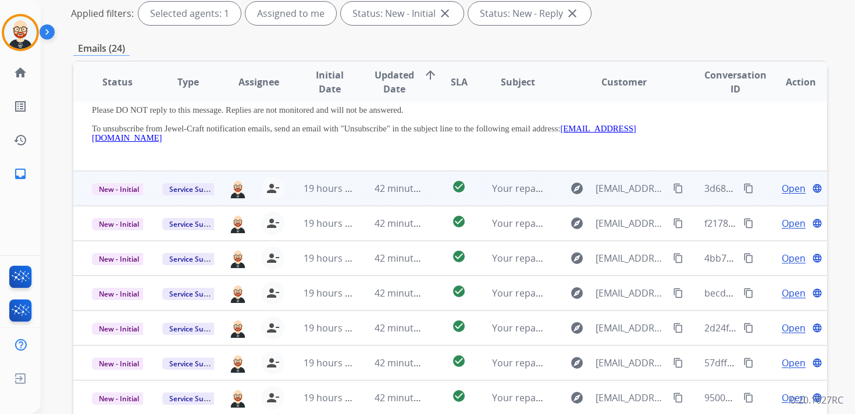
click at [660, 200] on td "explore [EMAIL_ADDRESS][DOMAIN_NAME] content_copy" at bounding box center [615, 188] width 141 height 35
click at [657, 200] on td "explore [EMAIL_ADDRESS][DOMAIN_NAME] content_copy" at bounding box center [615, 189] width 141 height 35
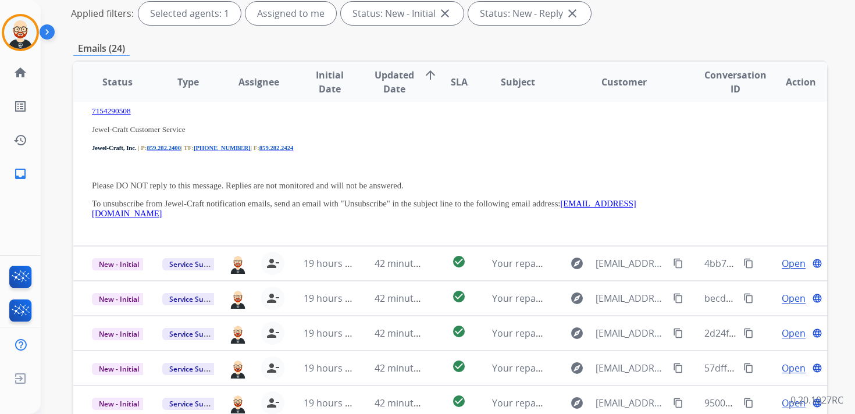
scroll to position [233, 0]
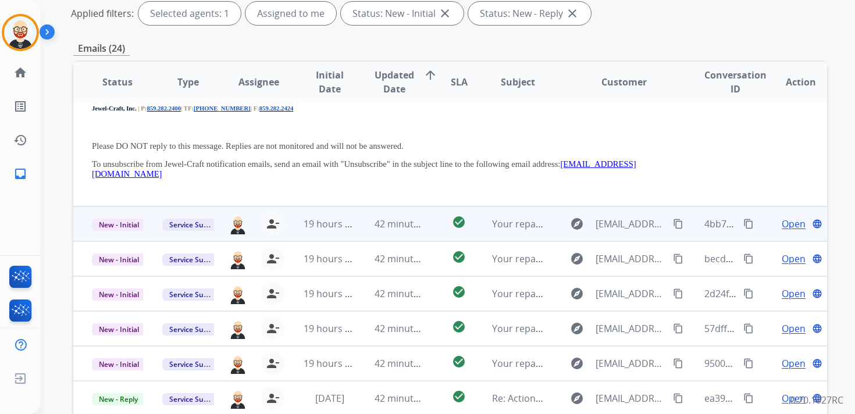
click at [659, 215] on div "explore [EMAIL_ADDRESS][DOMAIN_NAME] content_copy" at bounding box center [624, 224] width 122 height 19
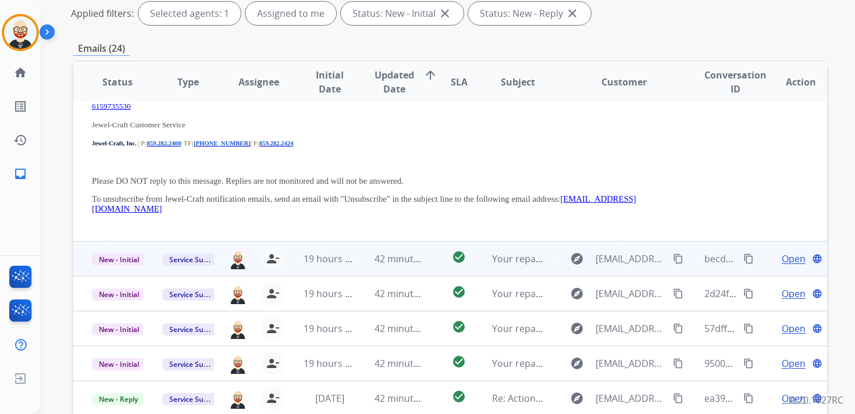
click at [655, 250] on div "explore [EMAIL_ADDRESS][DOMAIN_NAME] content_copy" at bounding box center [624, 259] width 122 height 19
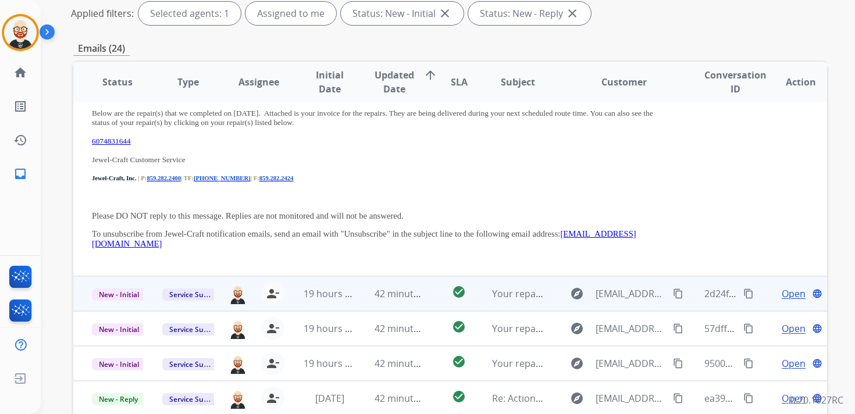
click at [658, 282] on td "explore [EMAIL_ADDRESS][DOMAIN_NAME] content_copy" at bounding box center [615, 293] width 141 height 35
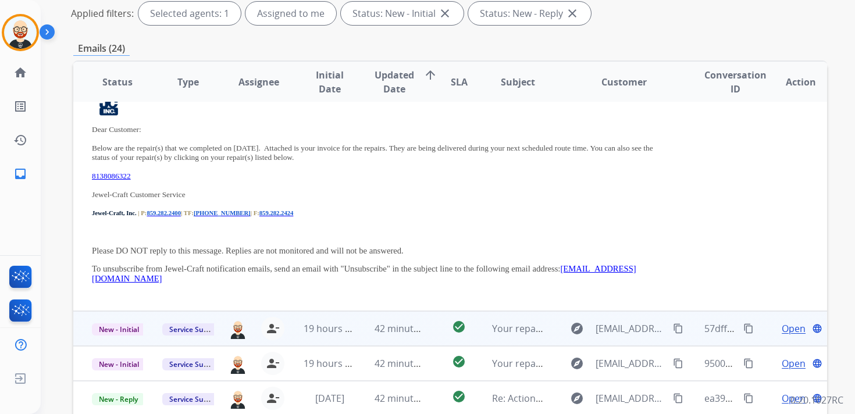
click at [671, 317] on td "explore [EMAIL_ADDRESS][DOMAIN_NAME] content_copy" at bounding box center [615, 328] width 141 height 35
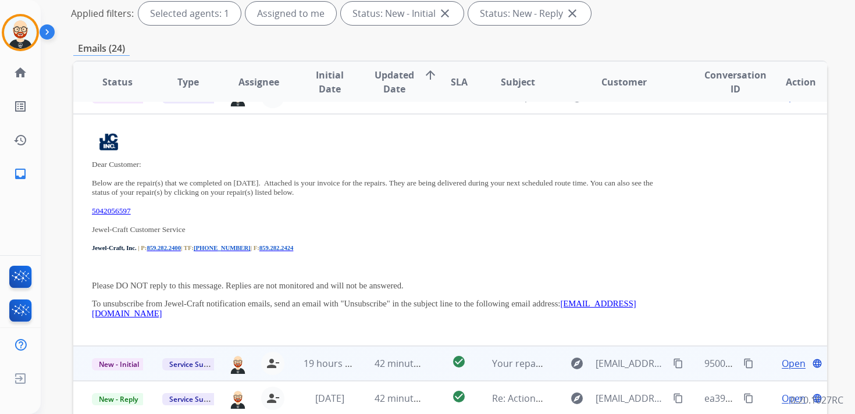
click at [686, 354] on td "9500cfcd-41c3-4ecc-850d-cb5883bf00dc content_copy" at bounding box center [721, 363] width 70 height 35
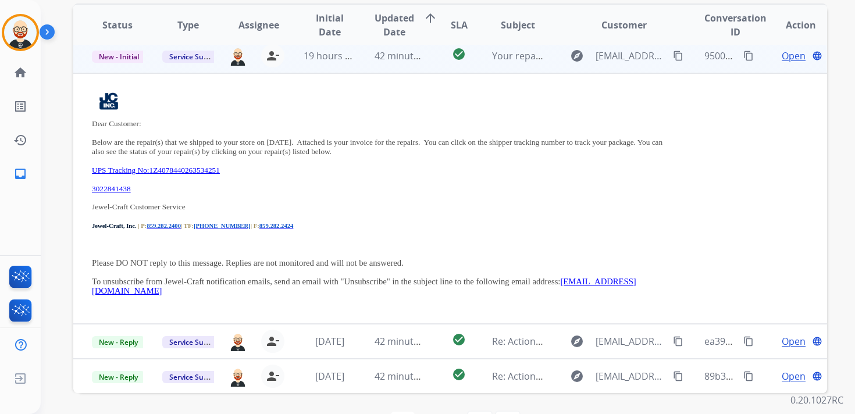
scroll to position [276, 0]
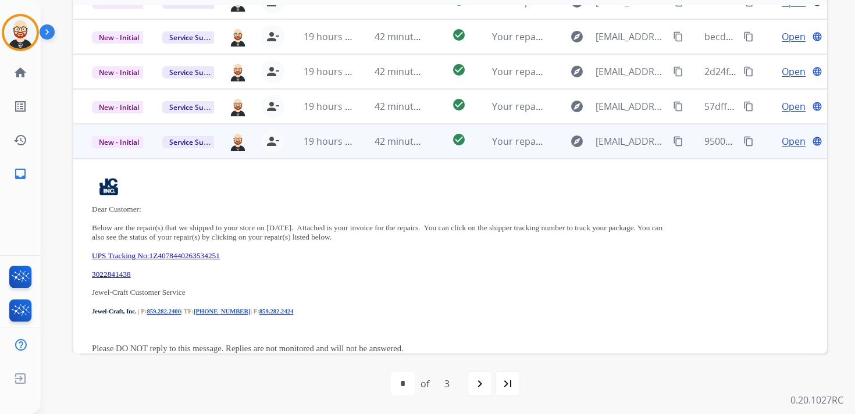
click at [553, 157] on td "explore [EMAIL_ADDRESS][DOMAIN_NAME] content_copy" at bounding box center [615, 141] width 141 height 35
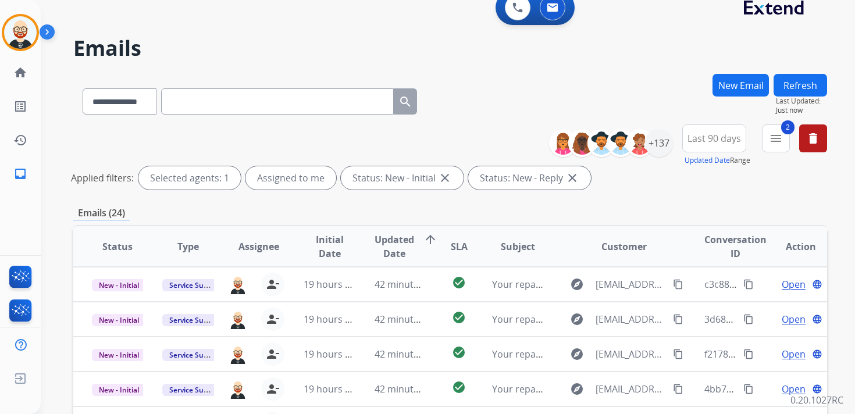
scroll to position [0, 0]
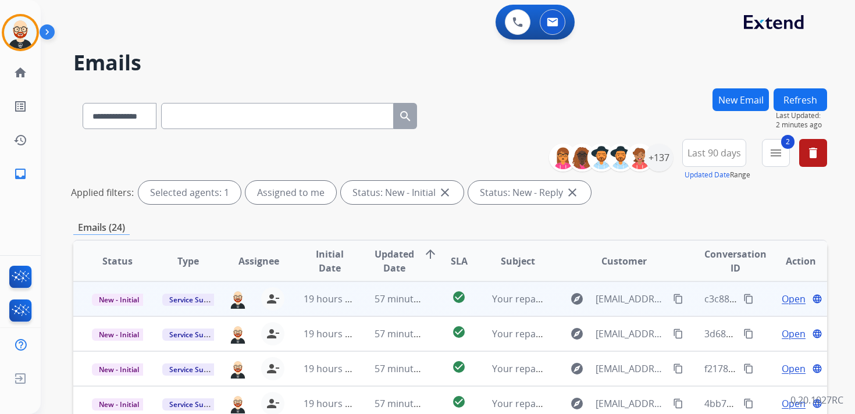
click at [782, 297] on span "Open" at bounding box center [794, 299] width 24 height 14
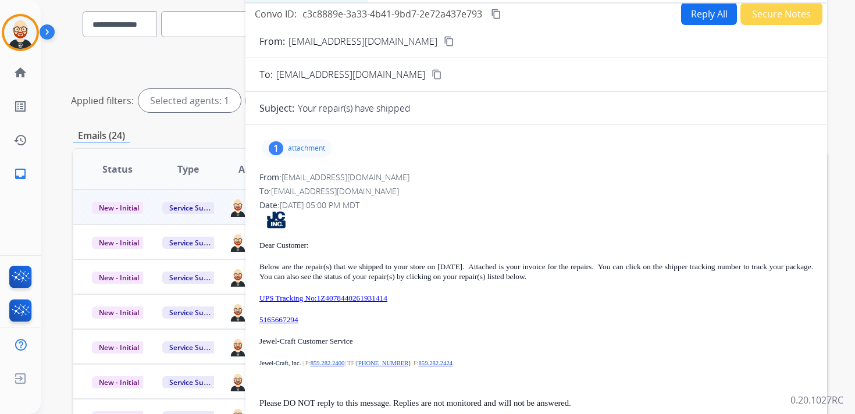
scroll to position [94, 0]
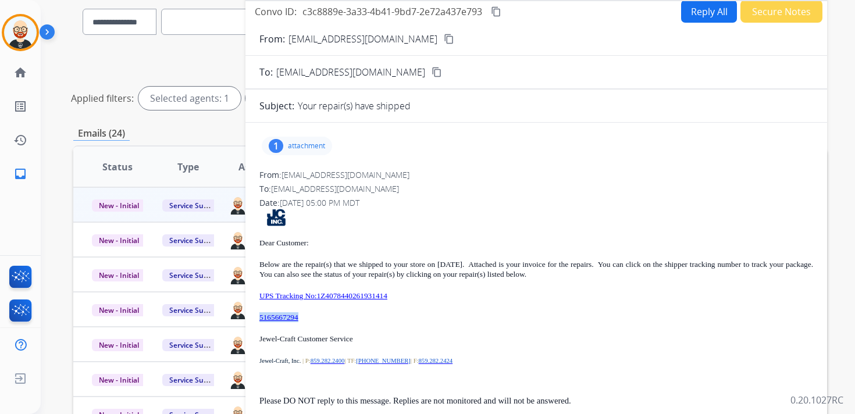
drag, startPoint x: 315, startPoint y: 317, endPoint x: 257, endPoint y: 318, distance: 57.6
click at [257, 318] on div "1 attachment From: [EMAIL_ADDRESS][DOMAIN_NAME] To: [EMAIL_ADDRESS][DOMAIN_NAME…" at bounding box center [537, 290] width 582 height 317
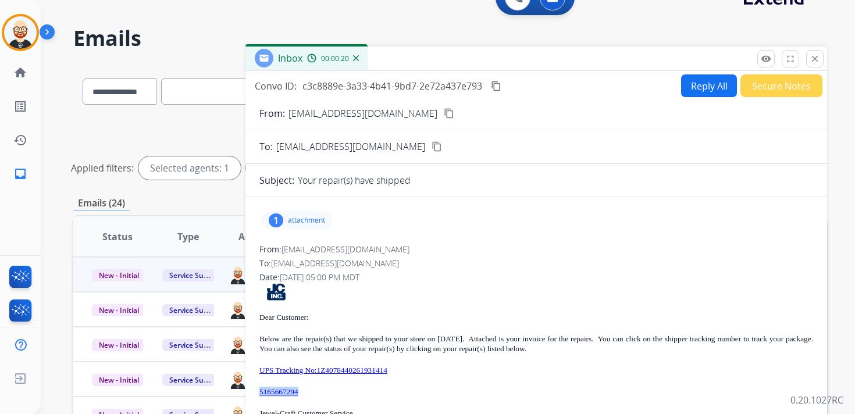
scroll to position [0, 0]
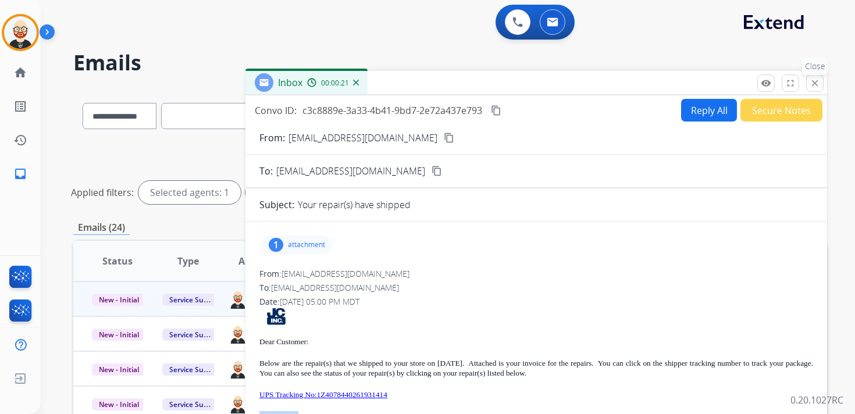
click at [814, 81] on mat-icon "close" at bounding box center [815, 83] width 10 height 10
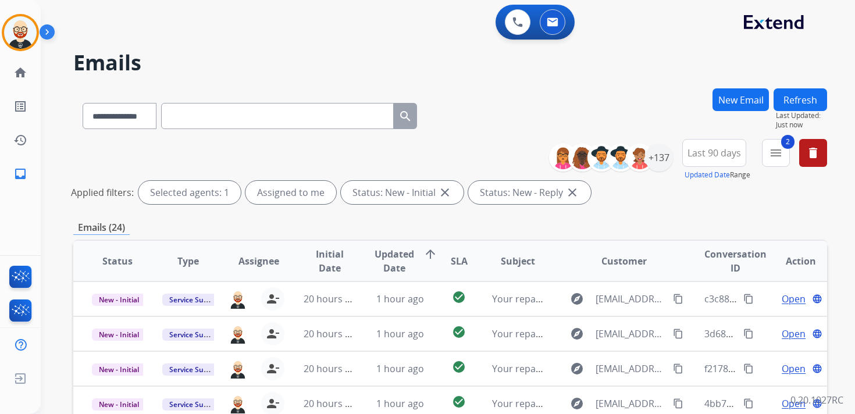
click at [800, 103] on button "Refresh" at bounding box center [801, 99] width 54 height 23
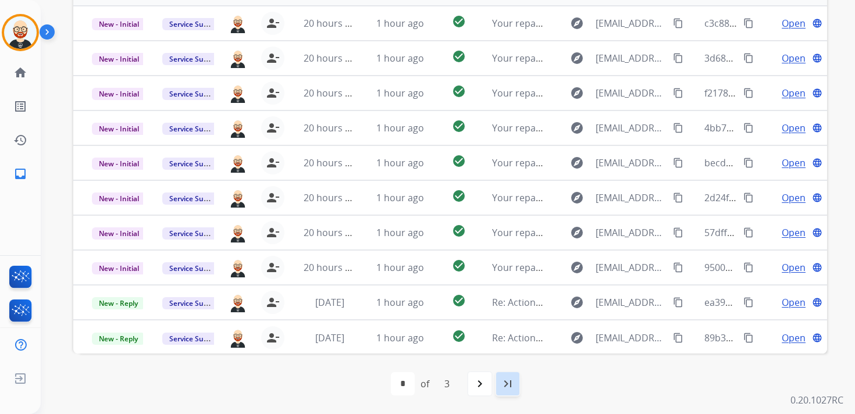
click at [514, 386] on mat-icon "last_page" at bounding box center [508, 384] width 14 height 14
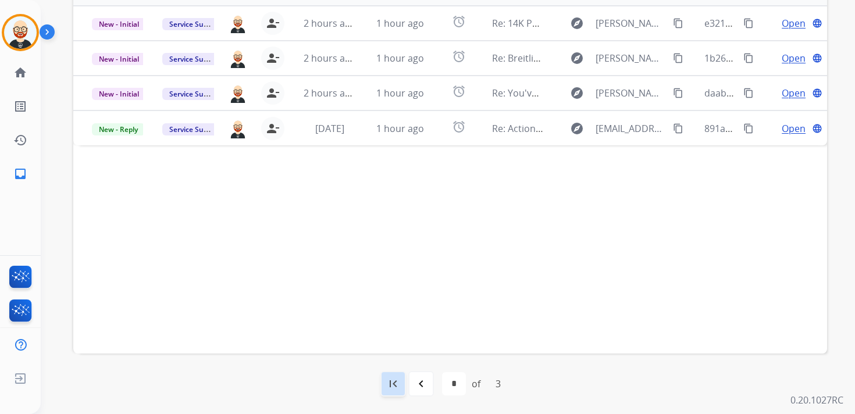
click at [399, 383] on mat-icon "first_page" at bounding box center [393, 384] width 14 height 14
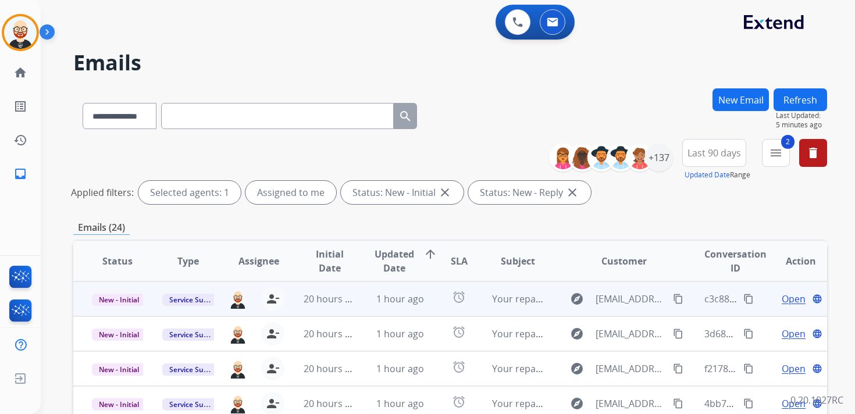
click at [784, 300] on span "Open" at bounding box center [794, 299] width 24 height 14
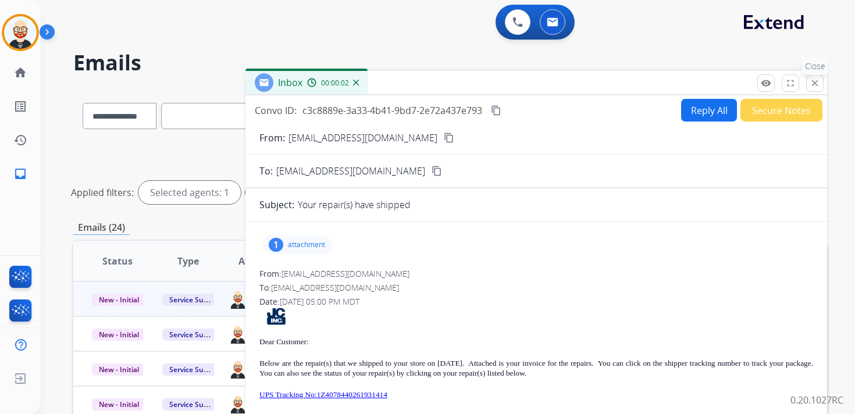
click at [813, 81] on mat-icon "close" at bounding box center [815, 83] width 10 height 10
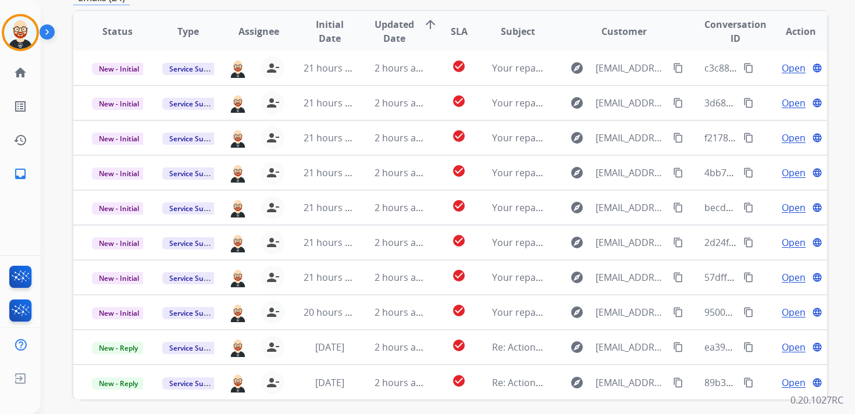
scroll to position [233, 0]
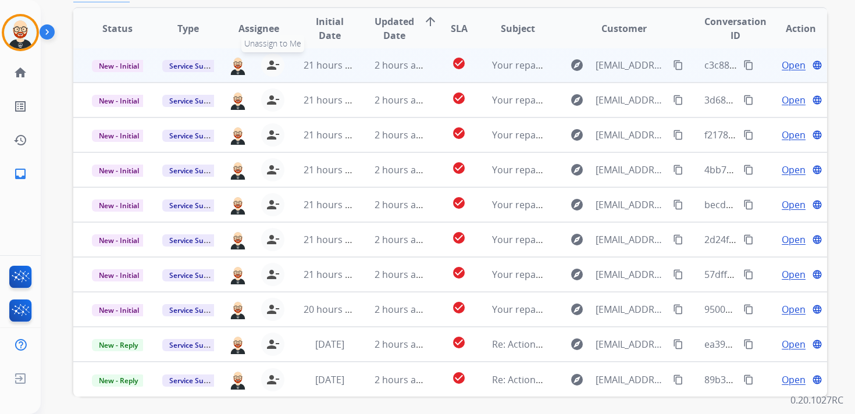
click at [278, 65] on button "person_remove [PERSON_NAME] to Me" at bounding box center [272, 65] width 23 height 23
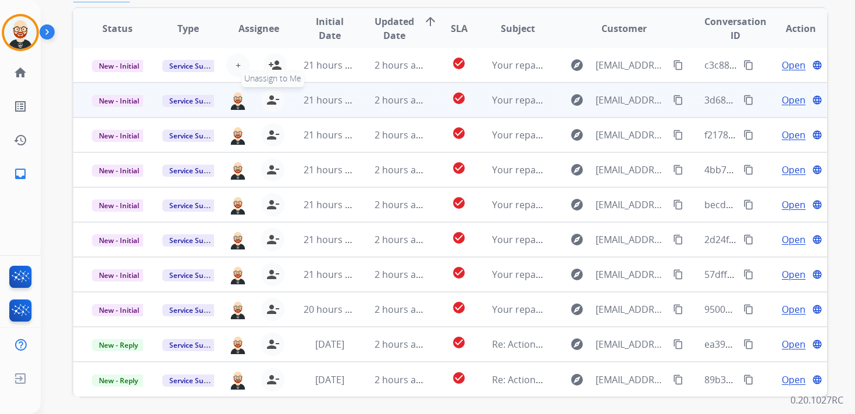
click at [276, 98] on mat-icon "person_remove" at bounding box center [273, 100] width 14 height 14
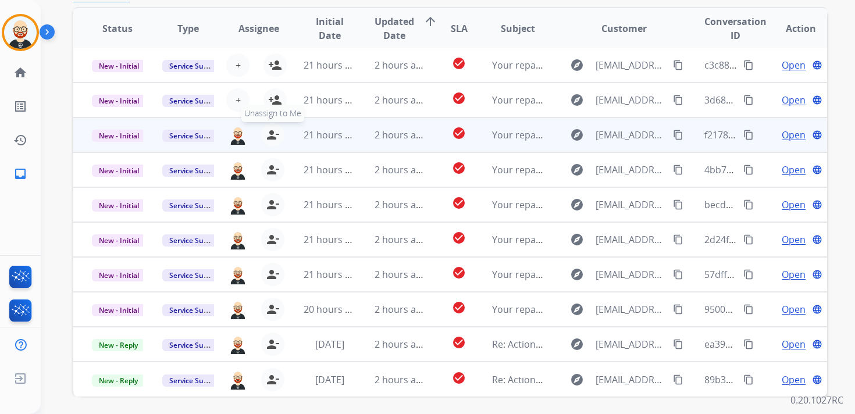
click at [275, 129] on mat-icon "person_remove" at bounding box center [273, 135] width 14 height 14
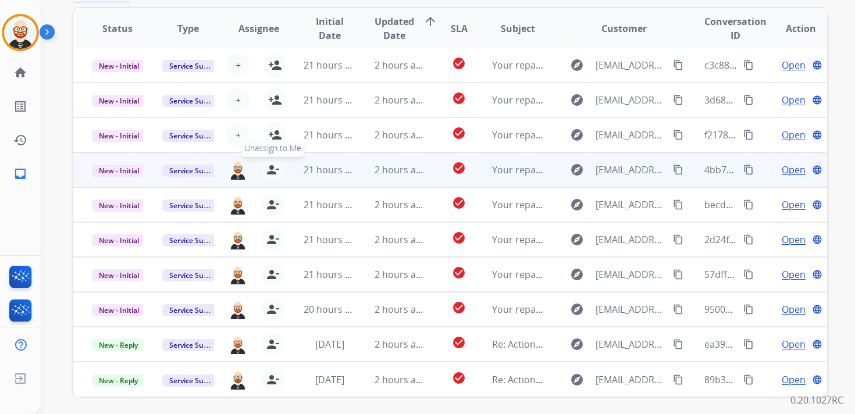
click at [271, 168] on mat-icon "person_remove" at bounding box center [273, 170] width 14 height 14
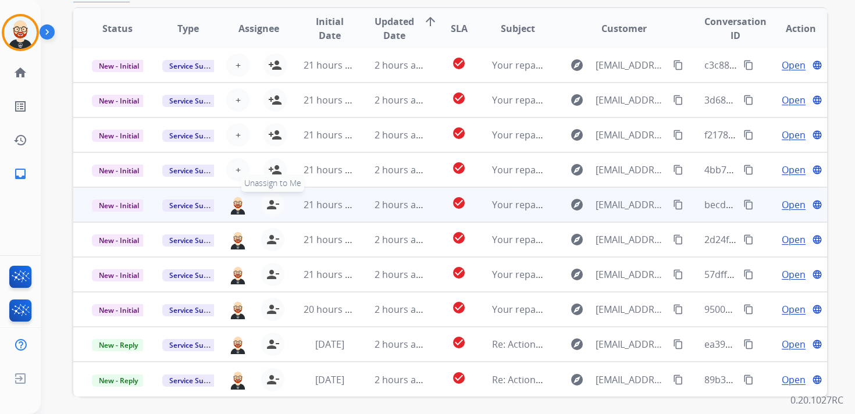
click at [272, 199] on mat-icon "person_remove" at bounding box center [273, 205] width 14 height 14
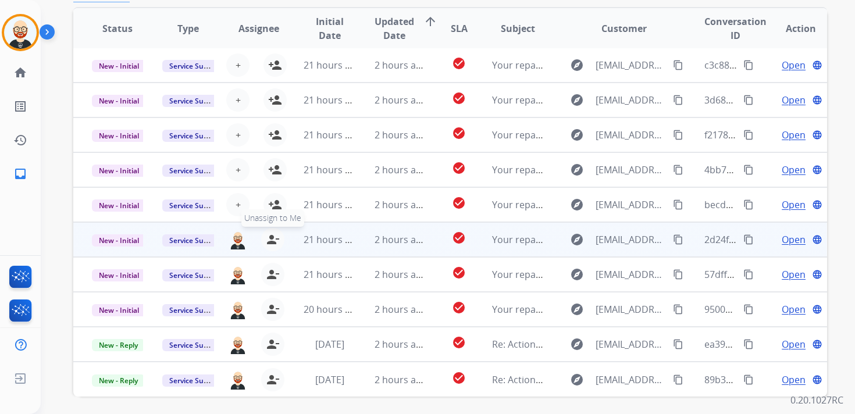
click at [271, 230] on button "person_remove [PERSON_NAME] to Me" at bounding box center [272, 239] width 23 height 23
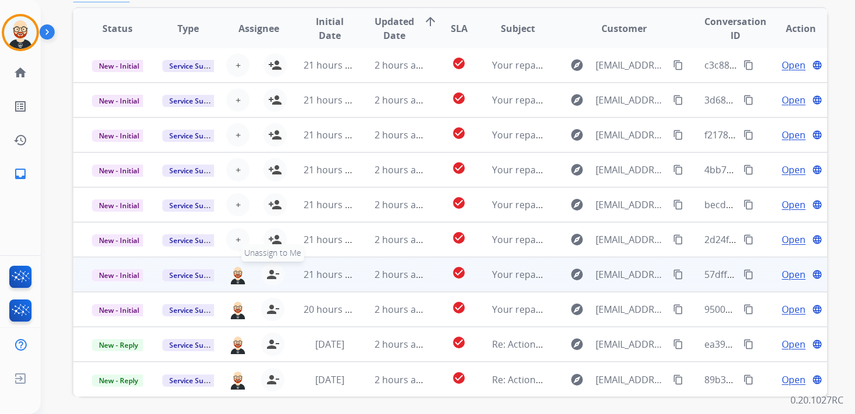
click at [274, 271] on mat-icon "person_remove" at bounding box center [273, 275] width 14 height 14
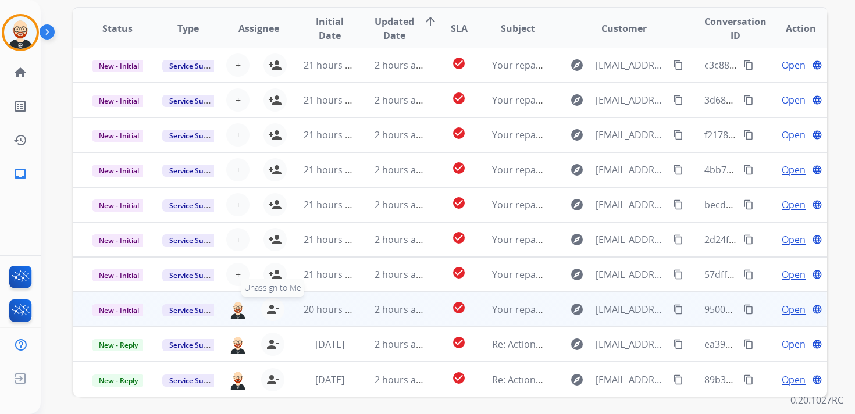
click at [273, 311] on mat-icon "person_remove" at bounding box center [273, 310] width 14 height 14
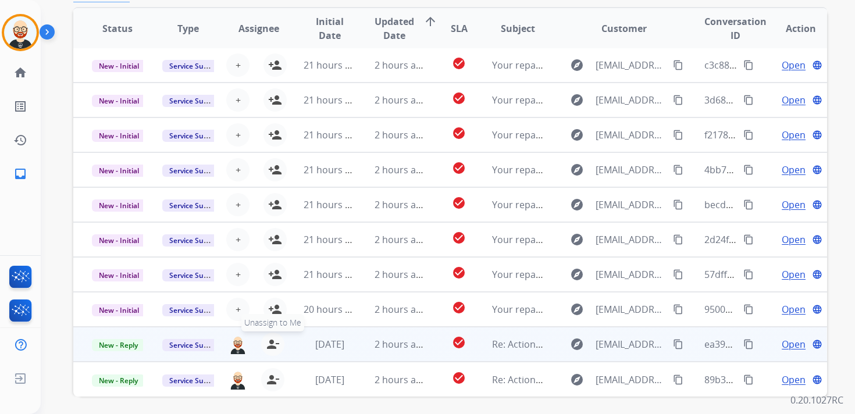
click at [273, 344] on mat-icon "person_remove" at bounding box center [273, 344] width 14 height 14
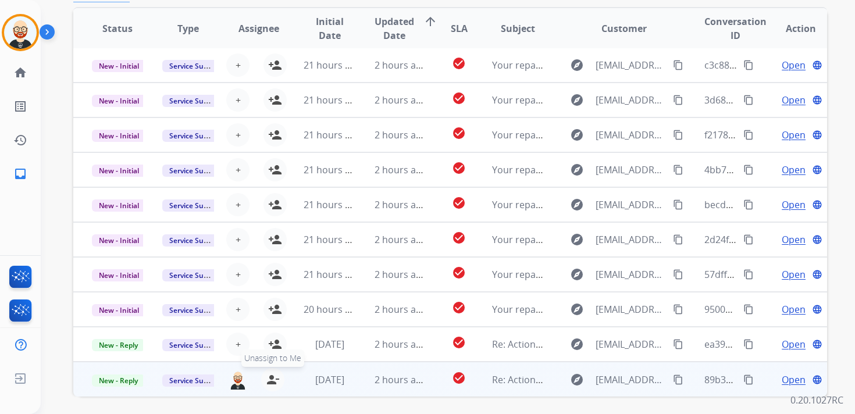
click at [272, 378] on mat-icon "person_remove" at bounding box center [273, 380] width 14 height 14
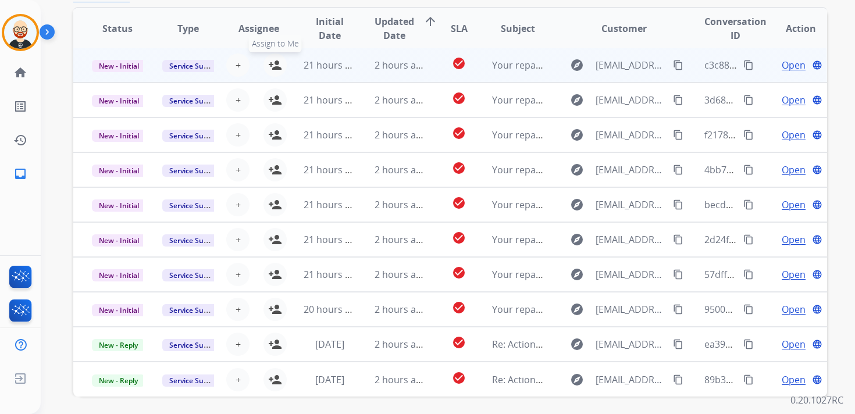
click at [271, 67] on mat-icon "person_add" at bounding box center [275, 65] width 14 height 14
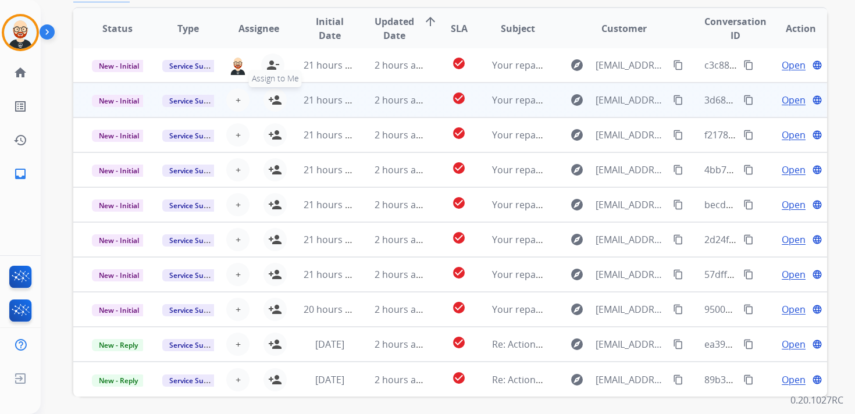
click at [271, 100] on mat-icon "person_add" at bounding box center [275, 100] width 14 height 14
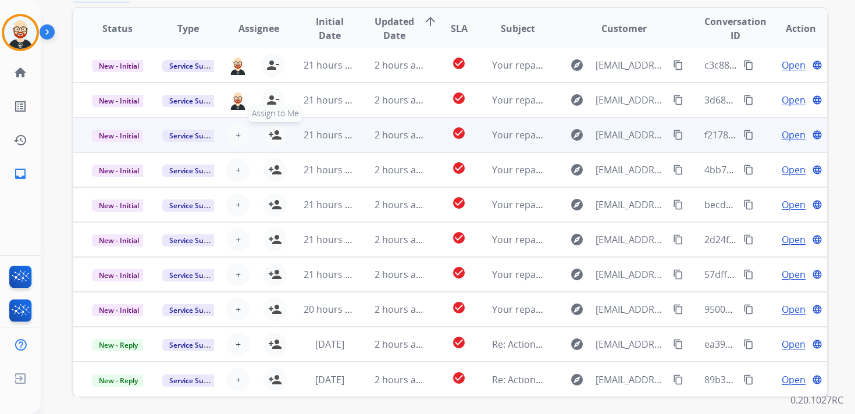
click at [275, 130] on mat-icon "person_add" at bounding box center [275, 135] width 14 height 14
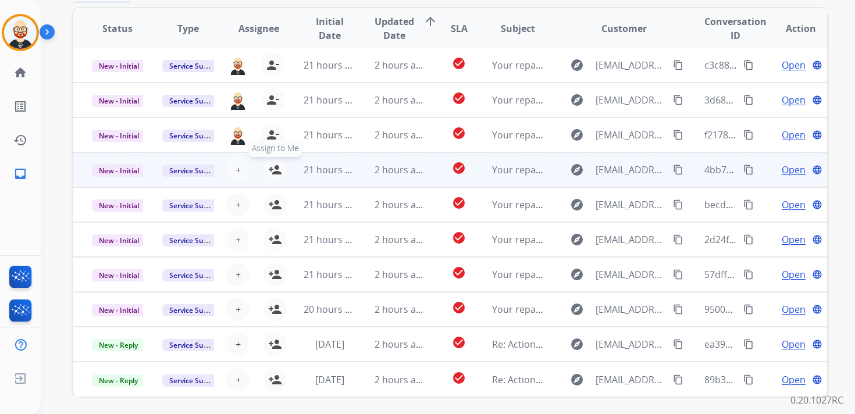
click at [275, 175] on mat-icon "person_add" at bounding box center [275, 170] width 14 height 14
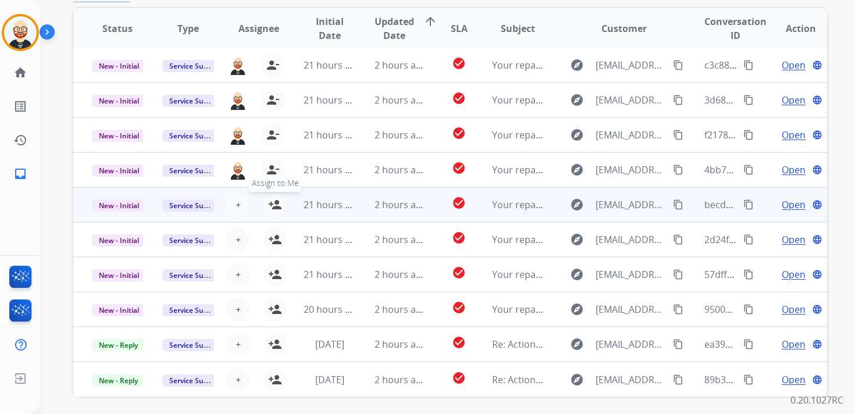
click at [277, 201] on mat-icon "person_add" at bounding box center [275, 205] width 14 height 14
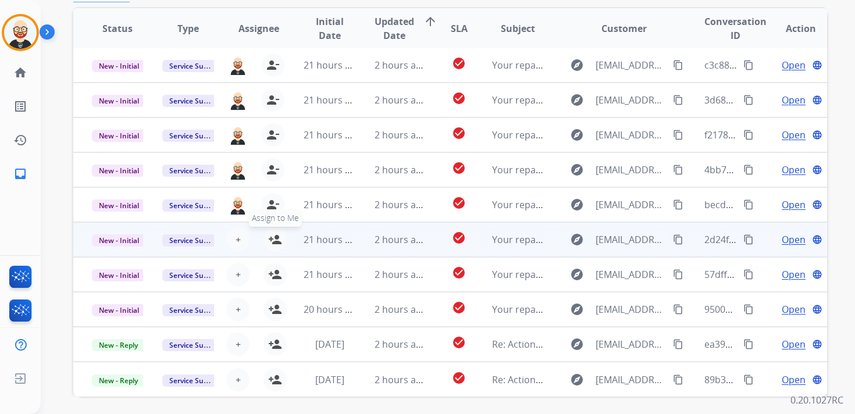
click at [276, 237] on mat-icon "person_add" at bounding box center [275, 240] width 14 height 14
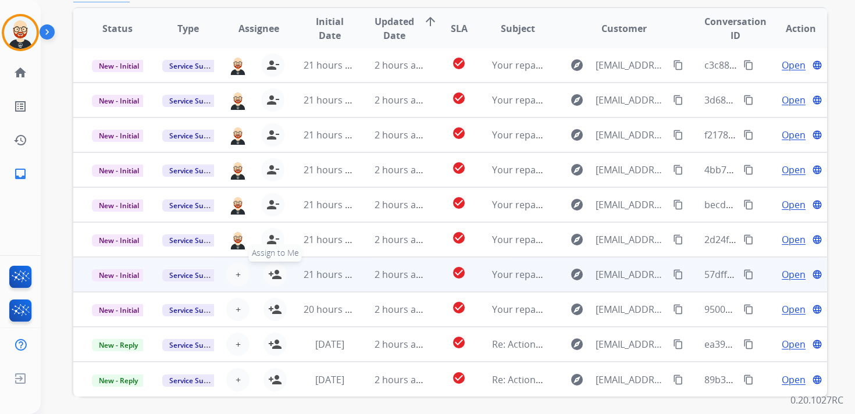
click at [278, 272] on mat-icon "person_add" at bounding box center [275, 275] width 14 height 14
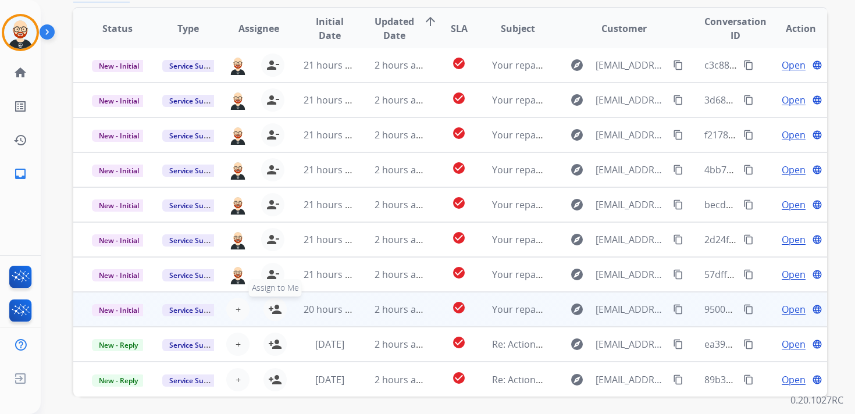
click at [278, 308] on mat-icon "person_add" at bounding box center [275, 310] width 14 height 14
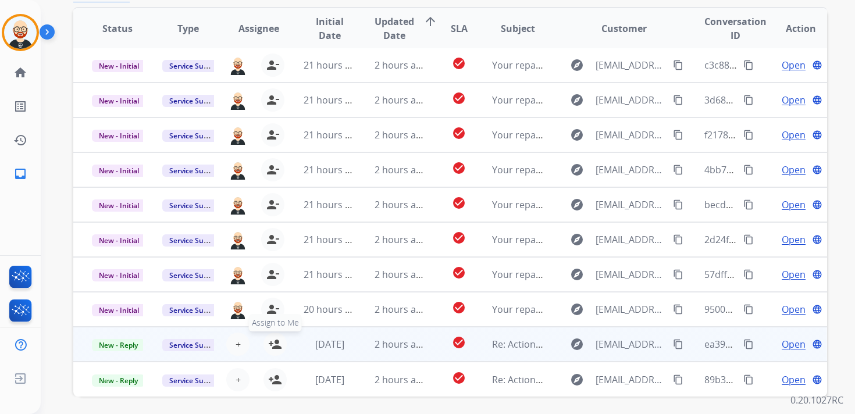
click at [274, 341] on mat-icon "person_add" at bounding box center [275, 344] width 14 height 14
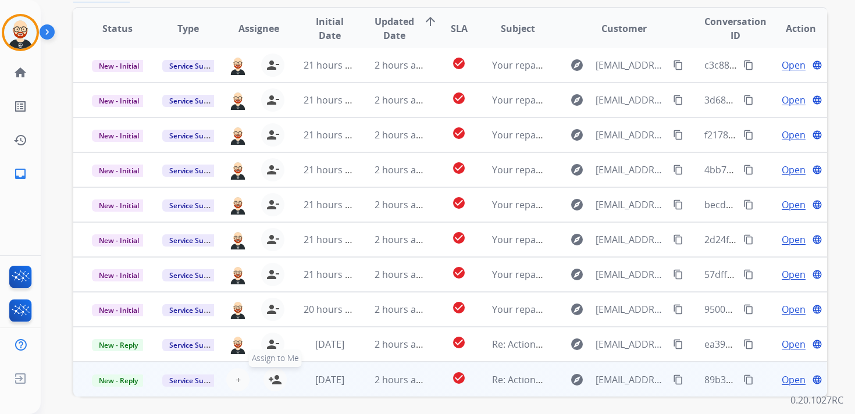
click at [275, 375] on mat-icon "person_add" at bounding box center [275, 380] width 14 height 14
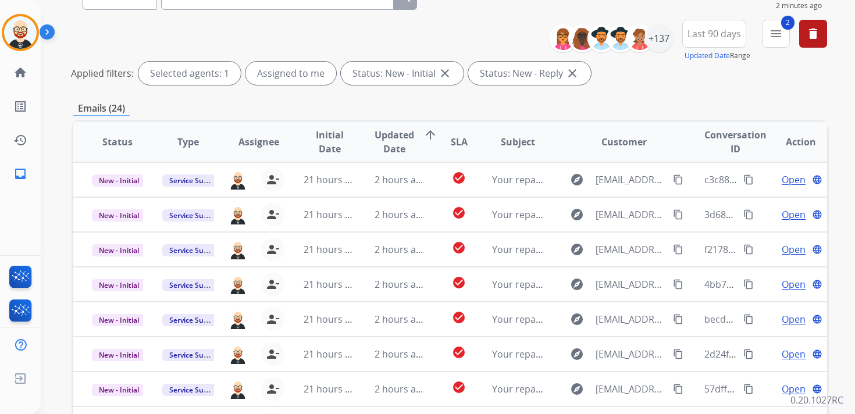
scroll to position [0, 0]
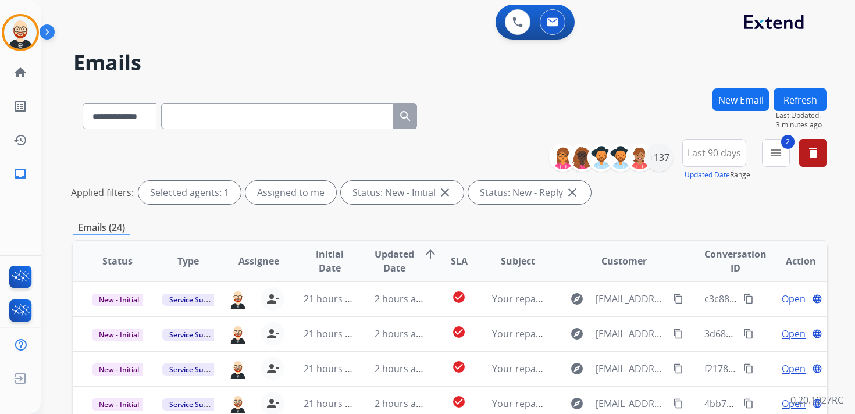
click at [787, 101] on button "Refresh" at bounding box center [801, 99] width 54 height 23
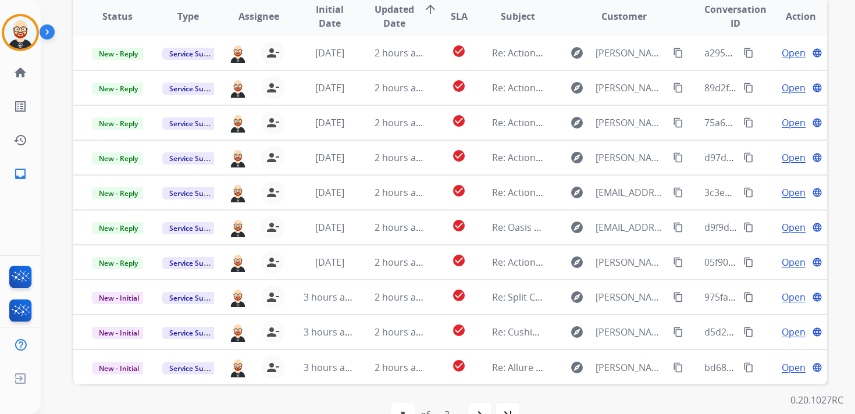
scroll to position [241, 0]
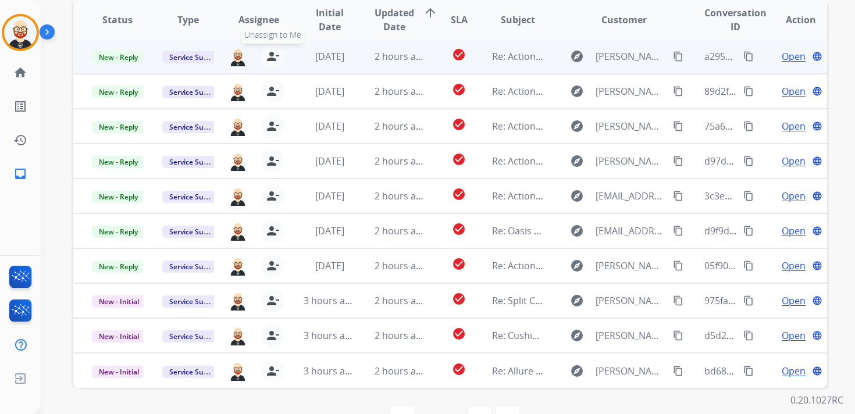
click at [268, 56] on mat-icon "person_remove" at bounding box center [273, 56] width 14 height 14
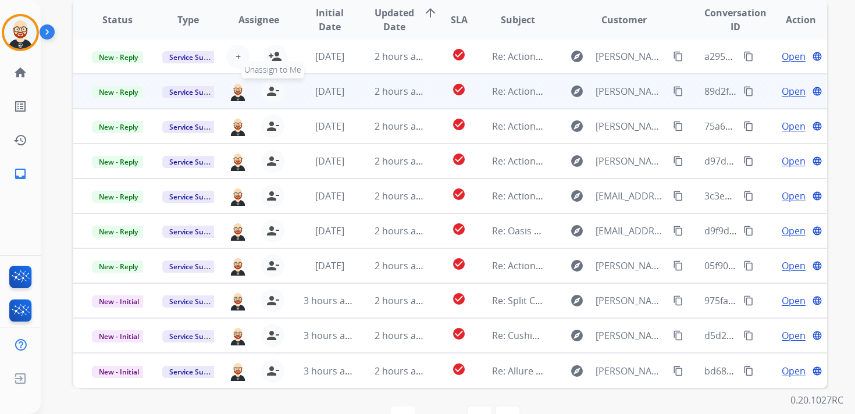
click at [267, 85] on mat-icon "person_remove" at bounding box center [273, 91] width 14 height 14
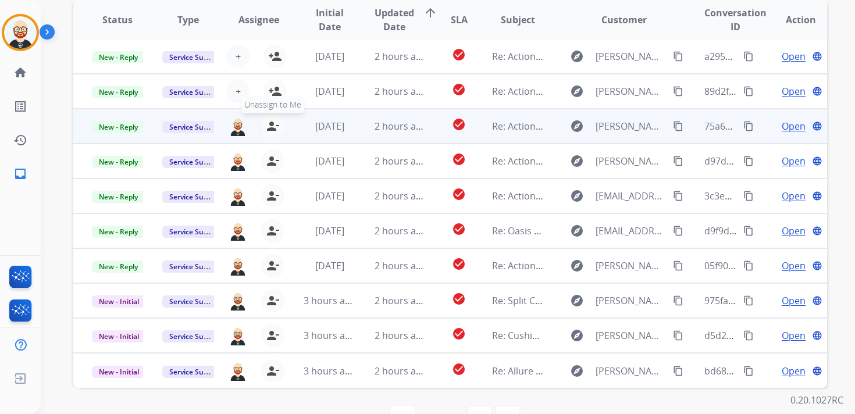
click at [268, 124] on mat-icon "person_remove" at bounding box center [273, 126] width 14 height 14
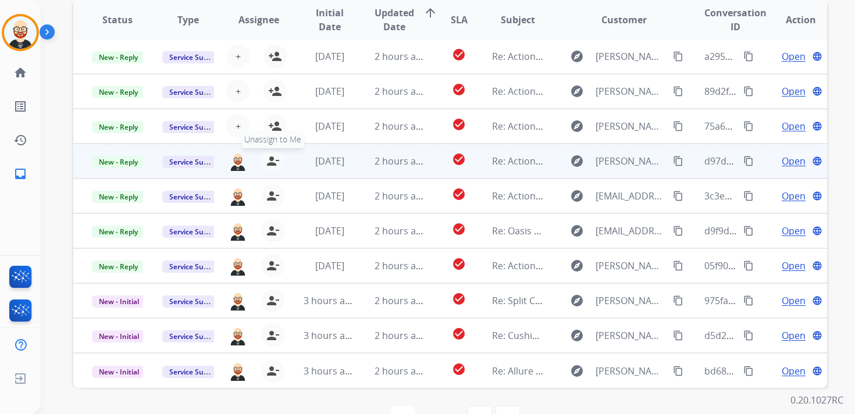
click at [270, 162] on mat-icon "person_remove" at bounding box center [273, 161] width 14 height 14
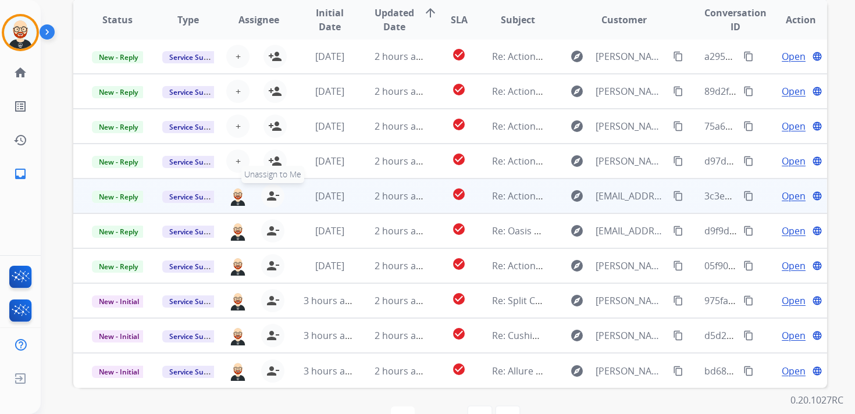
click at [270, 194] on mat-icon "person_remove" at bounding box center [273, 196] width 14 height 14
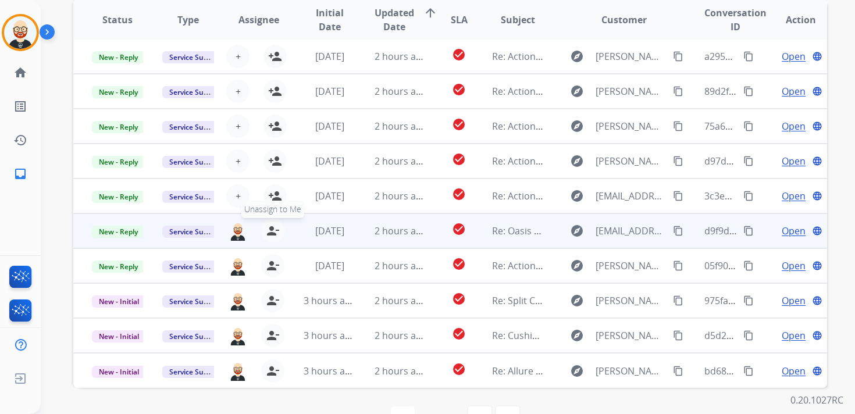
click at [274, 229] on mat-icon "person_remove" at bounding box center [273, 231] width 14 height 14
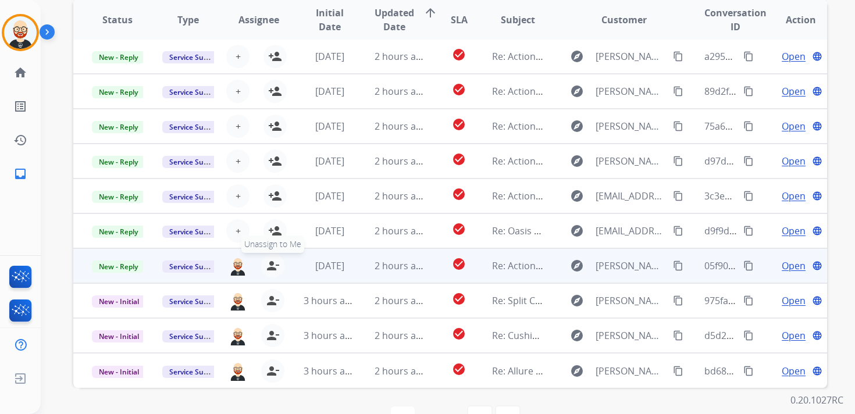
click at [273, 260] on mat-icon "person_remove" at bounding box center [273, 266] width 14 height 14
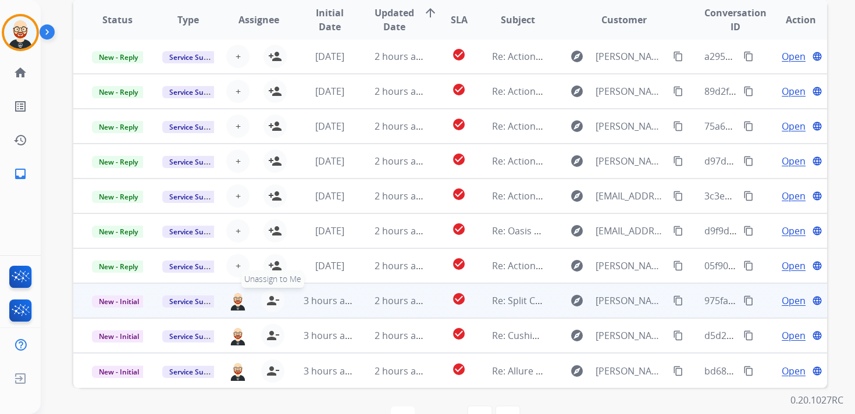
click at [274, 305] on mat-icon "person_remove" at bounding box center [273, 301] width 14 height 14
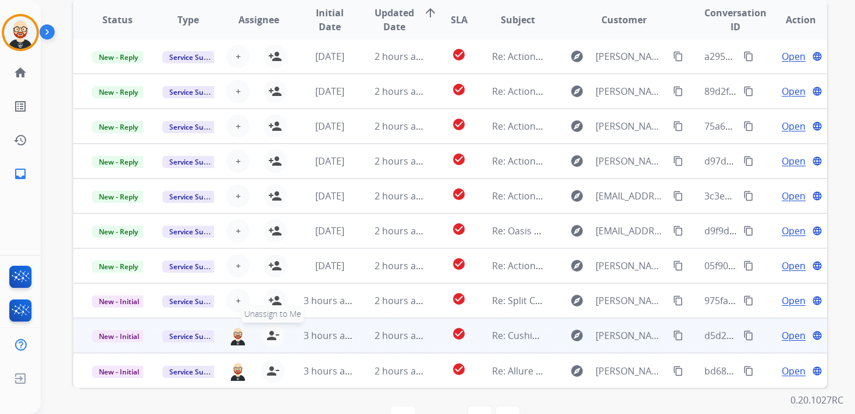
click at [272, 336] on mat-icon "person_remove" at bounding box center [273, 336] width 14 height 14
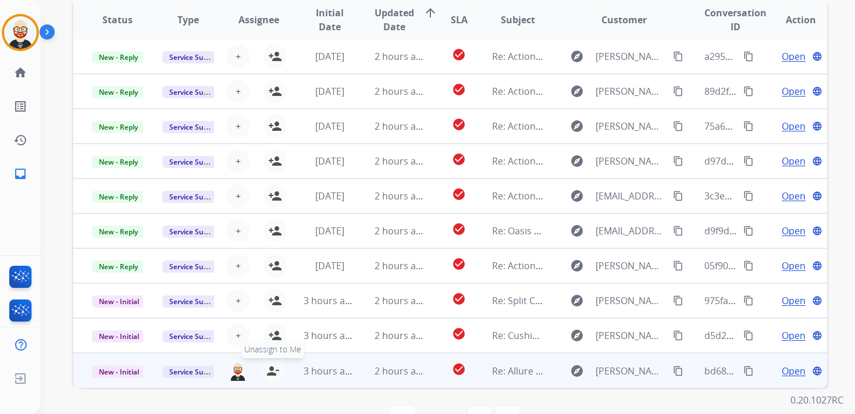
click at [271, 368] on mat-icon "person_remove" at bounding box center [273, 371] width 14 height 14
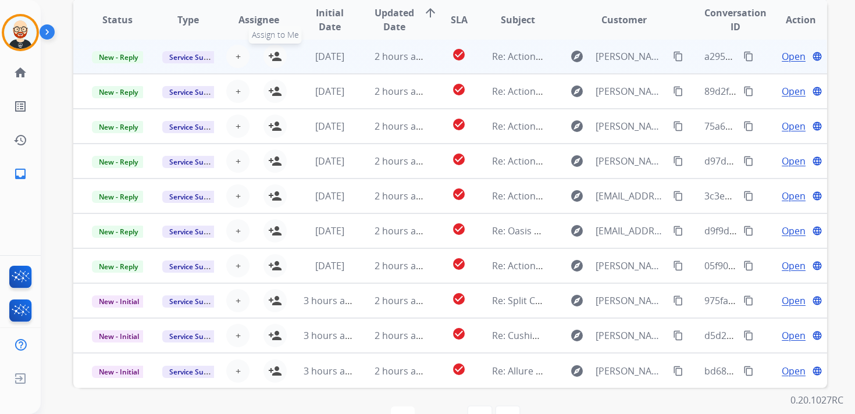
click at [275, 61] on mat-icon "person_add" at bounding box center [275, 56] width 14 height 14
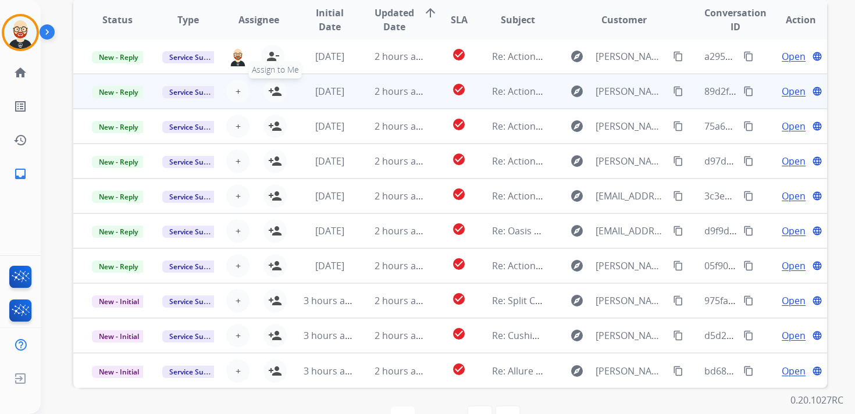
click at [275, 97] on mat-icon "person_add" at bounding box center [275, 91] width 14 height 14
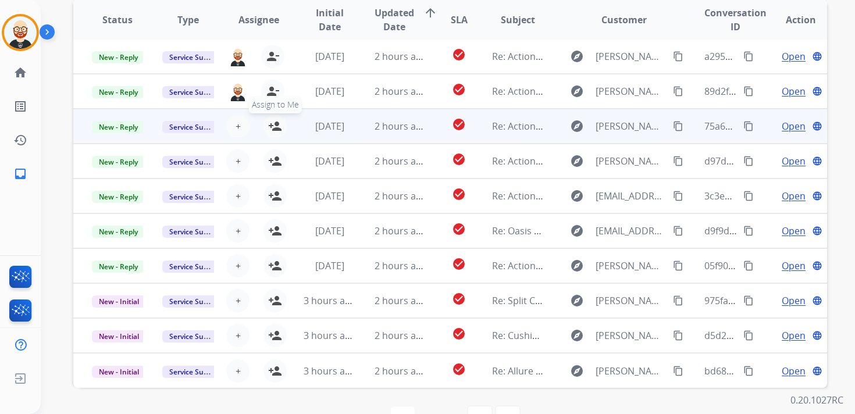
click at [273, 121] on mat-icon "person_add" at bounding box center [275, 126] width 14 height 14
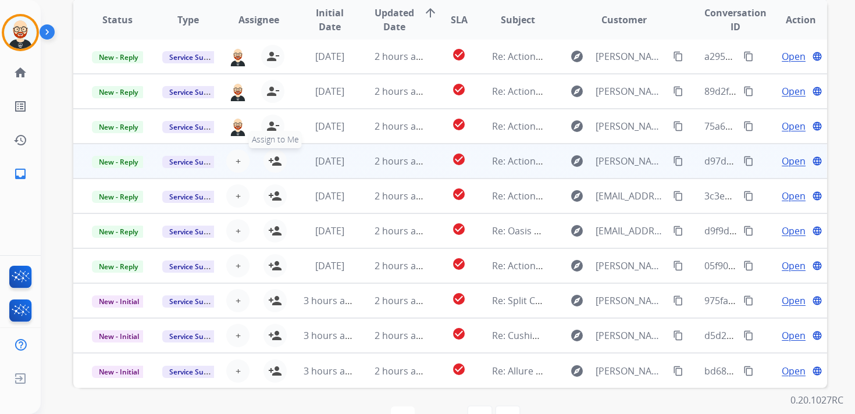
click at [278, 158] on mat-icon "person_add" at bounding box center [275, 161] width 14 height 14
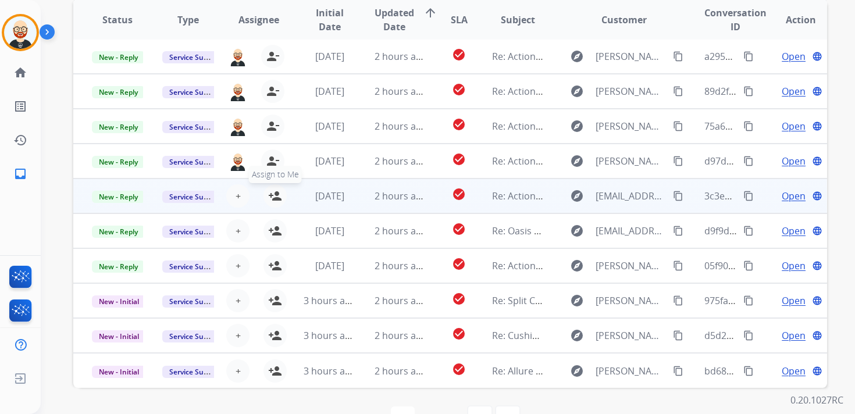
click at [274, 196] on mat-icon "person_add" at bounding box center [275, 196] width 14 height 14
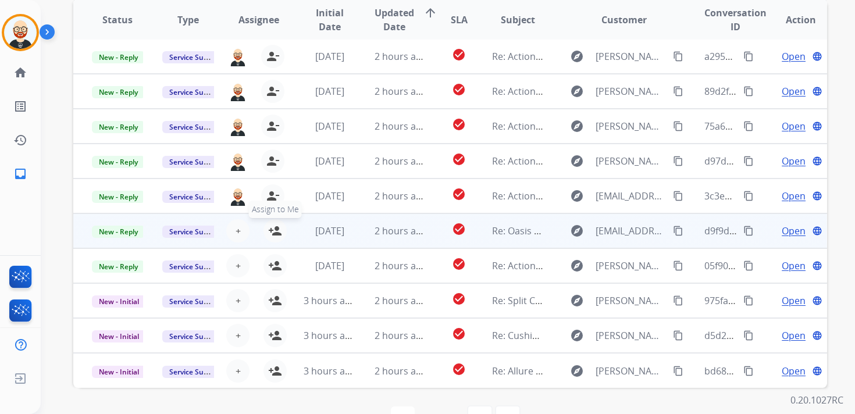
click at [274, 233] on mat-icon "person_add" at bounding box center [275, 231] width 14 height 14
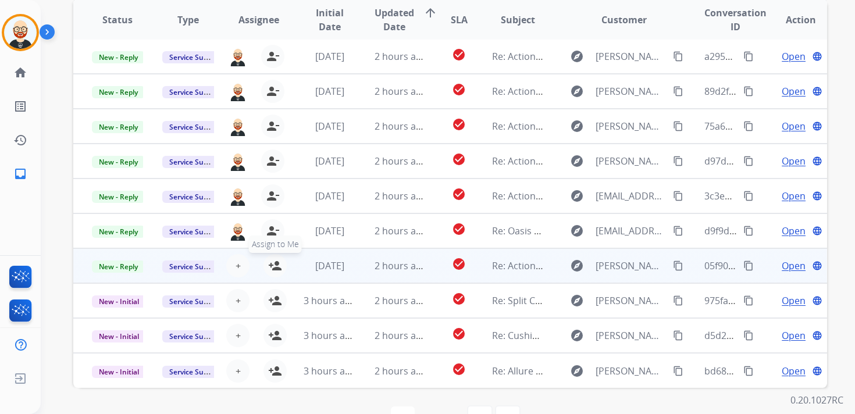
click at [272, 268] on mat-icon "person_add" at bounding box center [275, 266] width 14 height 14
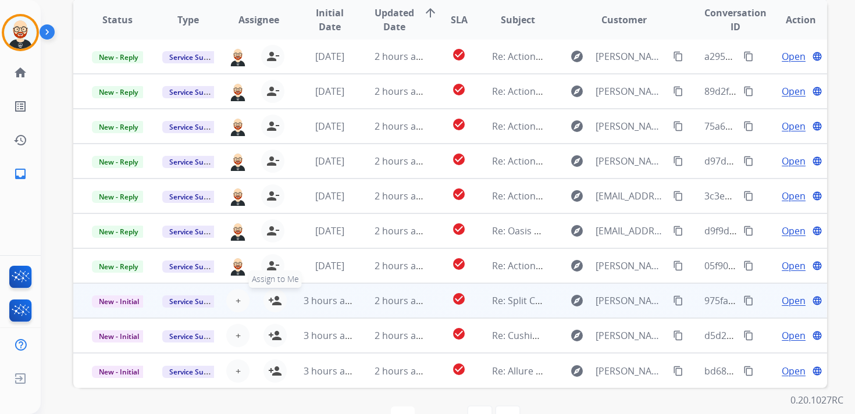
click at [272, 298] on mat-icon "person_add" at bounding box center [275, 301] width 14 height 14
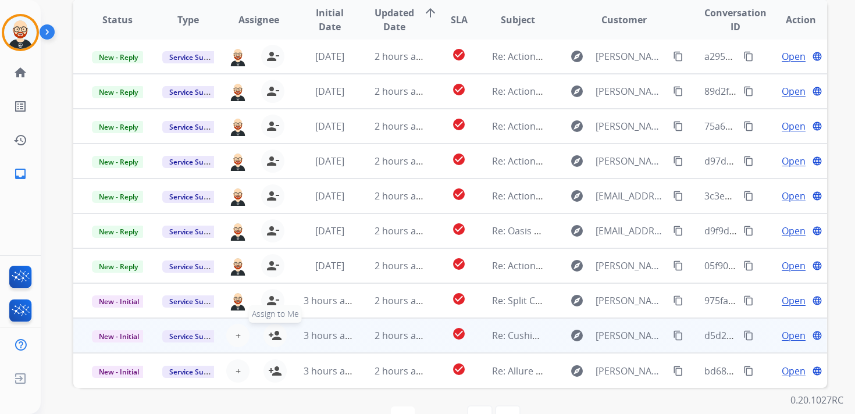
click at [271, 331] on mat-icon "person_add" at bounding box center [275, 336] width 14 height 14
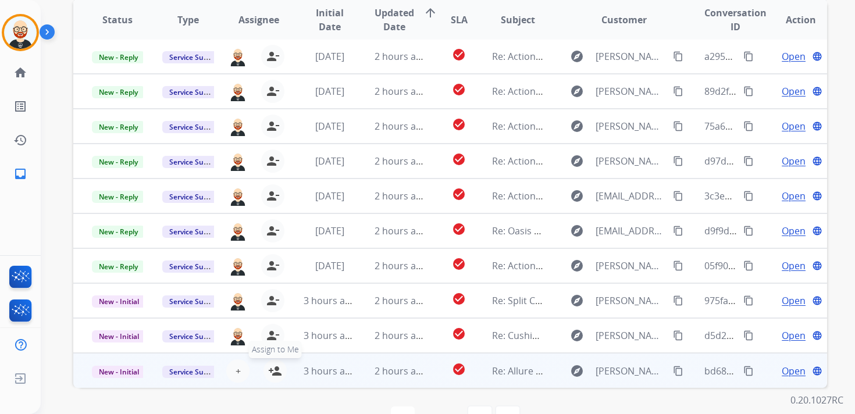
click at [275, 374] on mat-icon "person_add" at bounding box center [275, 371] width 14 height 14
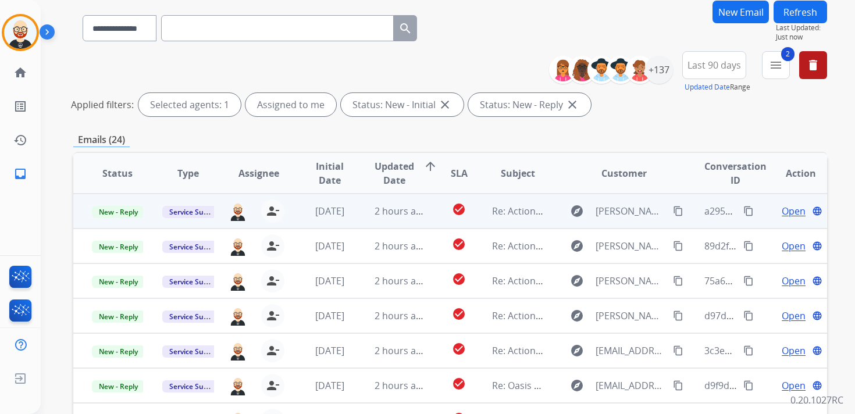
scroll to position [0, 0]
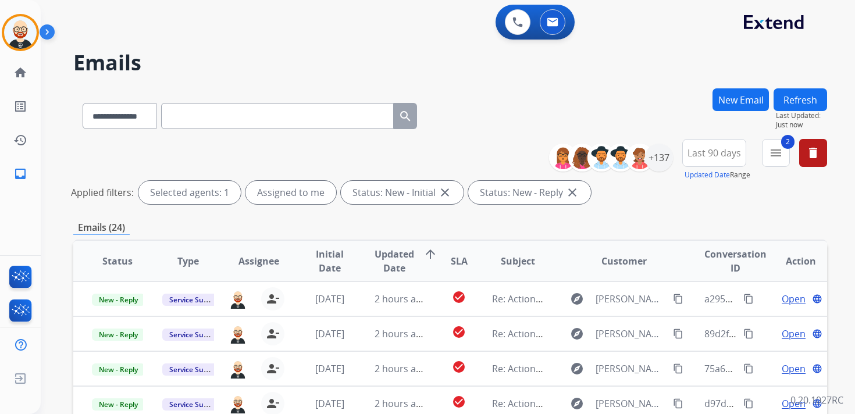
click at [789, 87] on div "**********" at bounding box center [434, 249] width 787 height 414
click at [790, 101] on button "Refresh" at bounding box center [801, 99] width 54 height 23
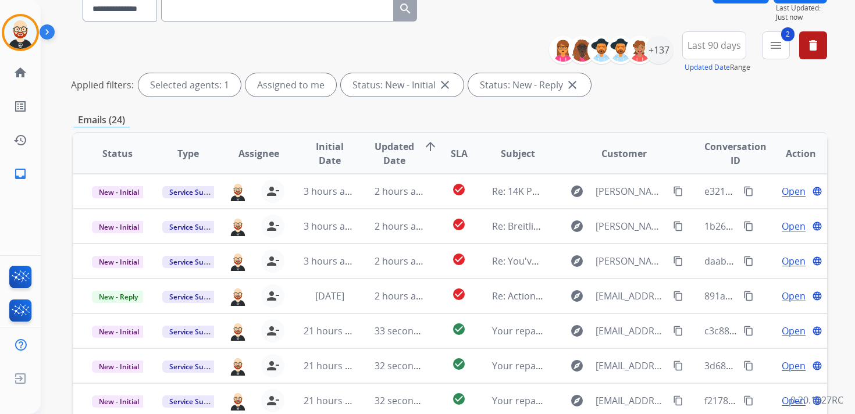
scroll to position [122, 0]
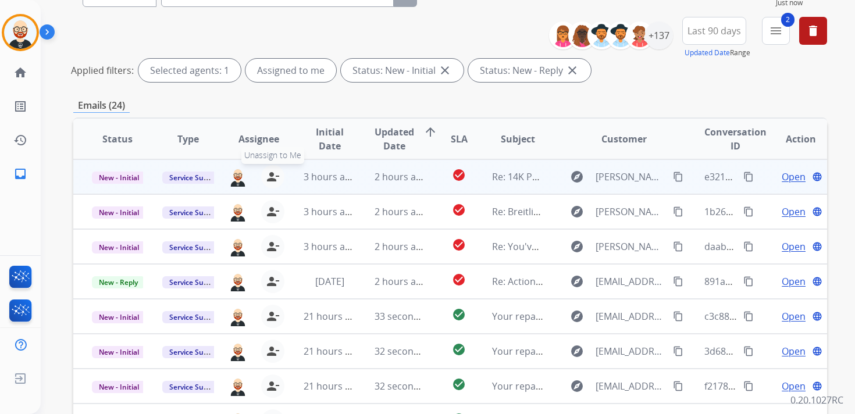
click at [271, 175] on mat-icon "person_remove" at bounding box center [273, 177] width 14 height 14
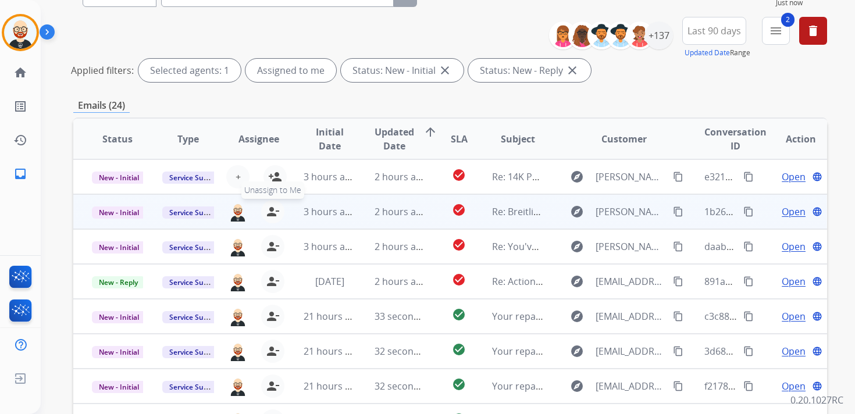
click at [273, 207] on mat-icon "person_remove" at bounding box center [273, 212] width 14 height 14
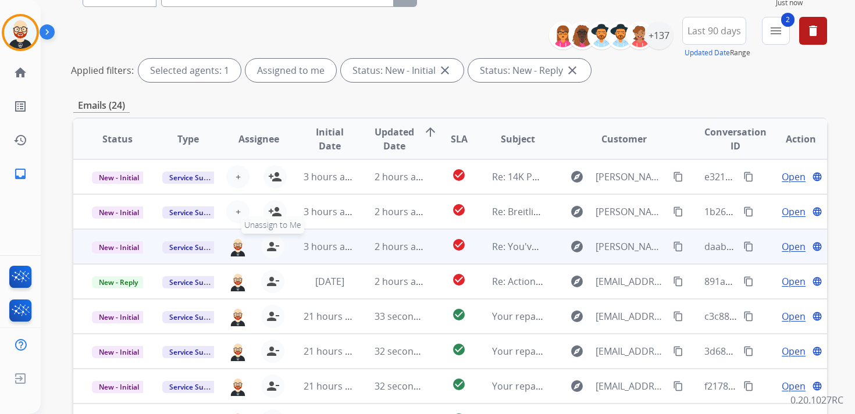
click at [273, 246] on mat-icon "person_remove" at bounding box center [273, 247] width 14 height 14
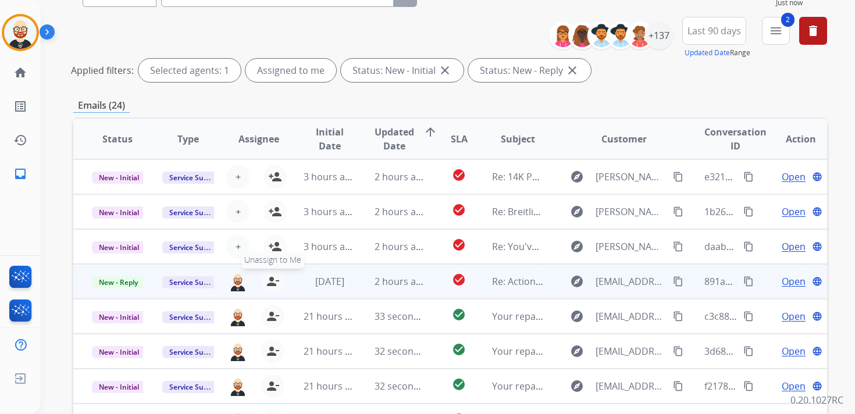
click at [271, 282] on mat-icon "person_remove" at bounding box center [273, 282] width 14 height 14
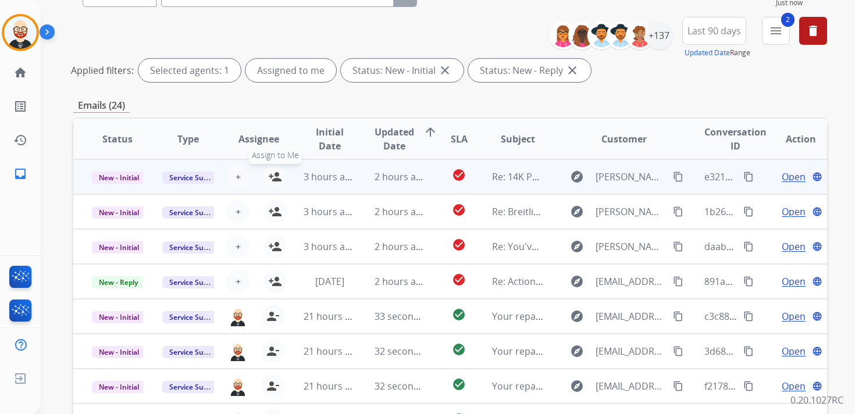
click at [276, 177] on mat-icon "person_add" at bounding box center [275, 177] width 14 height 14
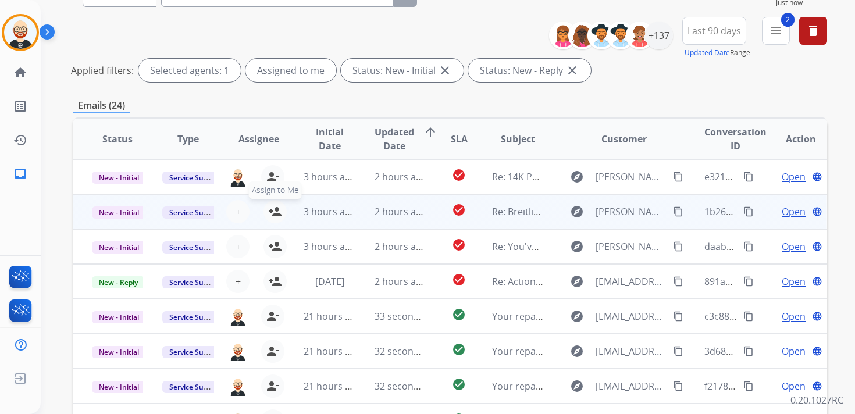
click at [275, 214] on mat-icon "person_add" at bounding box center [275, 212] width 14 height 14
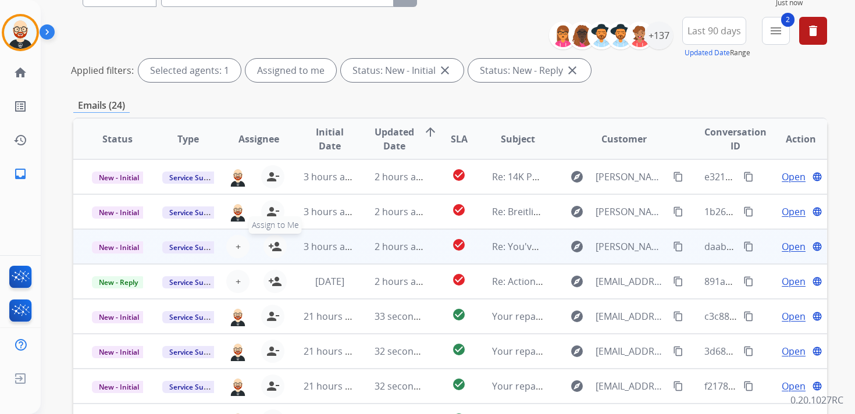
click at [275, 244] on mat-icon "person_add" at bounding box center [275, 247] width 14 height 14
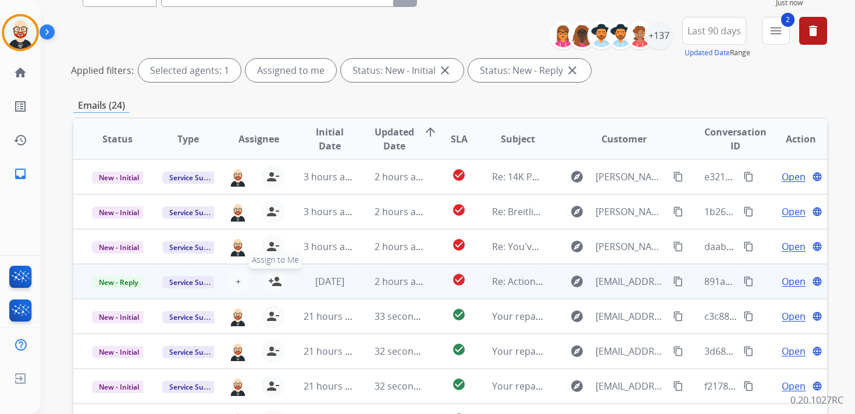
click at [276, 282] on mat-icon "person_add" at bounding box center [275, 282] width 14 height 14
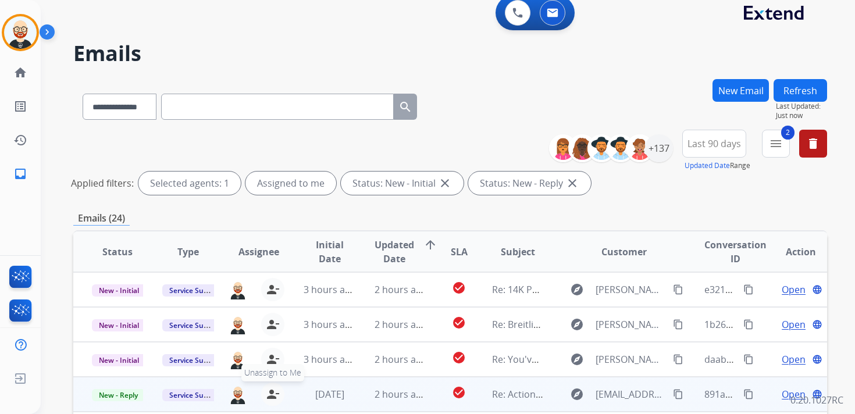
scroll to position [0, 0]
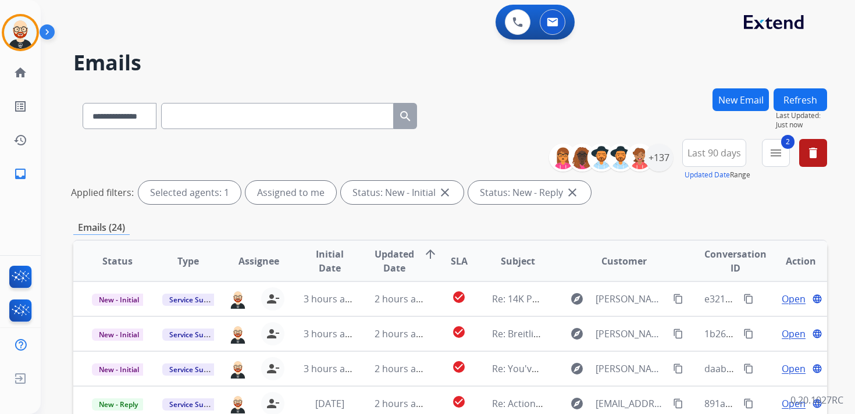
click at [813, 93] on button "Refresh" at bounding box center [801, 99] width 54 height 23
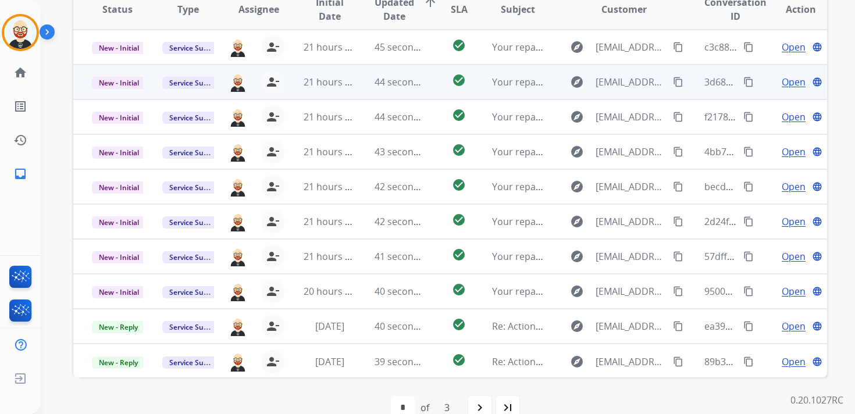
scroll to position [255, 0]
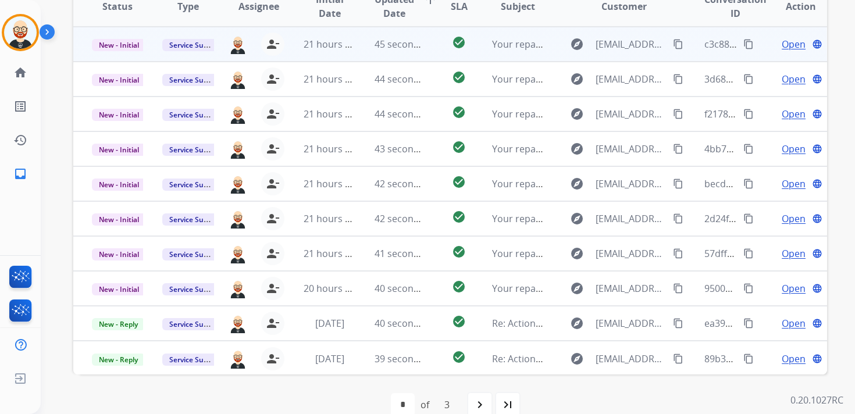
click at [782, 46] on span "Open" at bounding box center [794, 44] width 24 height 14
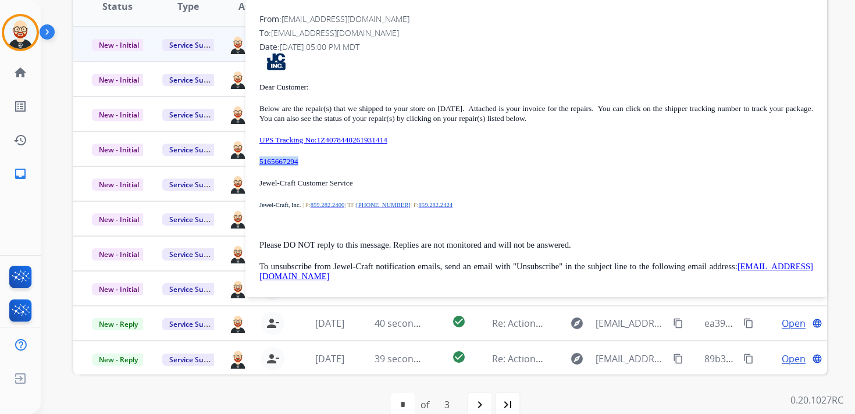
drag, startPoint x: 318, startPoint y: 164, endPoint x: 258, endPoint y: 165, distance: 59.9
click at [258, 165] on div "1 attachment From: [EMAIL_ADDRESS][DOMAIN_NAME] To: [EMAIL_ADDRESS][DOMAIN_NAME…" at bounding box center [537, 134] width 582 height 317
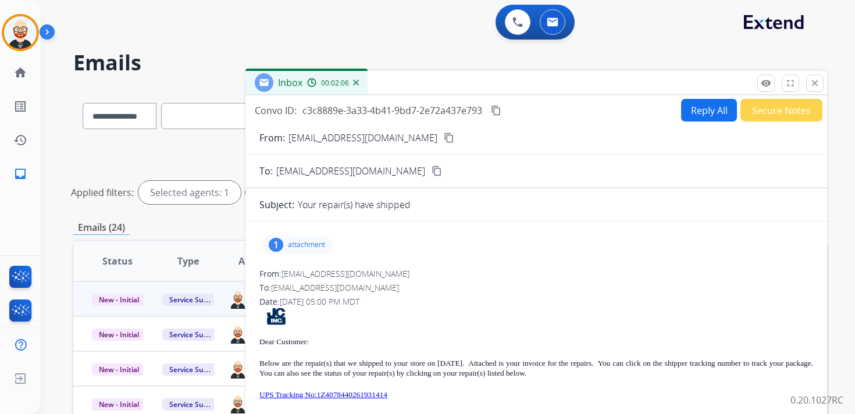
click at [318, 245] on p "attachment" at bounding box center [306, 244] width 37 height 9
click at [345, 277] on mat-icon "download" at bounding box center [341, 274] width 10 height 10
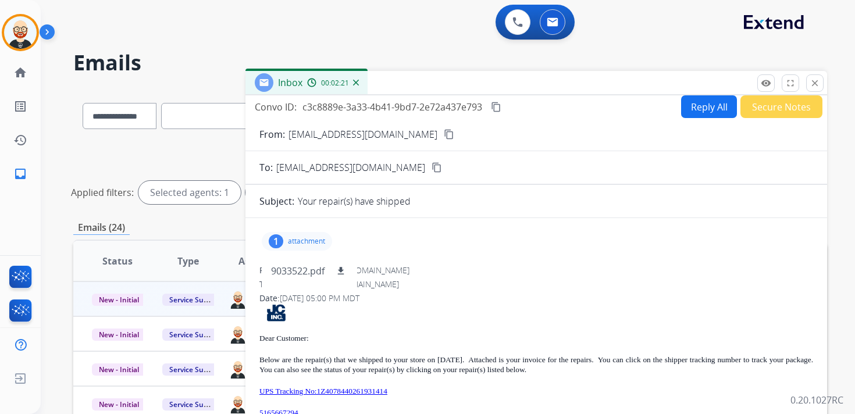
click at [502, 106] on mat-icon "content_copy" at bounding box center [496, 107] width 10 height 10
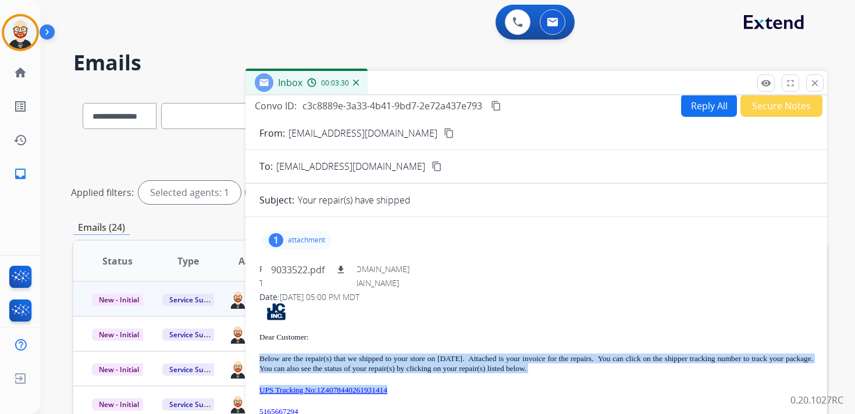
drag, startPoint x: 427, startPoint y: 388, endPoint x: 258, endPoint y: 358, distance: 172.0
click at [258, 358] on div "1 attachment 9033522.pdf download From: [EMAIL_ADDRESS][DOMAIN_NAME] To: [EMAIL…" at bounding box center [537, 384] width 582 height 317
click at [810, 86] on mat-icon "close" at bounding box center [815, 83] width 10 height 10
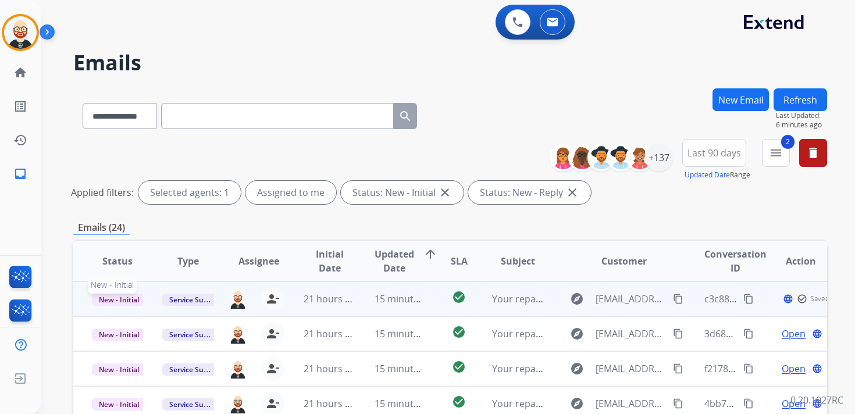
click at [132, 303] on span "New - Initial" at bounding box center [119, 300] width 54 height 12
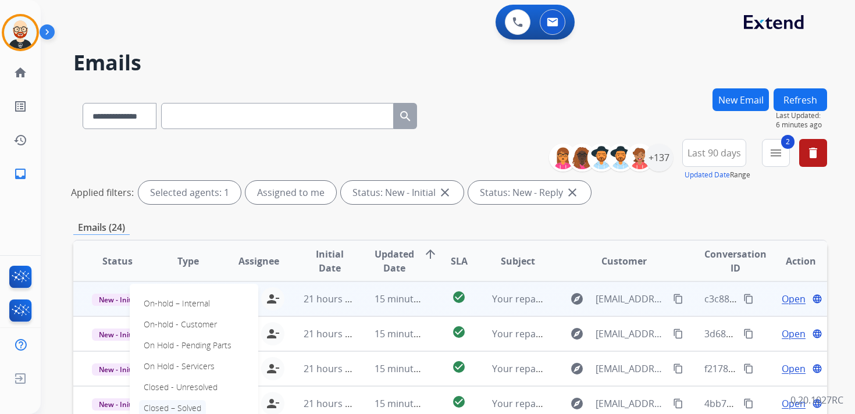
click at [187, 406] on p "Closed – Solved" at bounding box center [172, 408] width 67 height 16
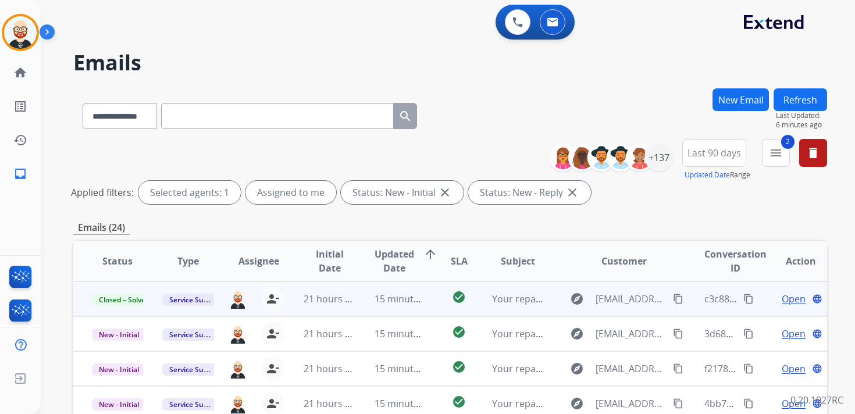
click at [808, 102] on button "Refresh" at bounding box center [801, 99] width 54 height 23
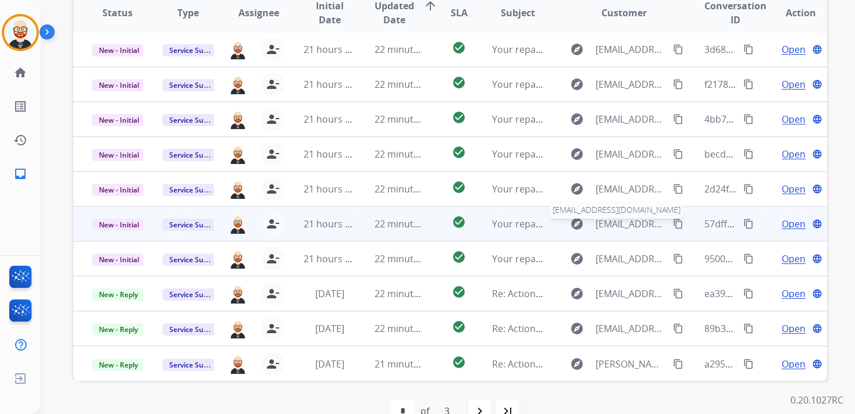
scroll to position [0, 0]
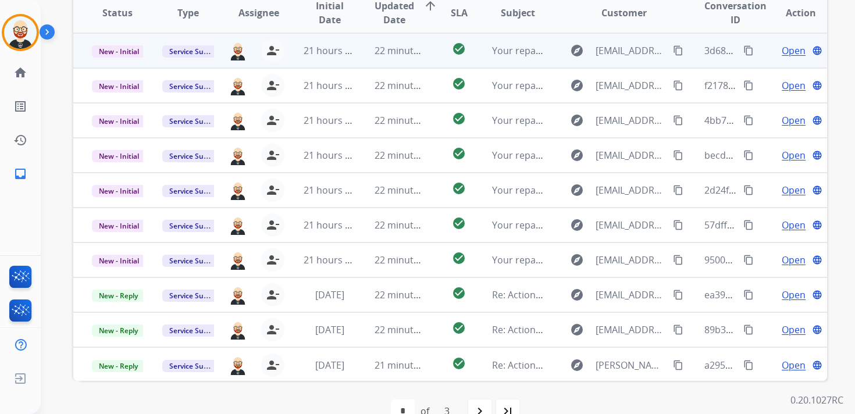
click at [782, 55] on span "Open" at bounding box center [794, 51] width 24 height 14
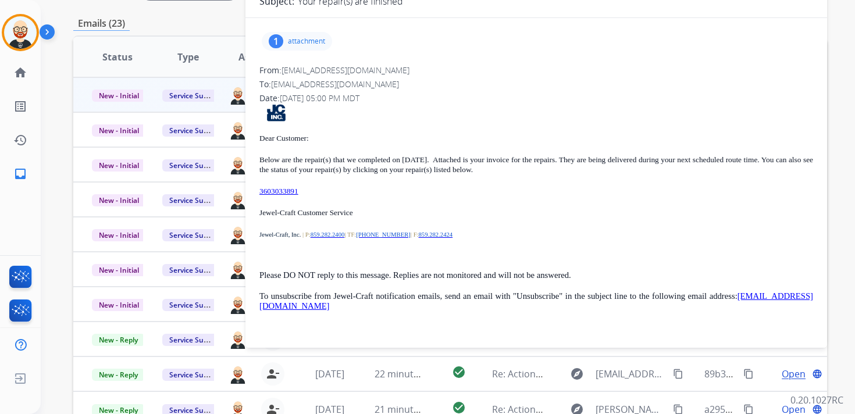
scroll to position [203, 0]
drag, startPoint x: 323, startPoint y: 190, endPoint x: 260, endPoint y: 194, distance: 63.0
click at [260, 194] on p "3603033891" at bounding box center [537, 192] width 554 height 10
click at [324, 45] on p "attachment" at bounding box center [306, 42] width 37 height 9
click at [343, 70] on mat-icon "download" at bounding box center [341, 72] width 10 height 10
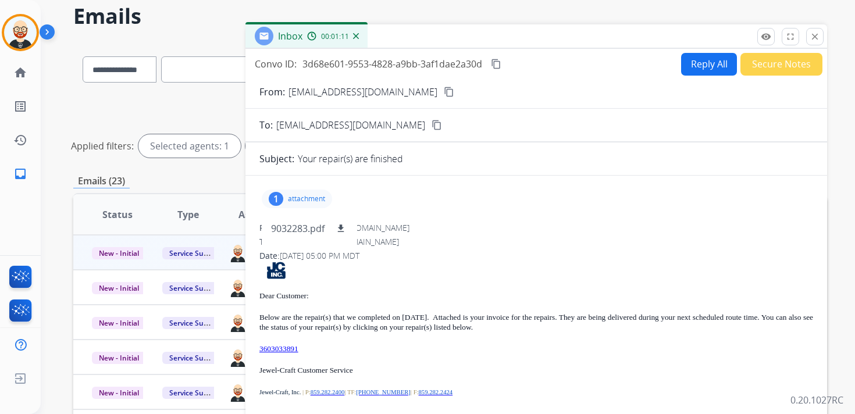
scroll to position [0, 0]
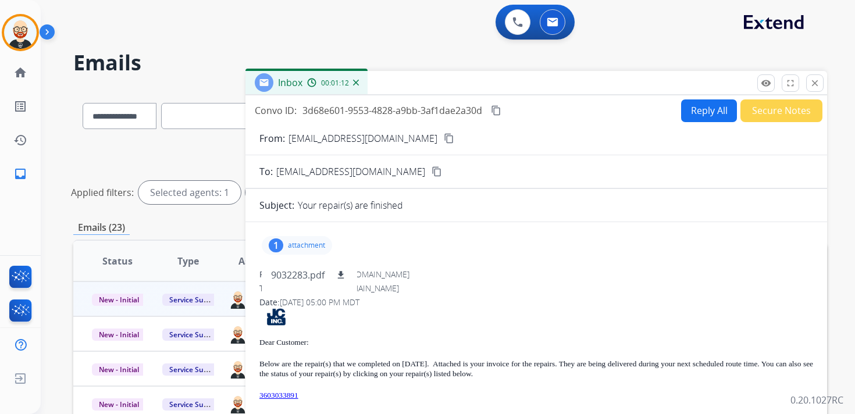
click at [497, 109] on mat-icon "content_copy" at bounding box center [496, 110] width 10 height 10
click at [814, 87] on mat-icon "close" at bounding box center [815, 83] width 10 height 10
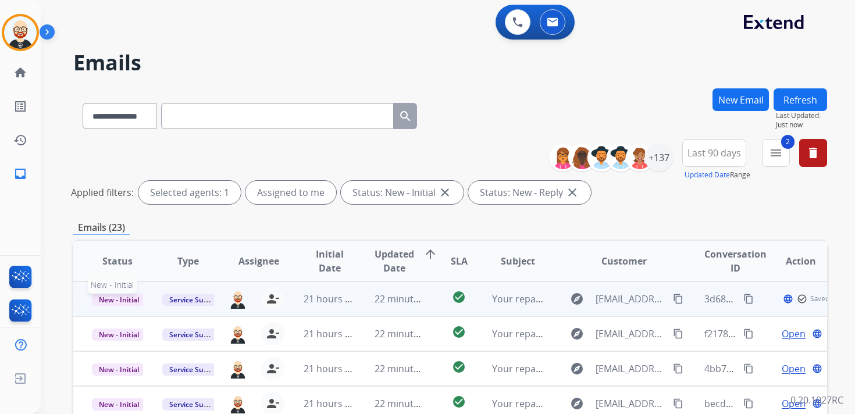
click at [139, 296] on span "New - Initial" at bounding box center [119, 300] width 54 height 12
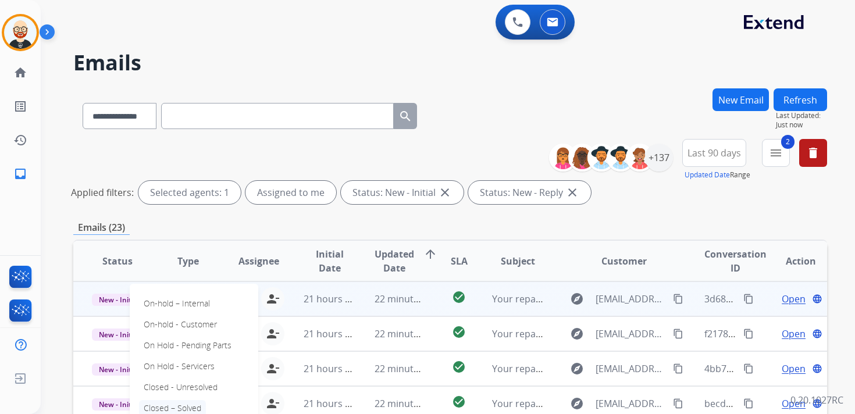
click at [167, 408] on p "Closed – Solved" at bounding box center [172, 408] width 67 height 16
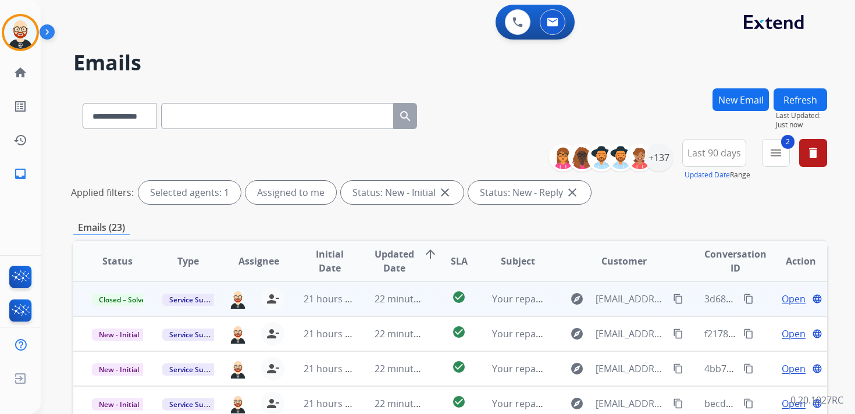
click at [795, 102] on button "Refresh" at bounding box center [801, 99] width 54 height 23
click at [783, 301] on span "Open" at bounding box center [794, 299] width 24 height 14
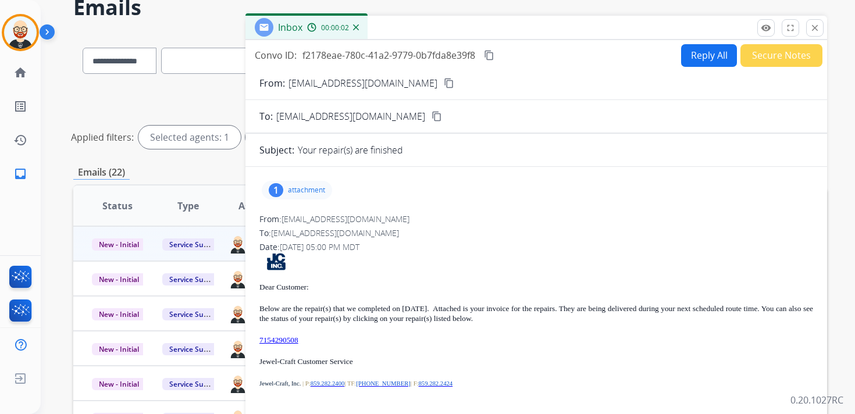
scroll to position [56, 0]
drag, startPoint x: 317, startPoint y: 342, endPoint x: 258, endPoint y: 340, distance: 59.4
click at [258, 340] on div "1 attachment From: [EMAIL_ADDRESS][DOMAIN_NAME] To: [EMAIL_ADDRESS][DOMAIN_NAME…" at bounding box center [537, 329] width 582 height 307
click at [495, 55] on mat-icon "content_copy" at bounding box center [489, 54] width 10 height 10
click at [299, 195] on div "1 attachment" at bounding box center [297, 189] width 70 height 19
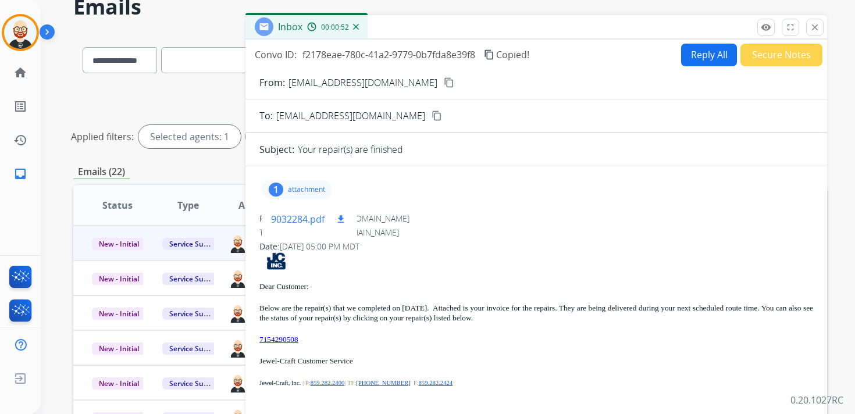
click at [340, 220] on mat-icon "download" at bounding box center [341, 219] width 10 height 10
click at [812, 33] on button "close Close" at bounding box center [814, 27] width 17 height 17
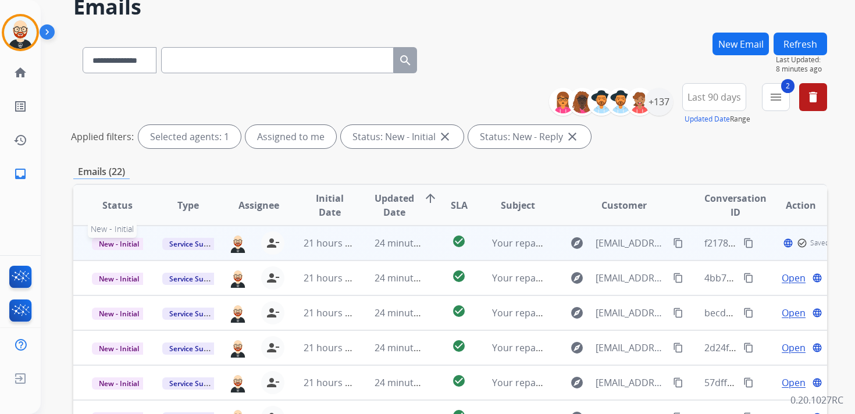
click at [132, 247] on span "New - Initial" at bounding box center [119, 244] width 54 height 12
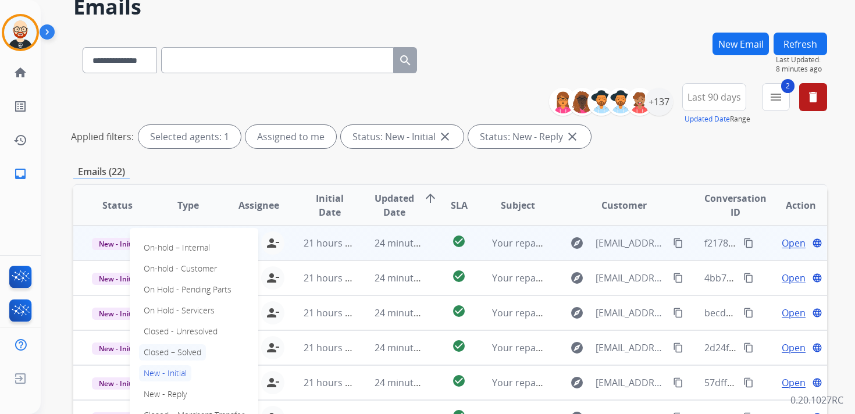
click at [177, 357] on p "Closed – Solved" at bounding box center [172, 352] width 67 height 16
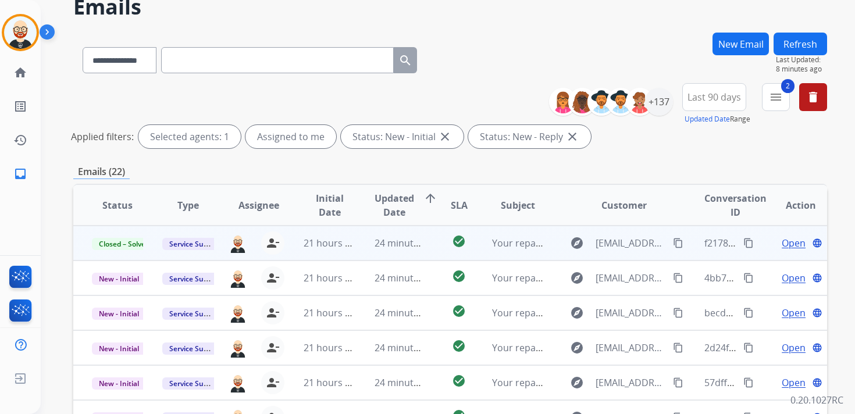
click at [800, 48] on button "Refresh" at bounding box center [801, 44] width 54 height 23
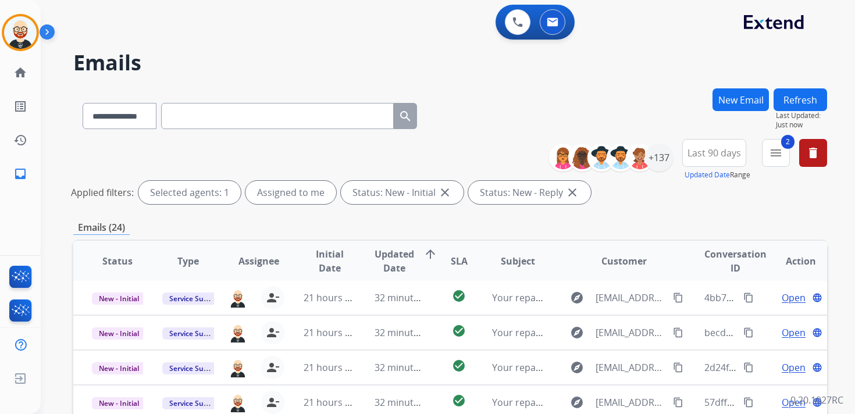
scroll to position [276, 0]
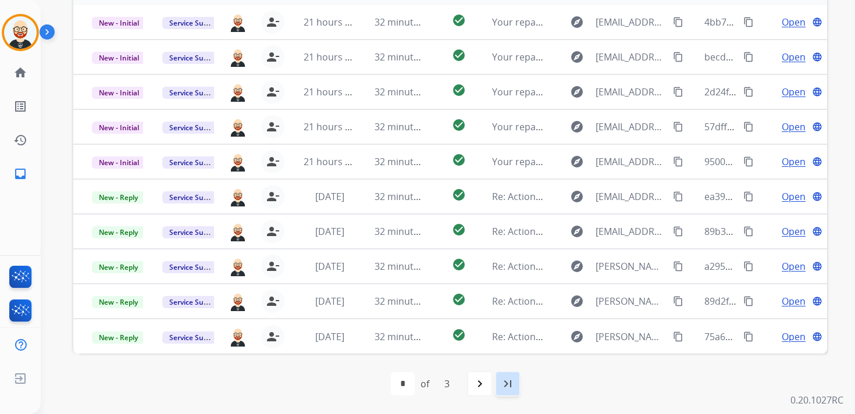
click at [507, 386] on mat-icon "last_page" at bounding box center [508, 384] width 14 height 14
select select "*"
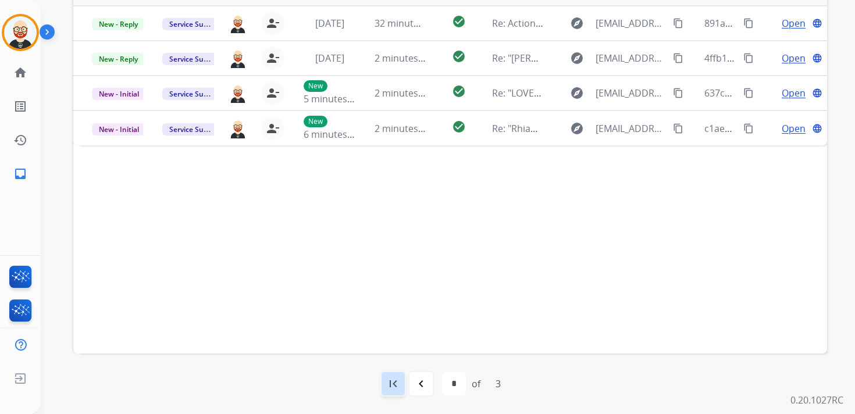
click at [397, 385] on mat-icon "first_page" at bounding box center [393, 384] width 14 height 14
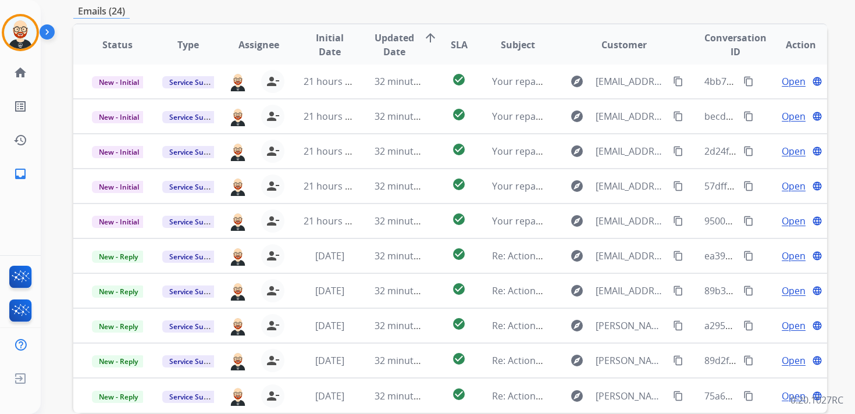
scroll to position [213, 0]
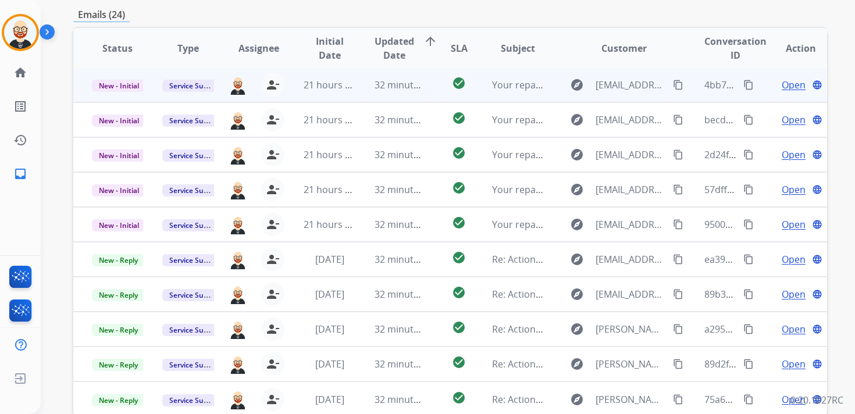
click at [782, 87] on span "Open" at bounding box center [794, 85] width 24 height 14
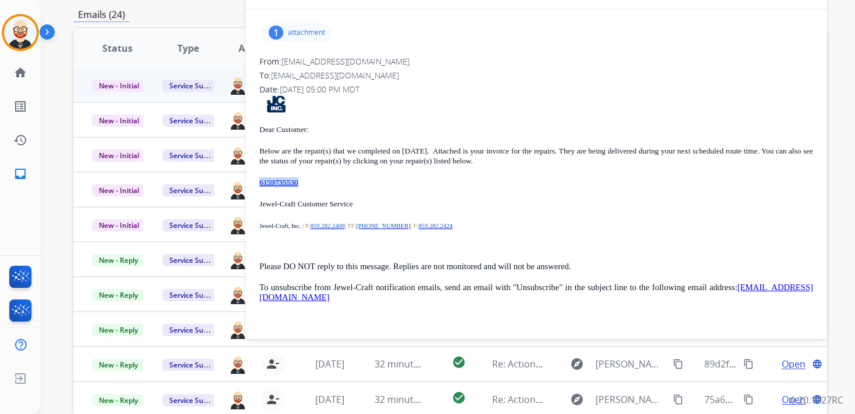
drag, startPoint x: 312, startPoint y: 182, endPoint x: 260, endPoint y: 183, distance: 52.4
click at [260, 183] on p "6159735530" at bounding box center [537, 182] width 554 height 10
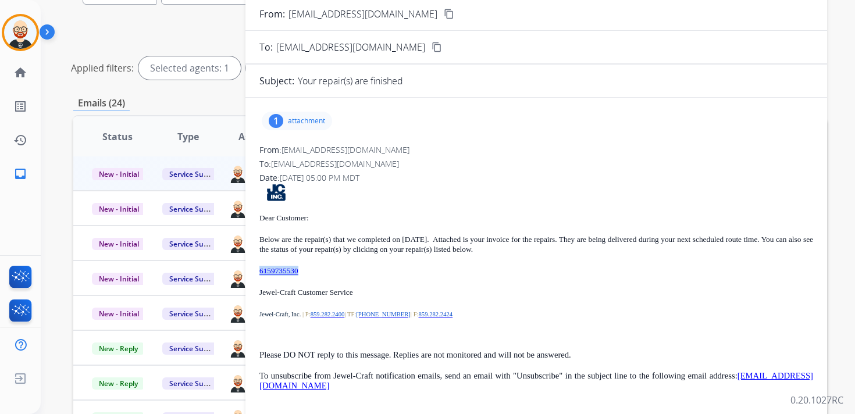
scroll to position [120, 0]
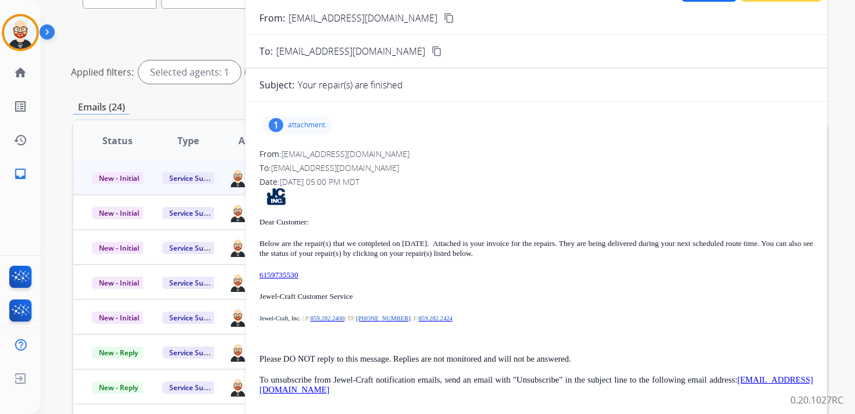
click at [319, 126] on p "attachment" at bounding box center [306, 124] width 37 height 9
click at [345, 155] on mat-icon "download" at bounding box center [341, 155] width 10 height 10
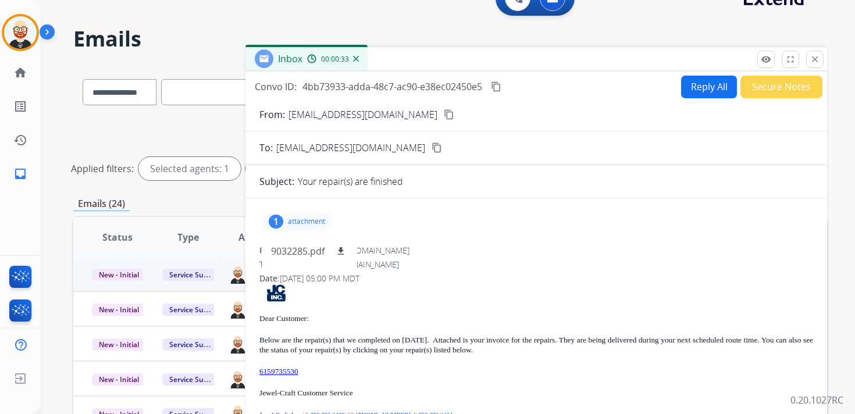
scroll to position [0, 0]
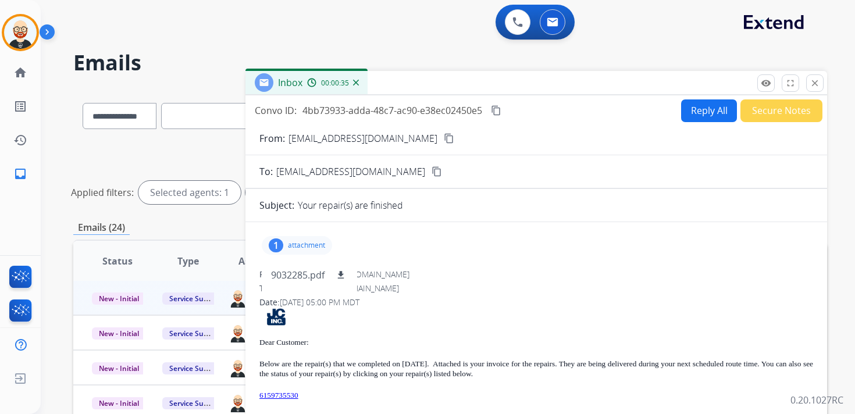
click at [496, 113] on mat-icon "content_copy" at bounding box center [496, 110] width 10 height 10
click at [814, 81] on mat-icon "close" at bounding box center [815, 83] width 10 height 10
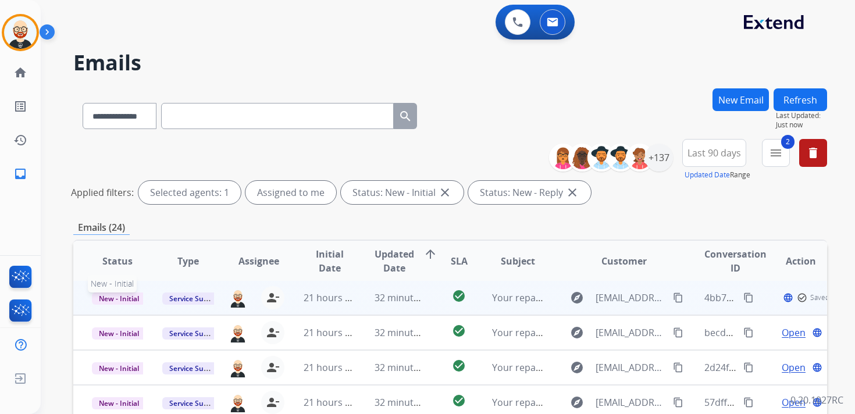
click at [127, 297] on span "New - Initial" at bounding box center [119, 299] width 54 height 12
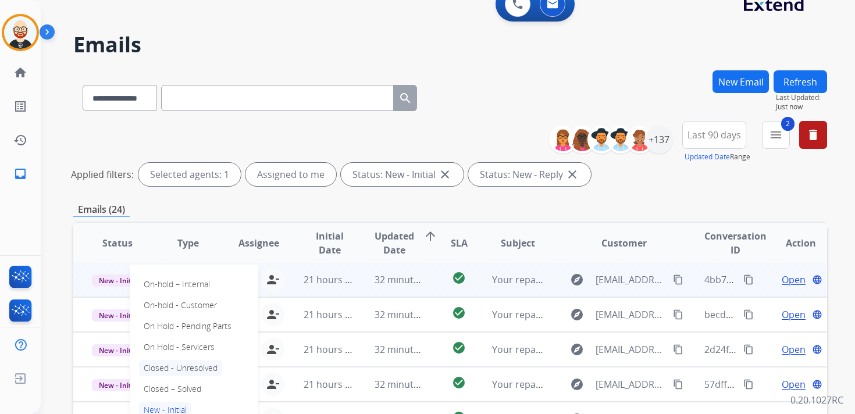
scroll to position [22, 0]
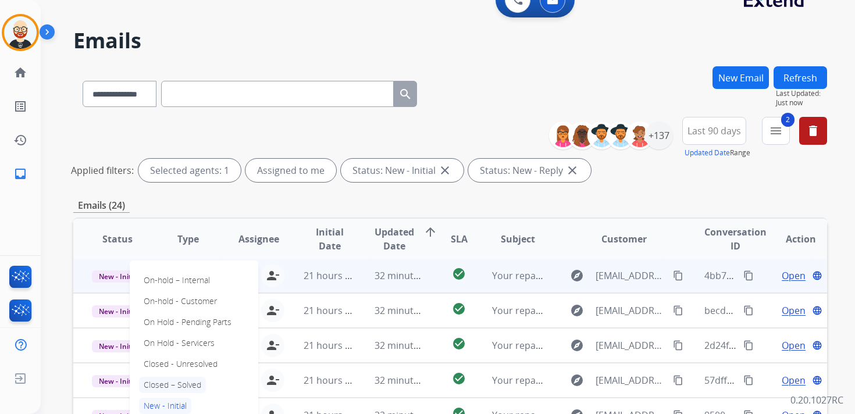
click at [190, 386] on p "Closed – Solved" at bounding box center [172, 385] width 67 height 16
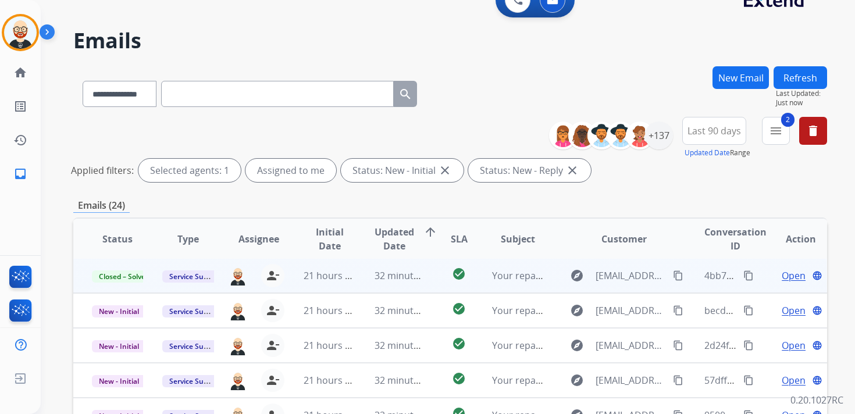
click at [801, 77] on button "Refresh" at bounding box center [801, 77] width 54 height 23
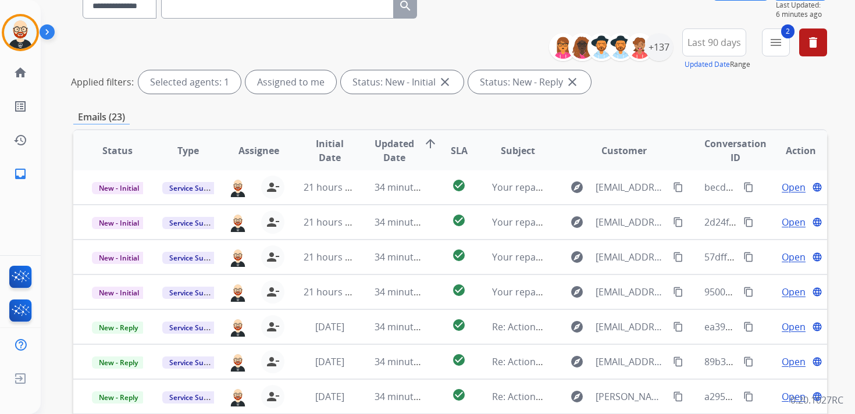
scroll to position [0, 0]
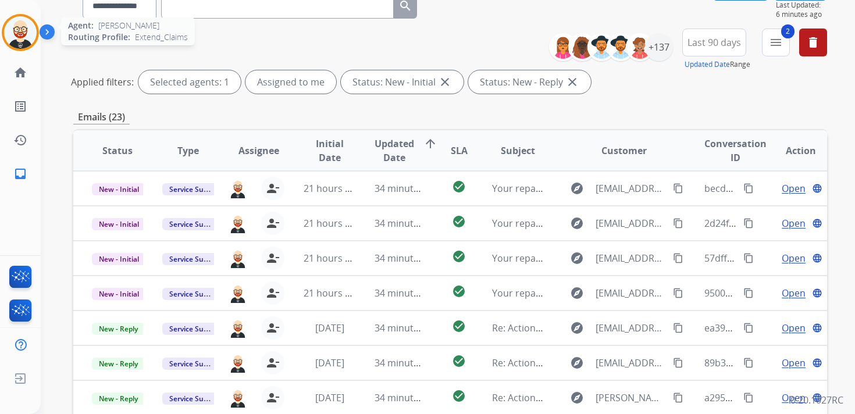
click at [15, 37] on img at bounding box center [20, 32] width 33 height 33
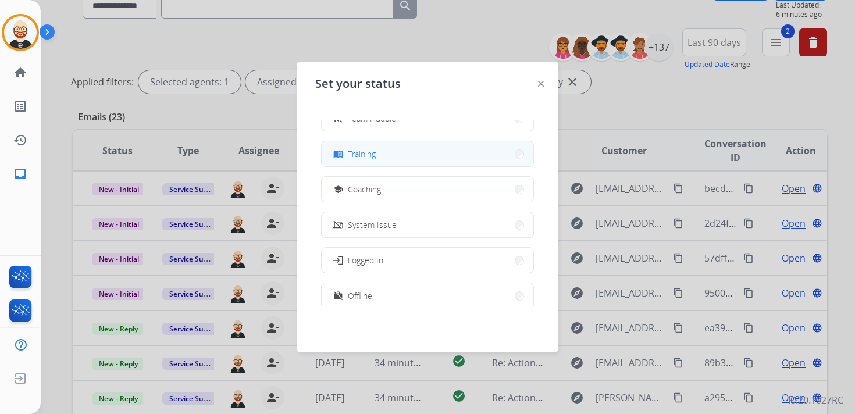
scroll to position [184, 0]
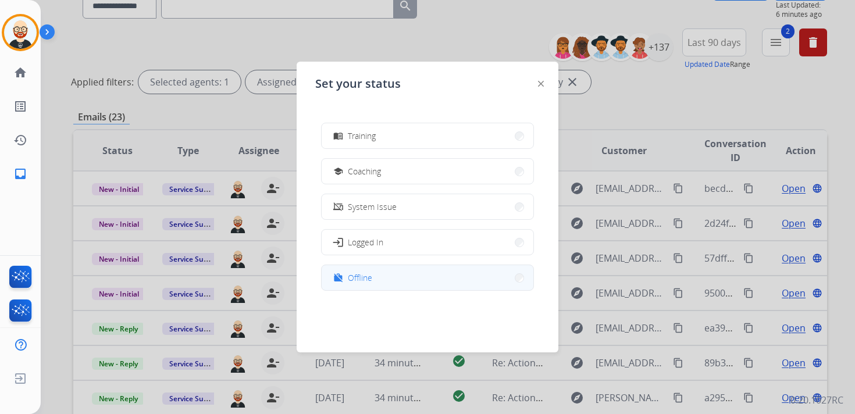
click at [357, 276] on span "Offline" at bounding box center [360, 278] width 24 height 12
